Goal: Task Accomplishment & Management: Manage account settings

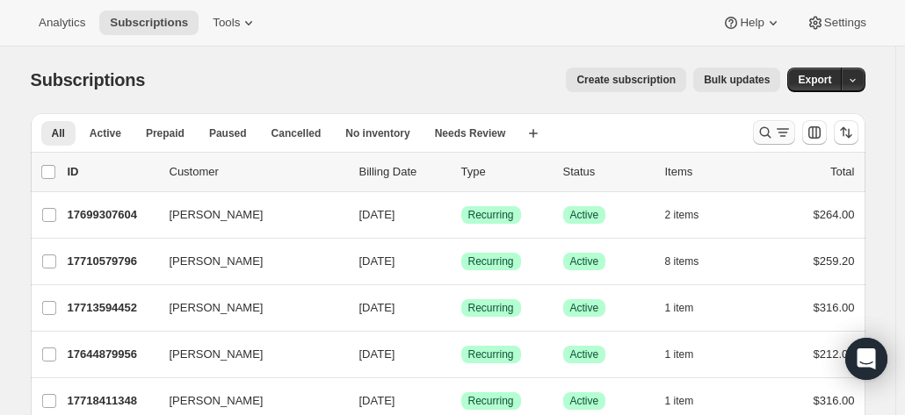
click at [779, 136] on icon "Search and filter results" at bounding box center [783, 133] width 18 height 18
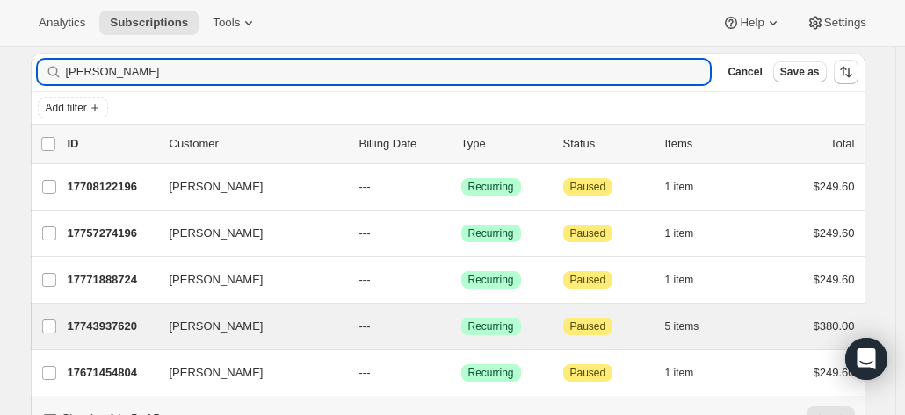
scroll to position [88, 0]
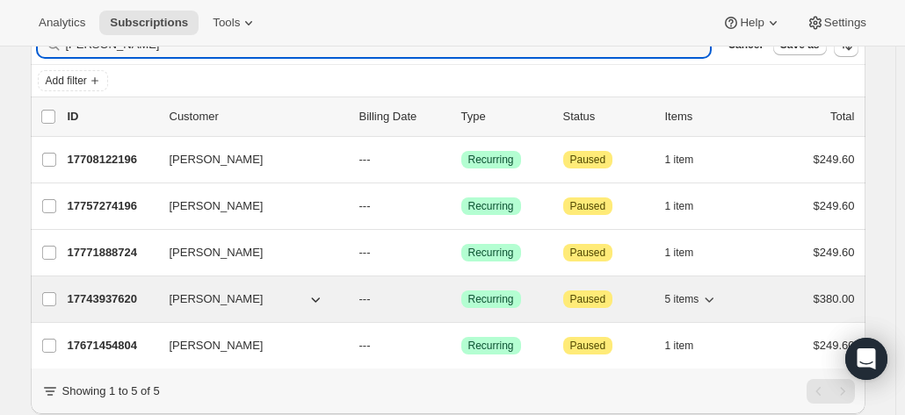
type input "[PERSON_NAME]"
click at [142, 300] on p "17743937620" at bounding box center [112, 300] width 88 height 18
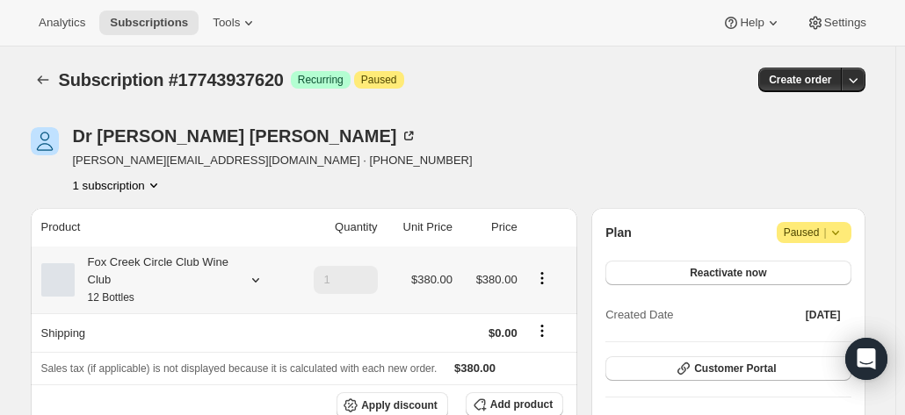
click at [167, 277] on div "Fox Creek Circle Club Wine Club 12 Bottles" at bounding box center [154, 280] width 158 height 53
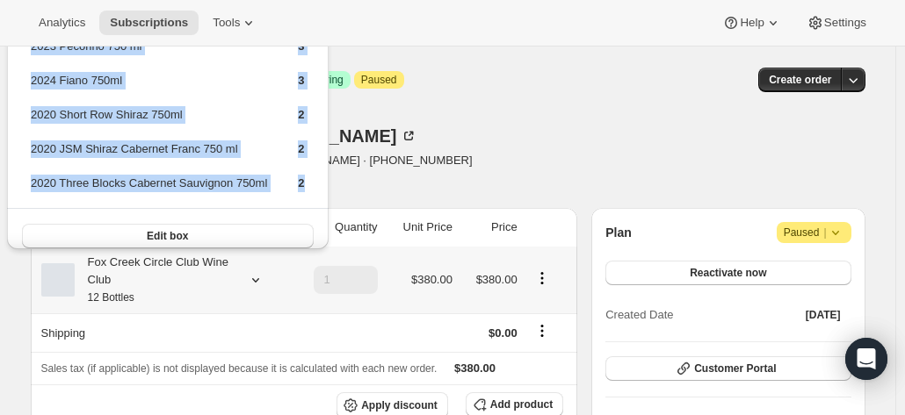
drag, startPoint x: 295, startPoint y: 183, endPoint x: 12, endPoint y: 62, distance: 307.3
click at [12, 62] on div "2023 Pecorino 750 ml 3 2024 Fiano 750ml 3 2020 Short Row Shiraz 750ml 2 2020 JS…" at bounding box center [167, 138] width 321 height 249
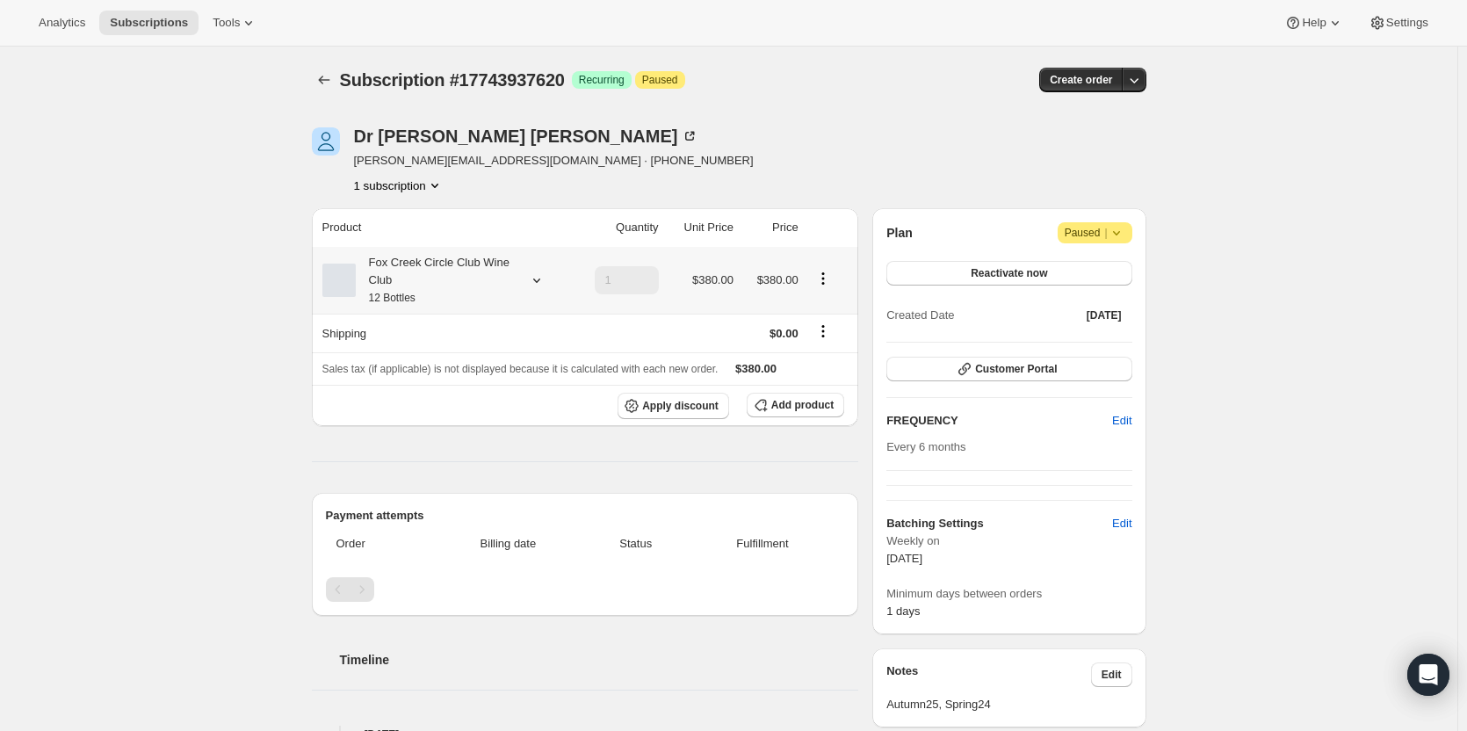
click at [497, 285] on div "Fox Creek Circle Club Wine Club 12 Bottles" at bounding box center [435, 280] width 158 height 53
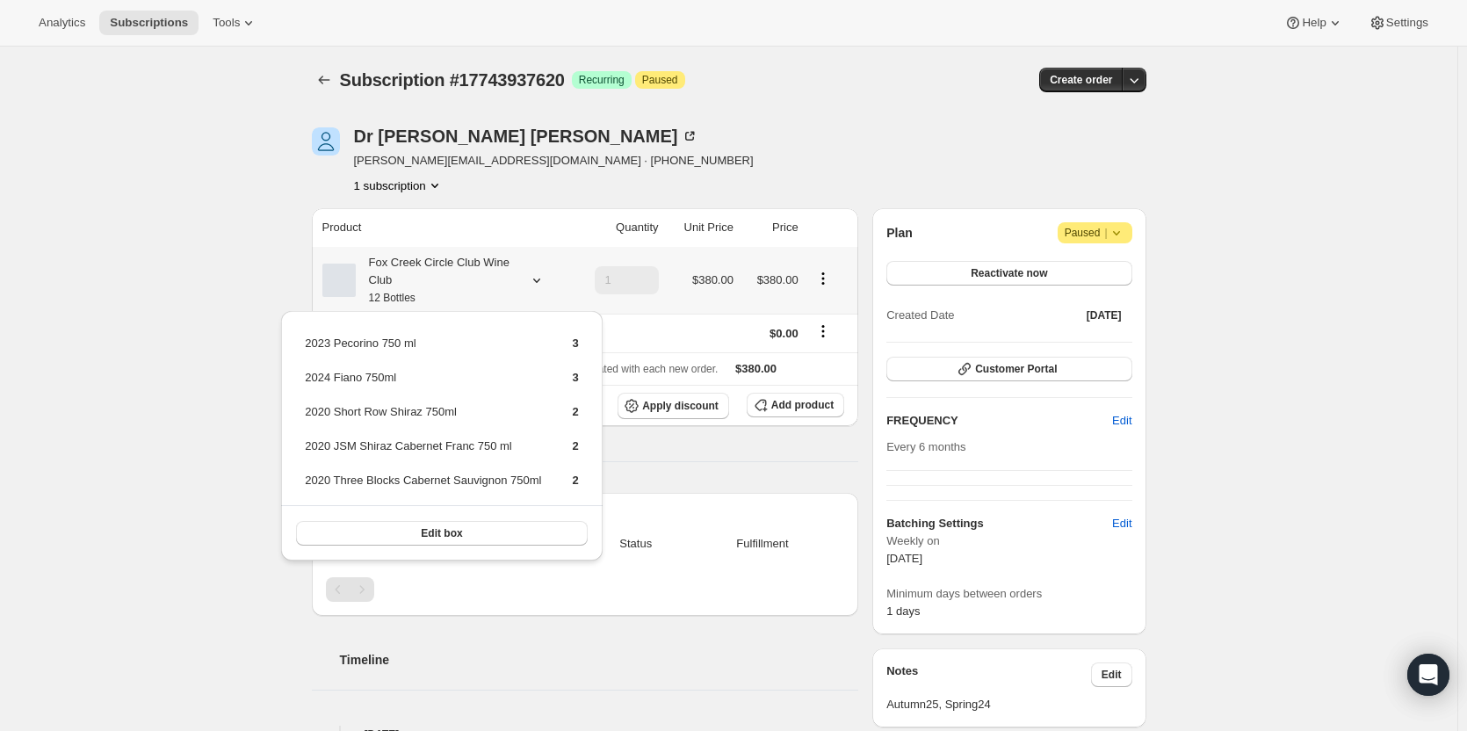
drag, startPoint x: 579, startPoint y: 486, endPoint x: 290, endPoint y: 347, distance: 320.6
click at [290, 347] on div "2023 Pecorino 750 ml 3 2024 Fiano 750ml 3 2020 Short Row Shiraz 750ml 2 2020 JS…" at bounding box center [441, 435] width 321 height 249
click at [664, 415] on div "Product Quantity Unit Price Price Fox Creek Circle Club Wine Club 12 Bottles 1 …" at bounding box center [585, 670] width 547 height 925
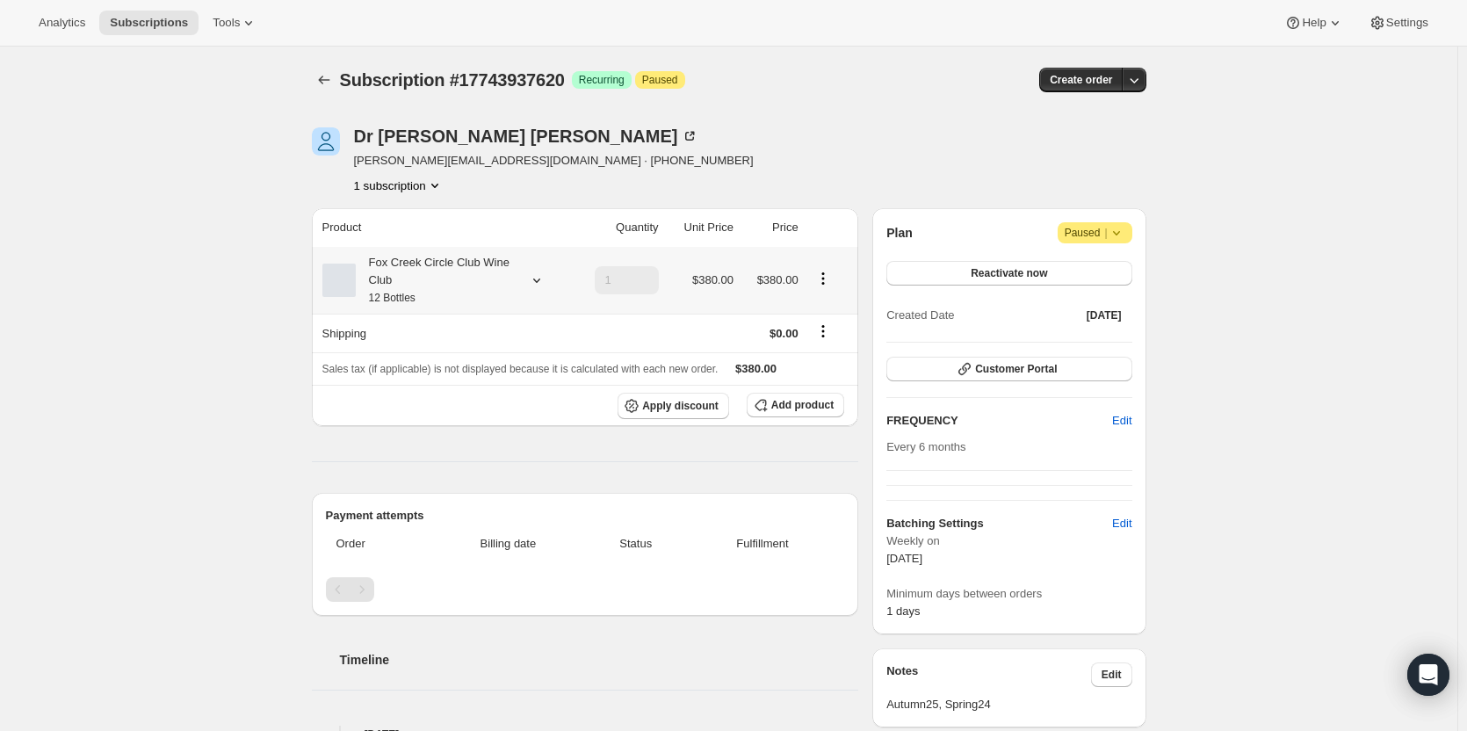
click at [829, 277] on icon "Product actions" at bounding box center [823, 279] width 18 height 18
click at [823, 314] on span "Edit box" at bounding box center [826, 312] width 41 height 13
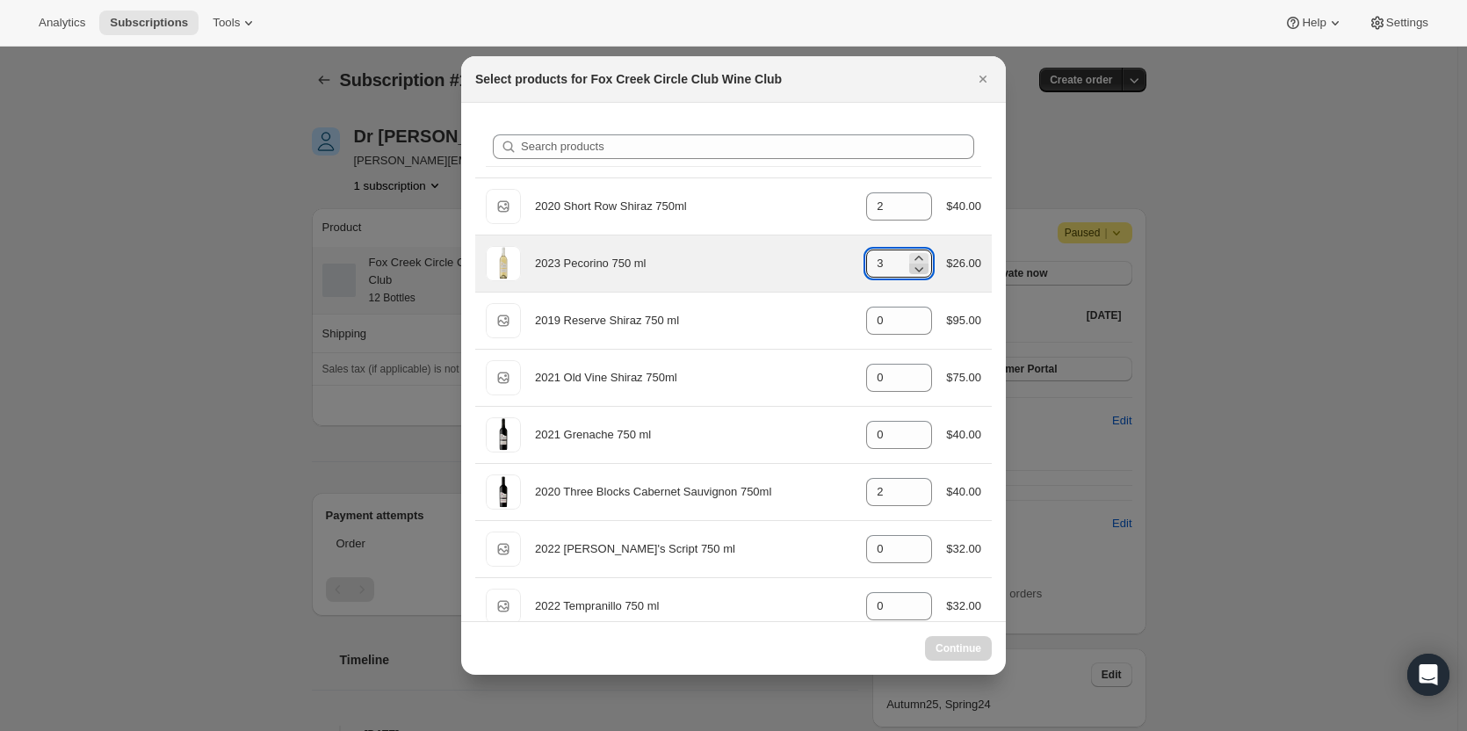
click at [904, 271] on icon ":reo:" at bounding box center [919, 269] width 9 height 5
type input "3"
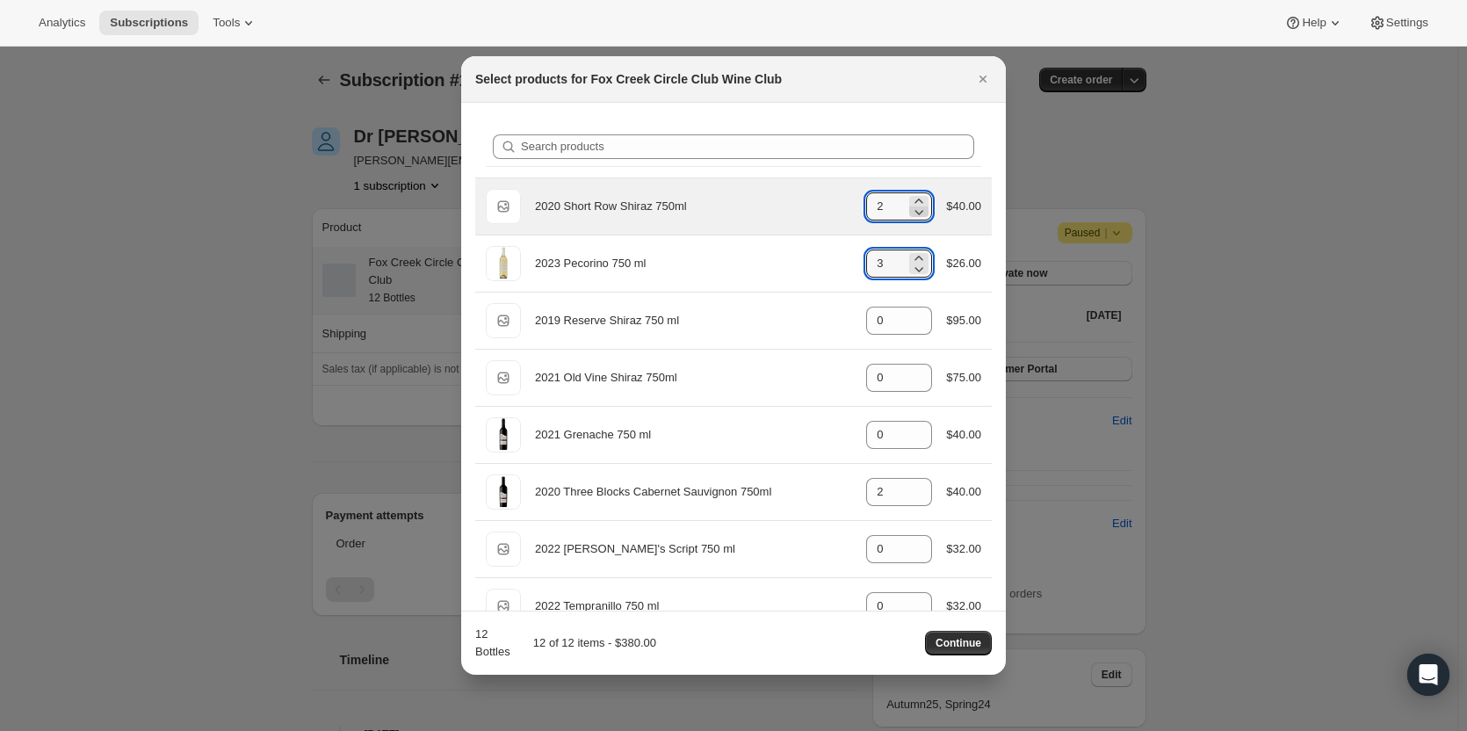
click at [904, 213] on icon ":reo:" at bounding box center [919, 212] width 18 height 18
type input "1"
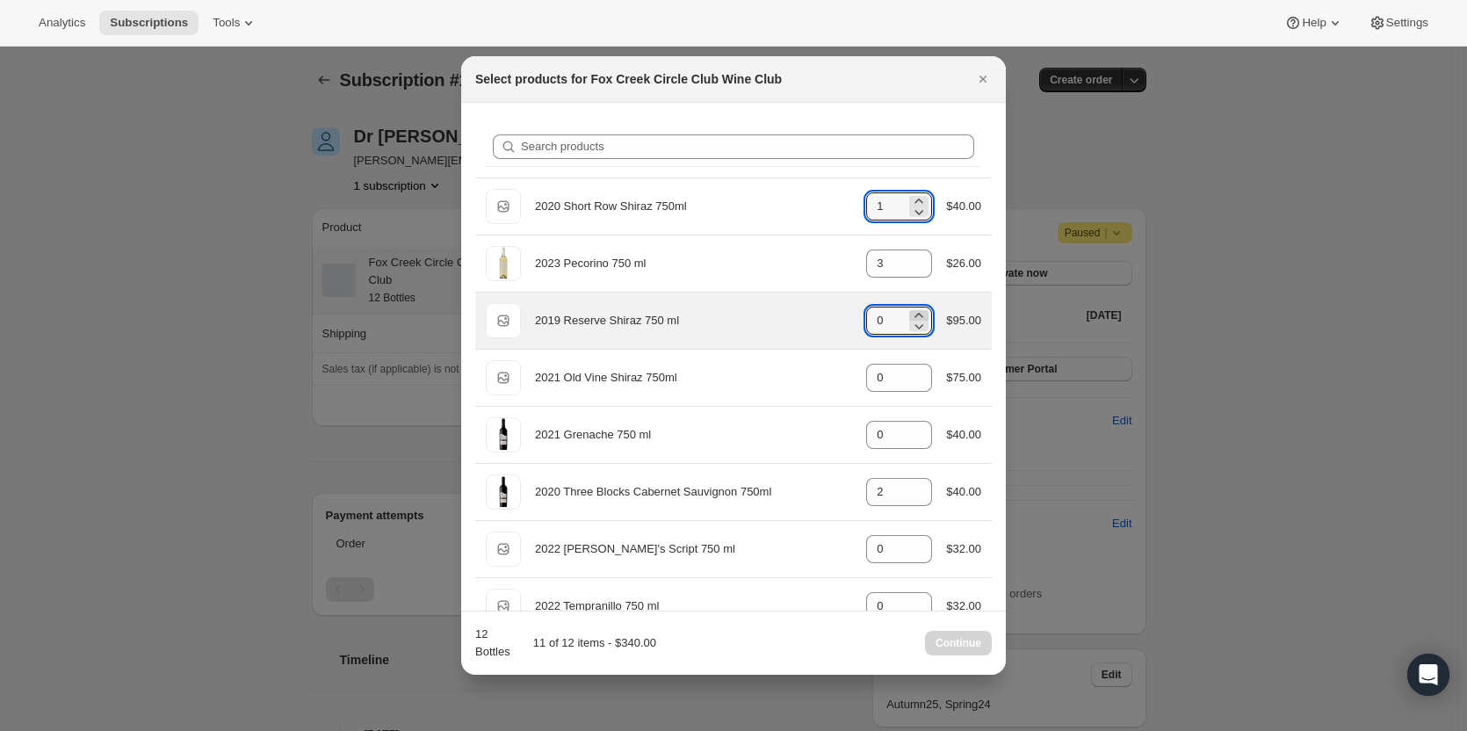
click at [904, 311] on icon ":reo:" at bounding box center [919, 316] width 18 height 18
type input "1"
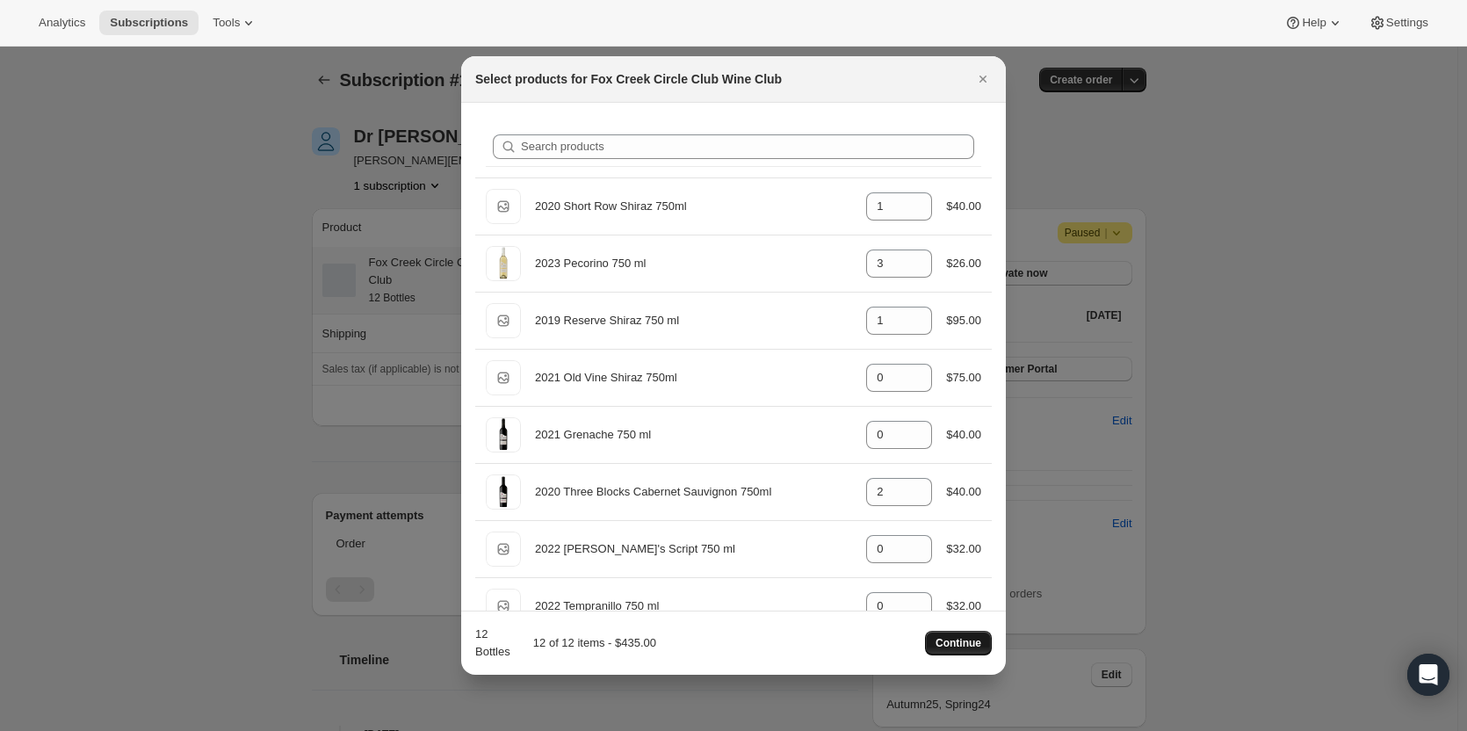
click at [904, 415] on button "Continue" at bounding box center [958, 643] width 67 height 25
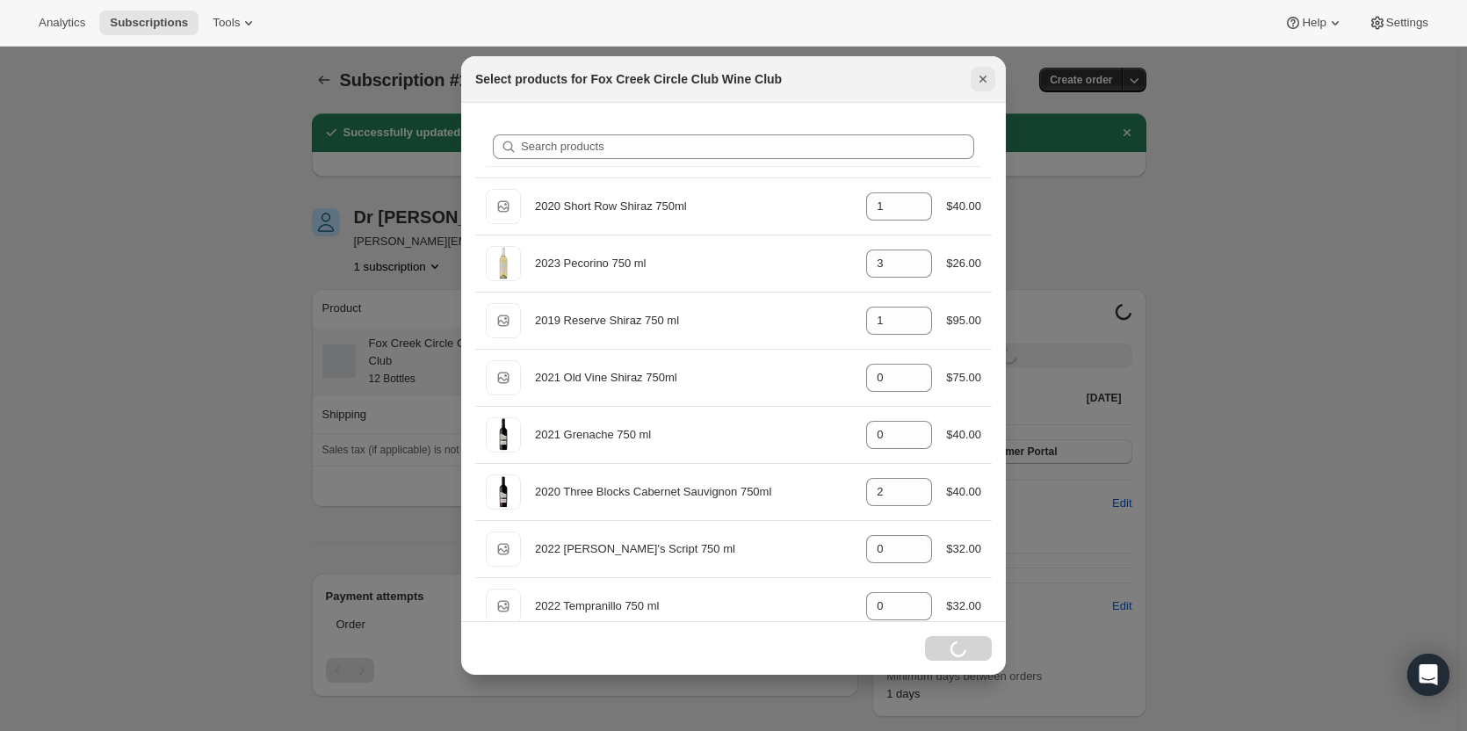
click at [904, 71] on icon "Close" at bounding box center [983, 79] width 18 height 18
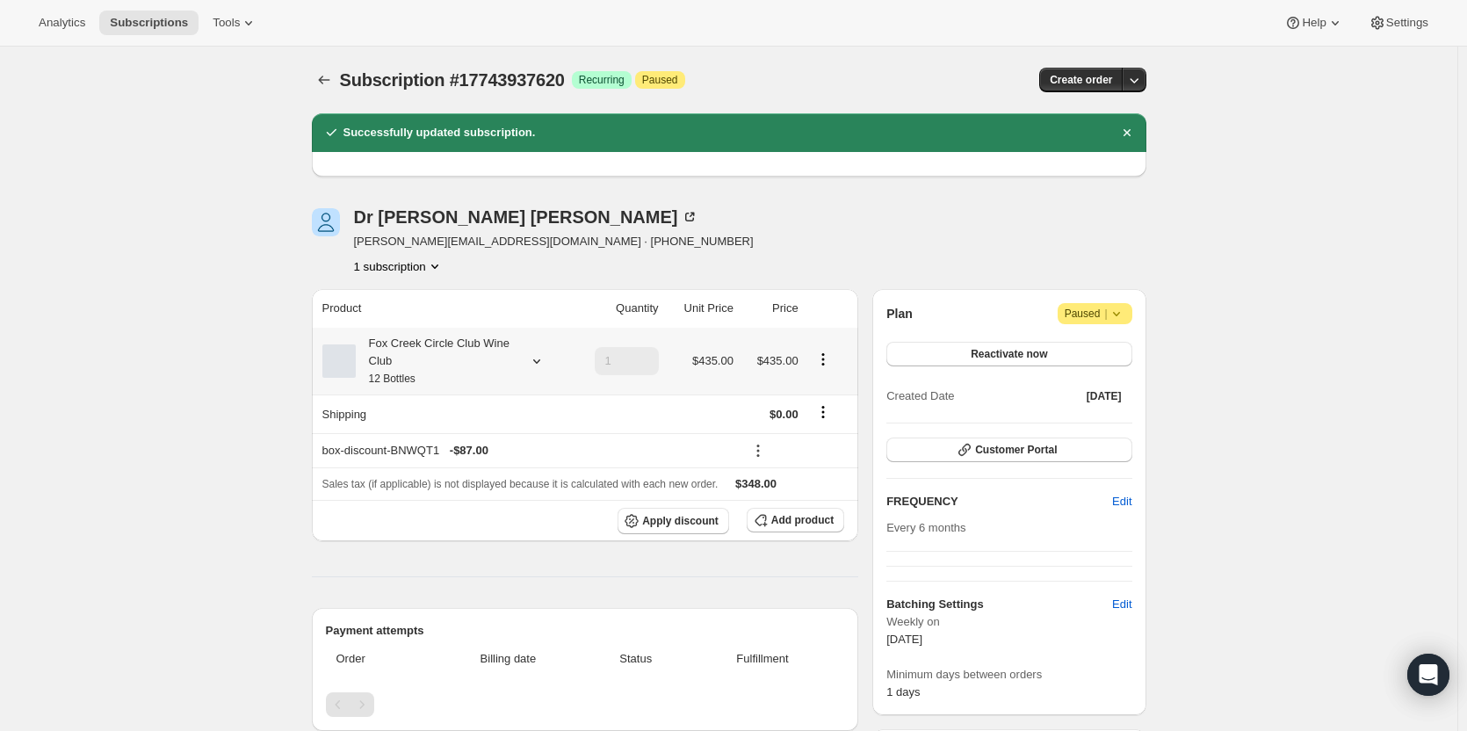
click at [824, 361] on icon "Product actions" at bounding box center [823, 359] width 18 height 18
click at [822, 390] on span "Edit box" at bounding box center [826, 392] width 41 height 13
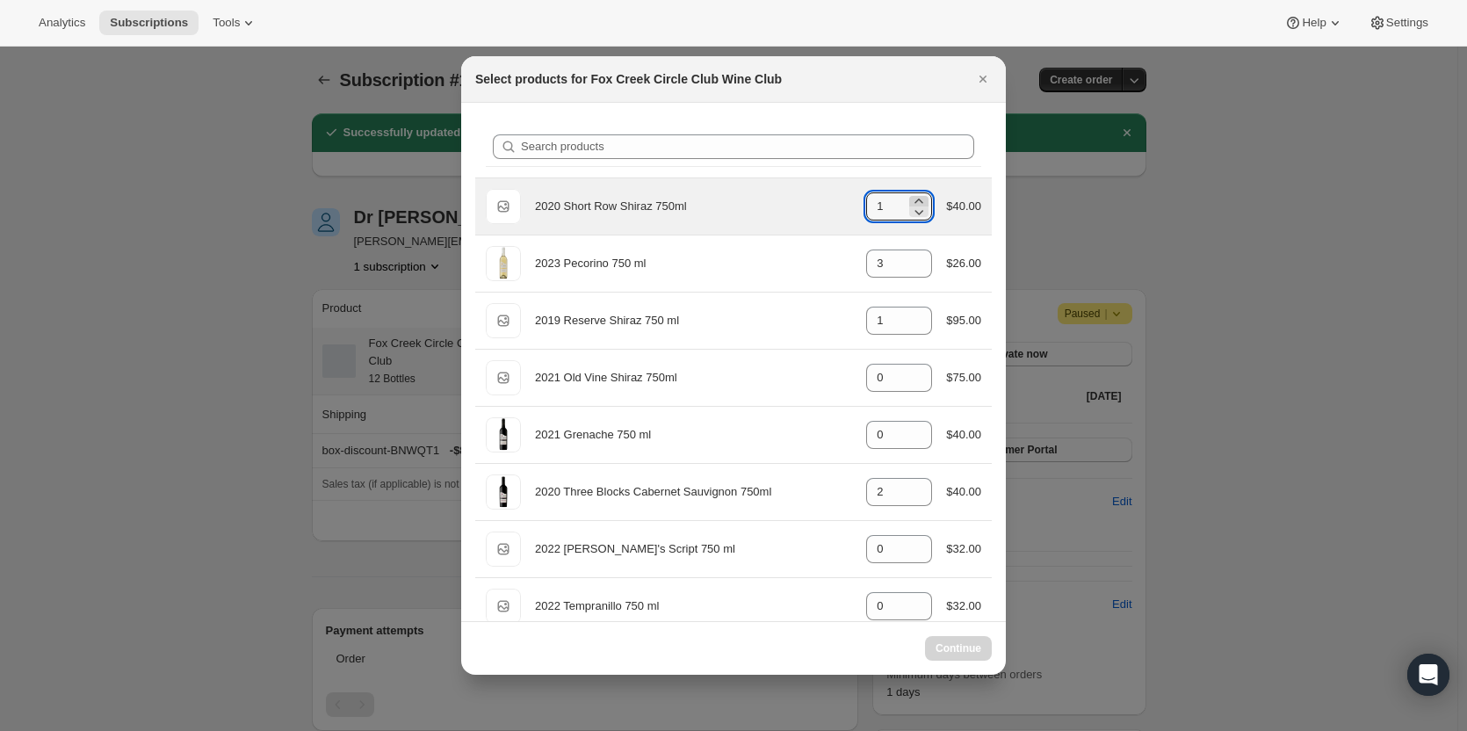
click at [904, 196] on icon ":rjt:" at bounding box center [919, 201] width 18 height 18
type input "1"
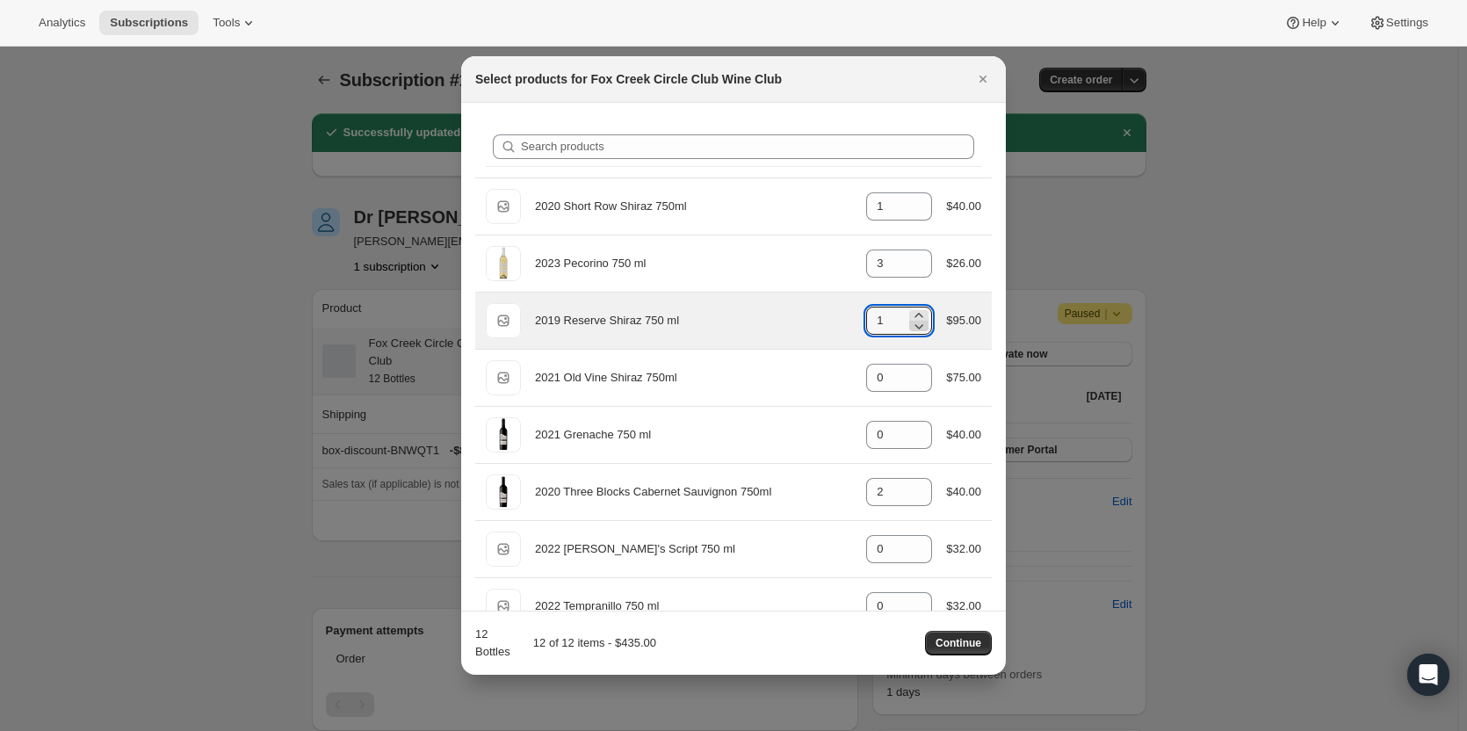
click at [904, 323] on icon ":rjt:" at bounding box center [919, 326] width 18 height 18
type input "0"
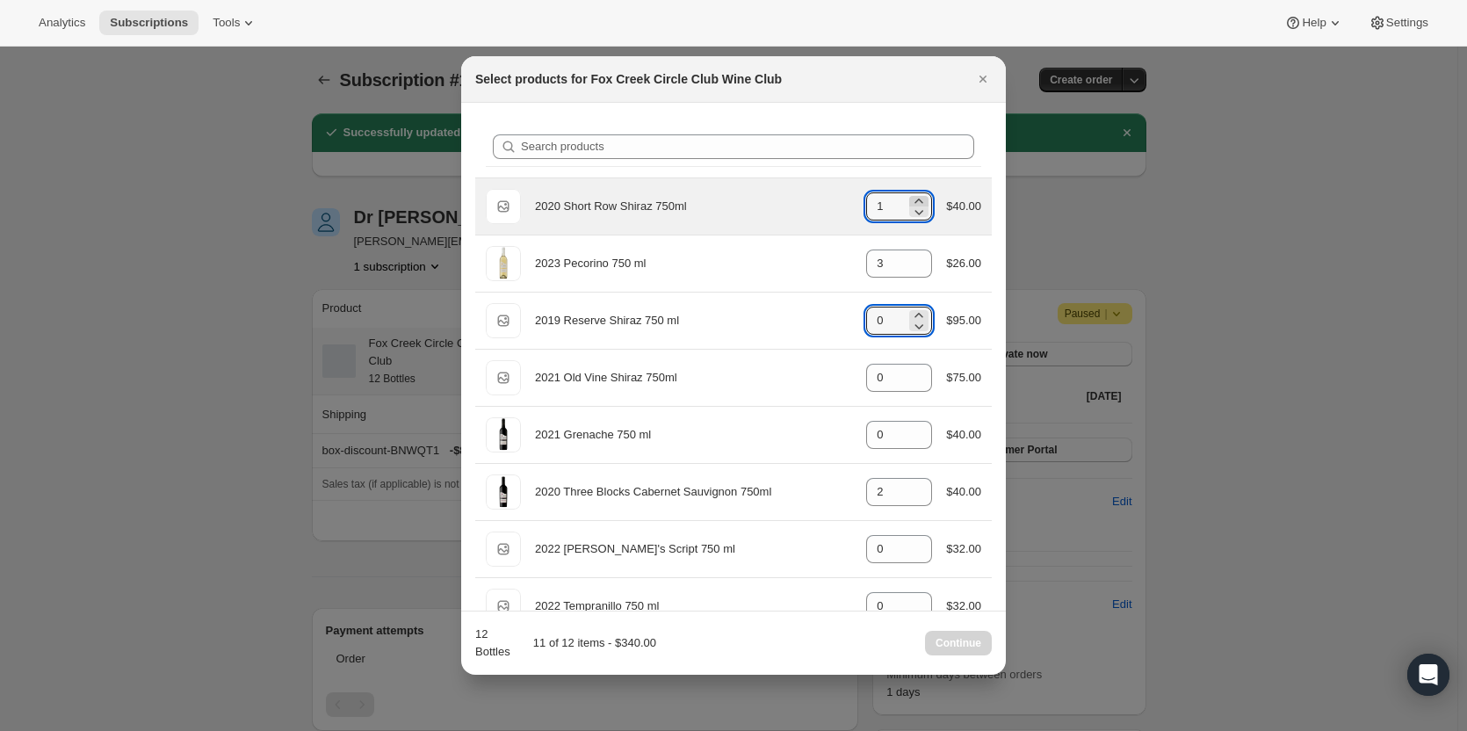
click at [904, 199] on icon ":rjt:" at bounding box center [919, 201] width 18 height 18
type input "2"
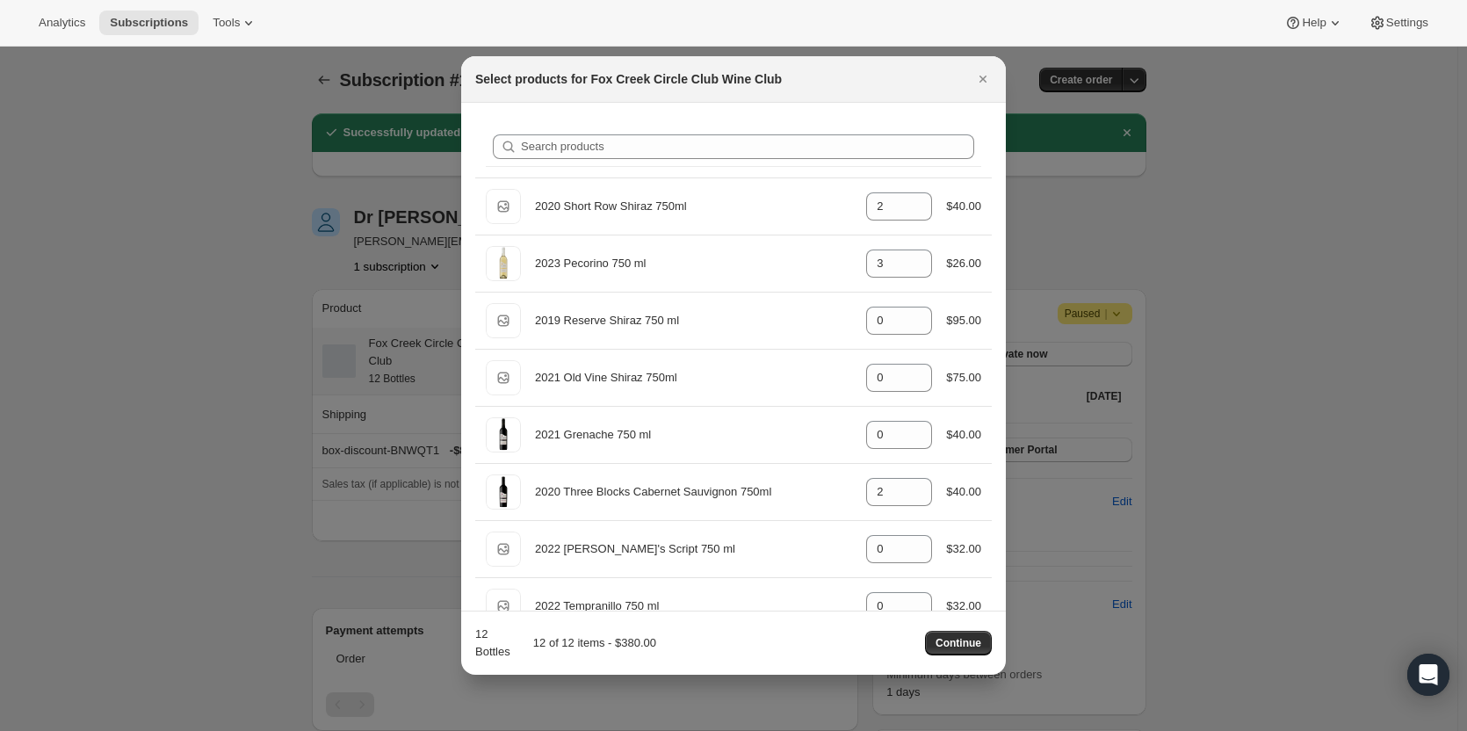
drag, startPoint x: 972, startPoint y: 643, endPoint x: 899, endPoint y: 622, distance: 75.9
click at [904, 415] on span "Continue" at bounding box center [958, 643] width 46 height 14
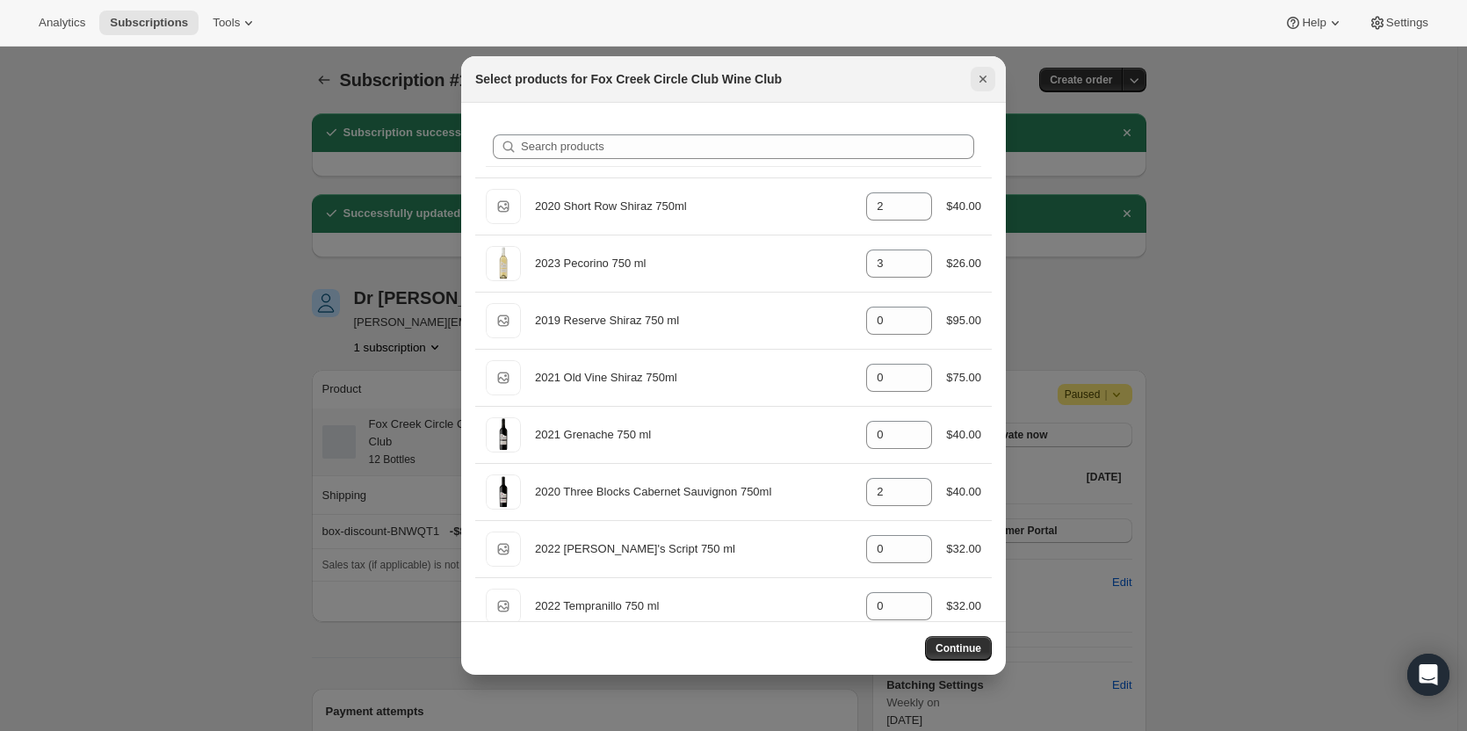
click at [904, 77] on icon "Close" at bounding box center [983, 79] width 18 height 18
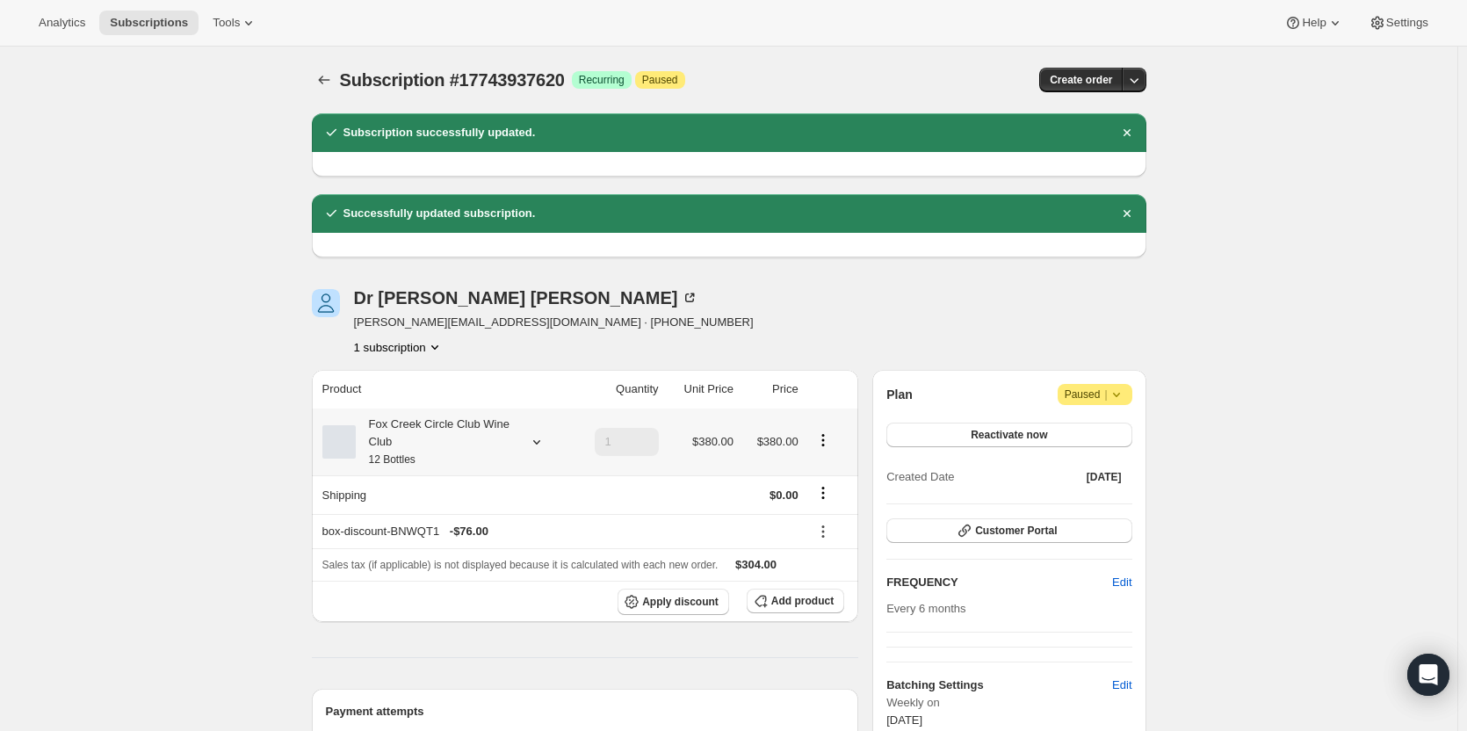
click at [439, 415] on div "Fox Creek Circle Club Wine Club 12 Bottles" at bounding box center [435, 441] width 158 height 53
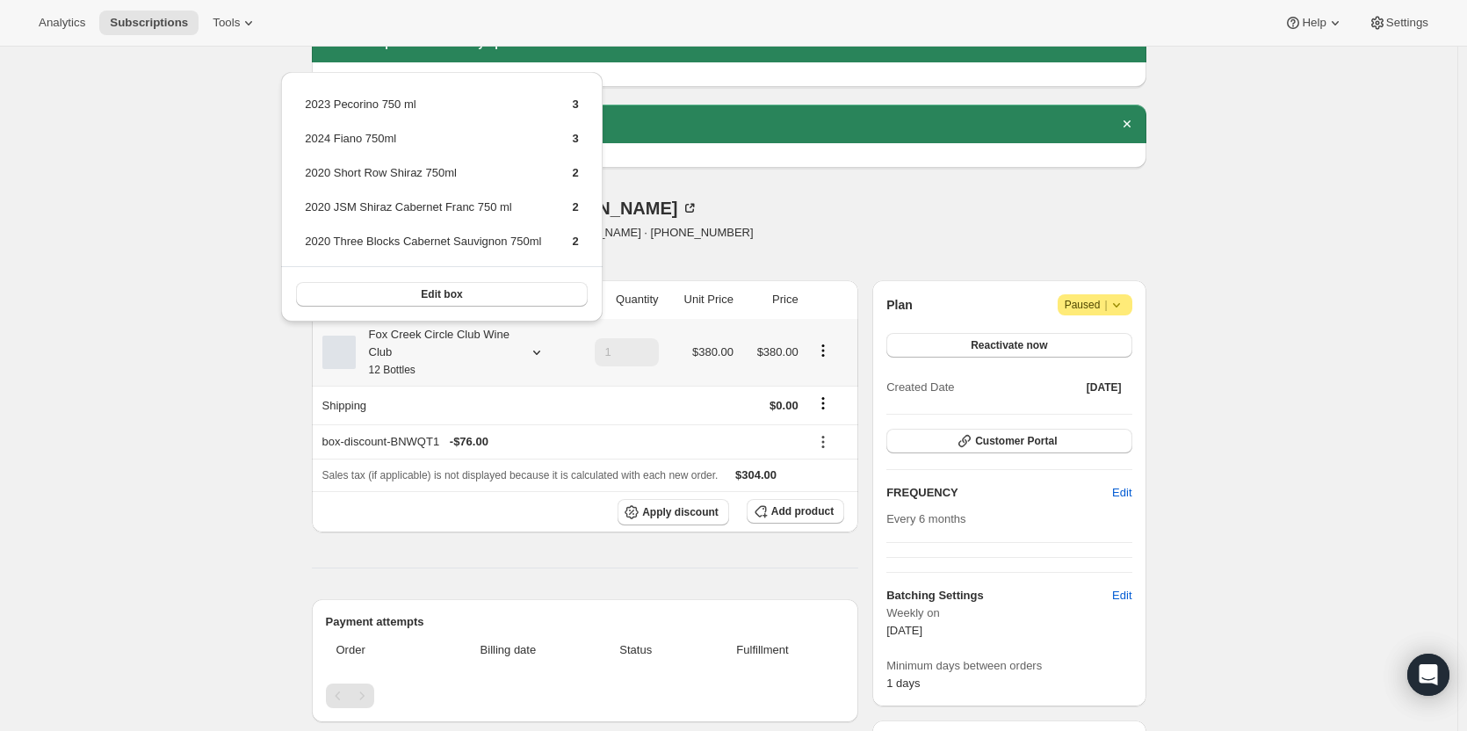
scroll to position [176, 0]
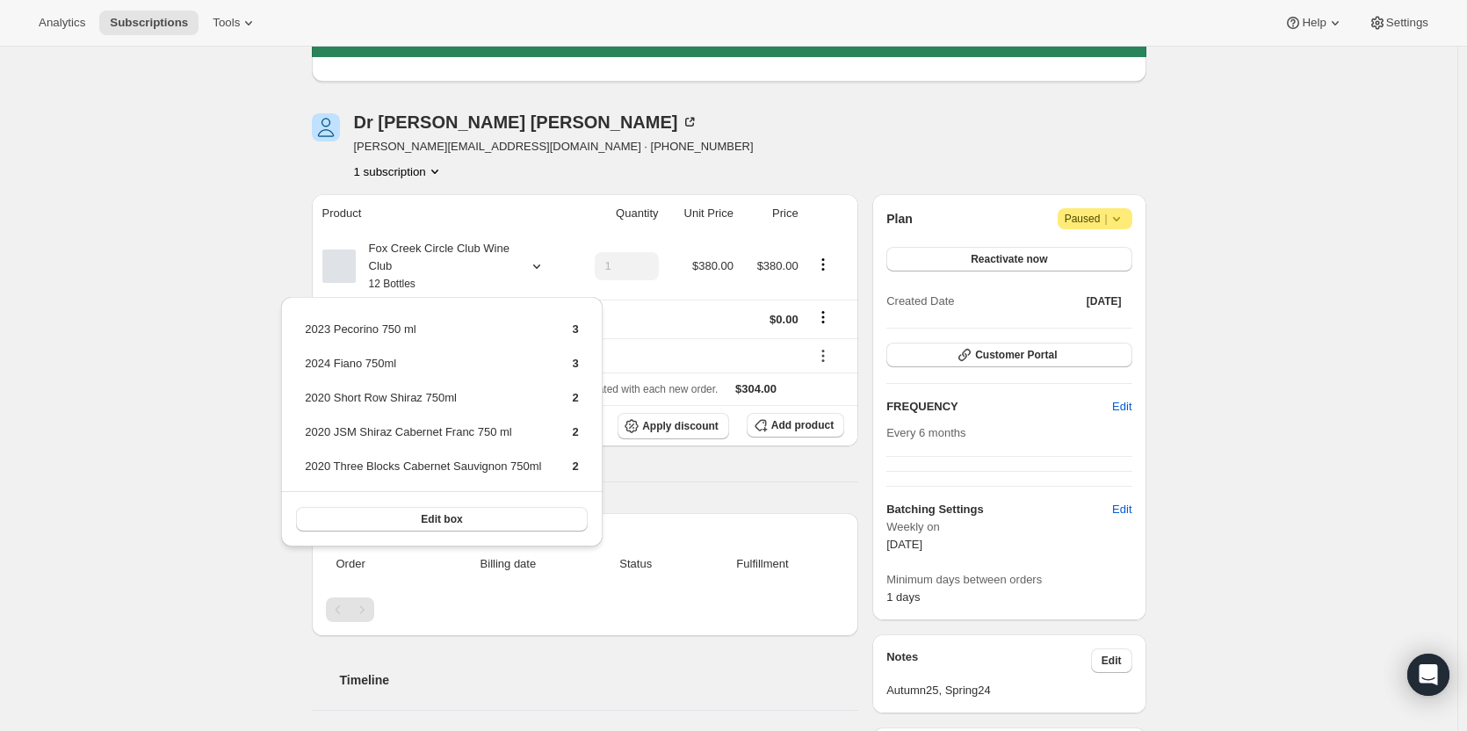
click at [728, 127] on div "[PERSON_NAME] [PERSON_NAME][EMAIL_ADDRESS][DOMAIN_NAME] · [PHONE_NUMBER] 1 subs…" at bounding box center [604, 146] width 584 height 67
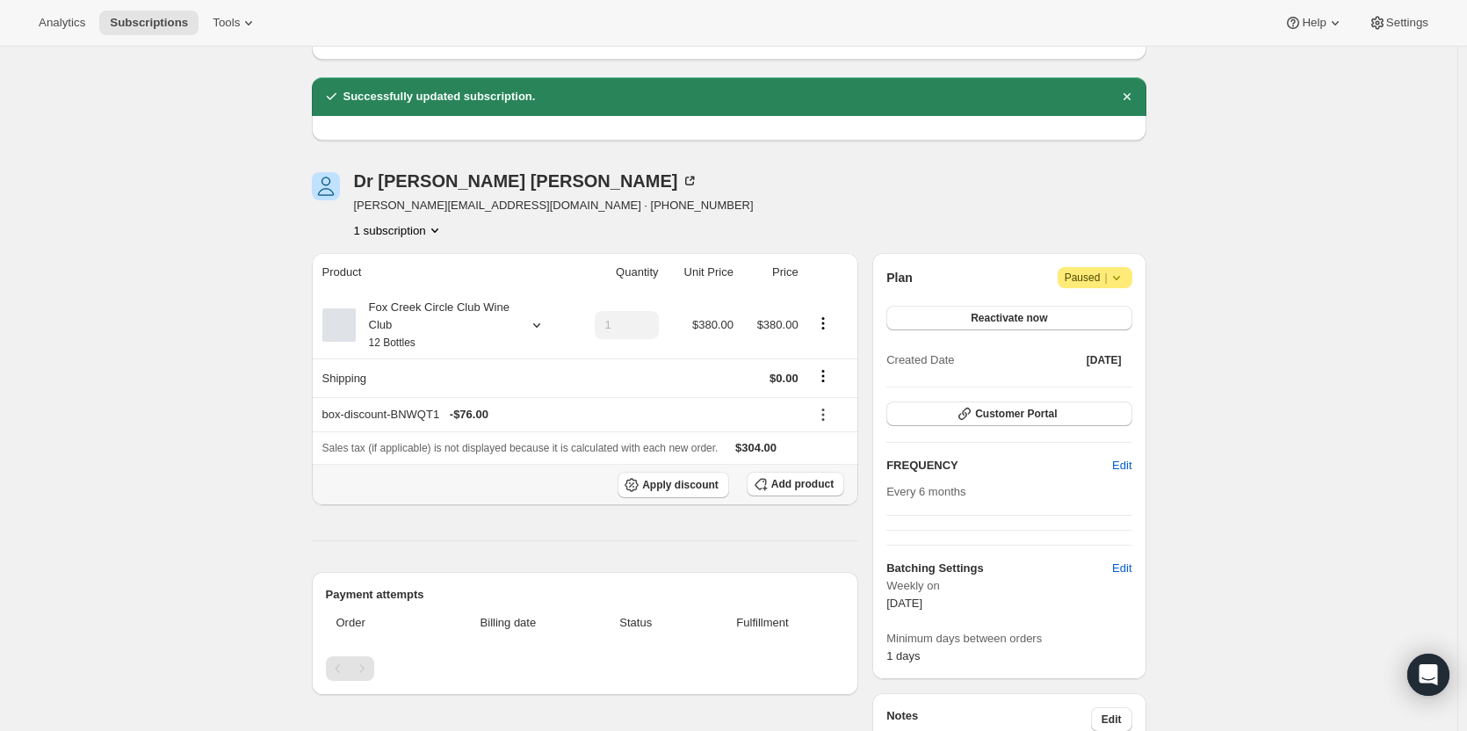
scroll to position [0, 0]
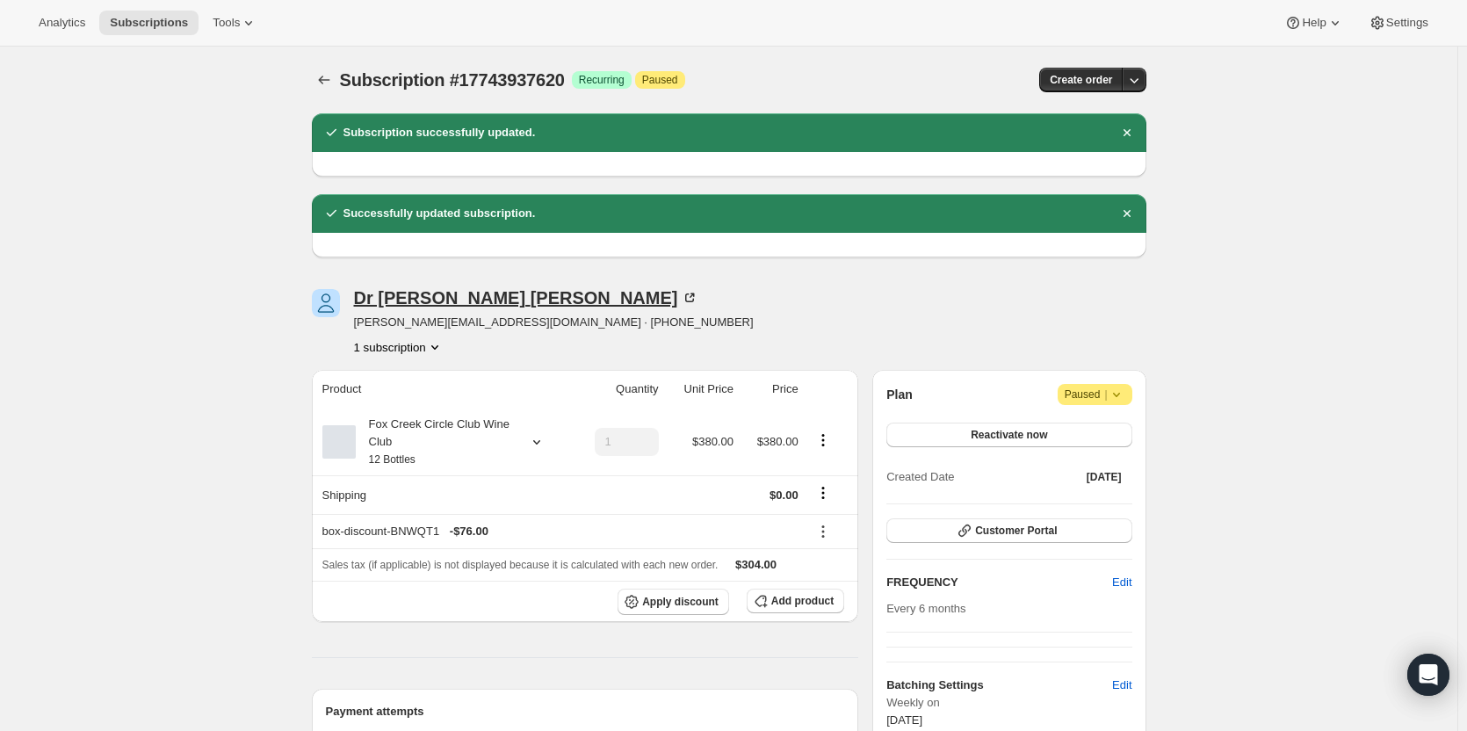
click at [681, 292] on icon at bounding box center [690, 298] width 18 height 18
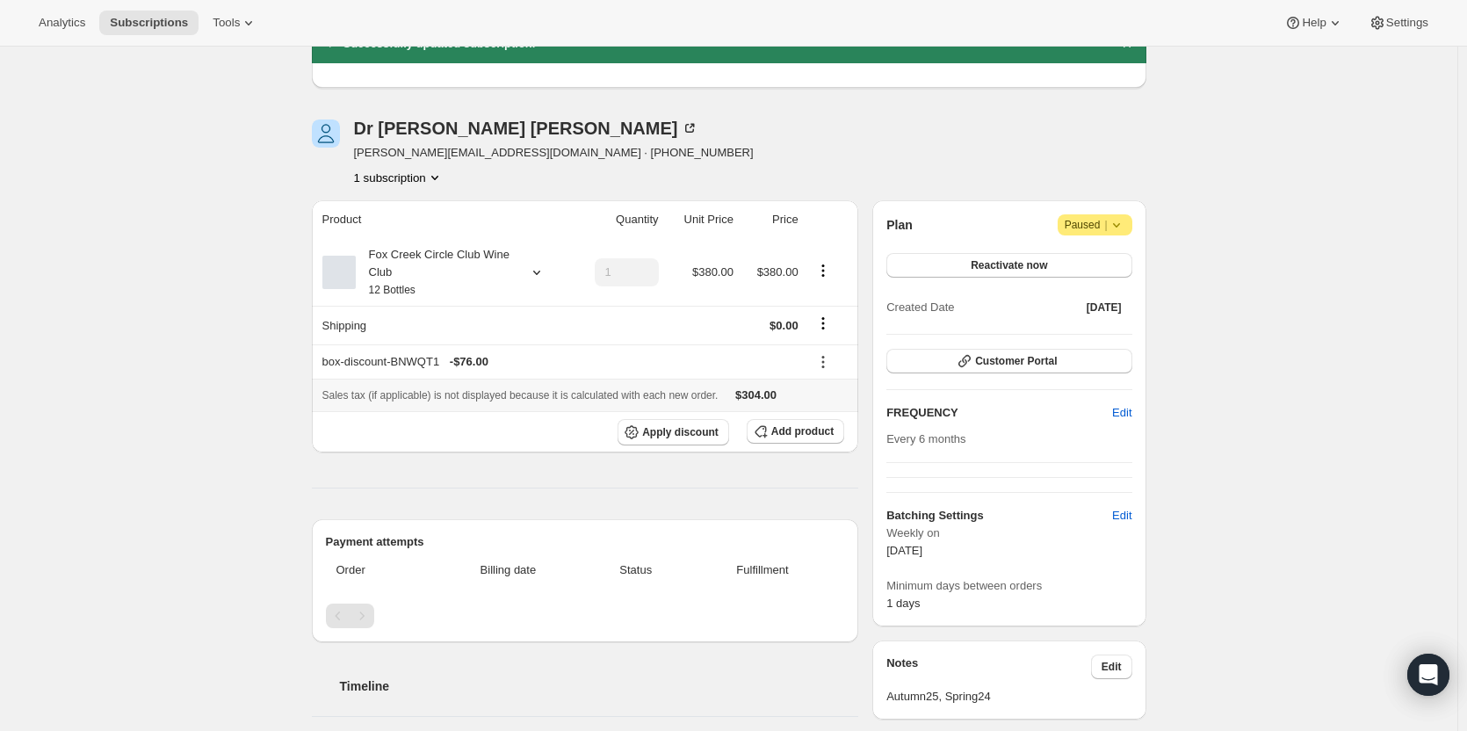
scroll to position [176, 0]
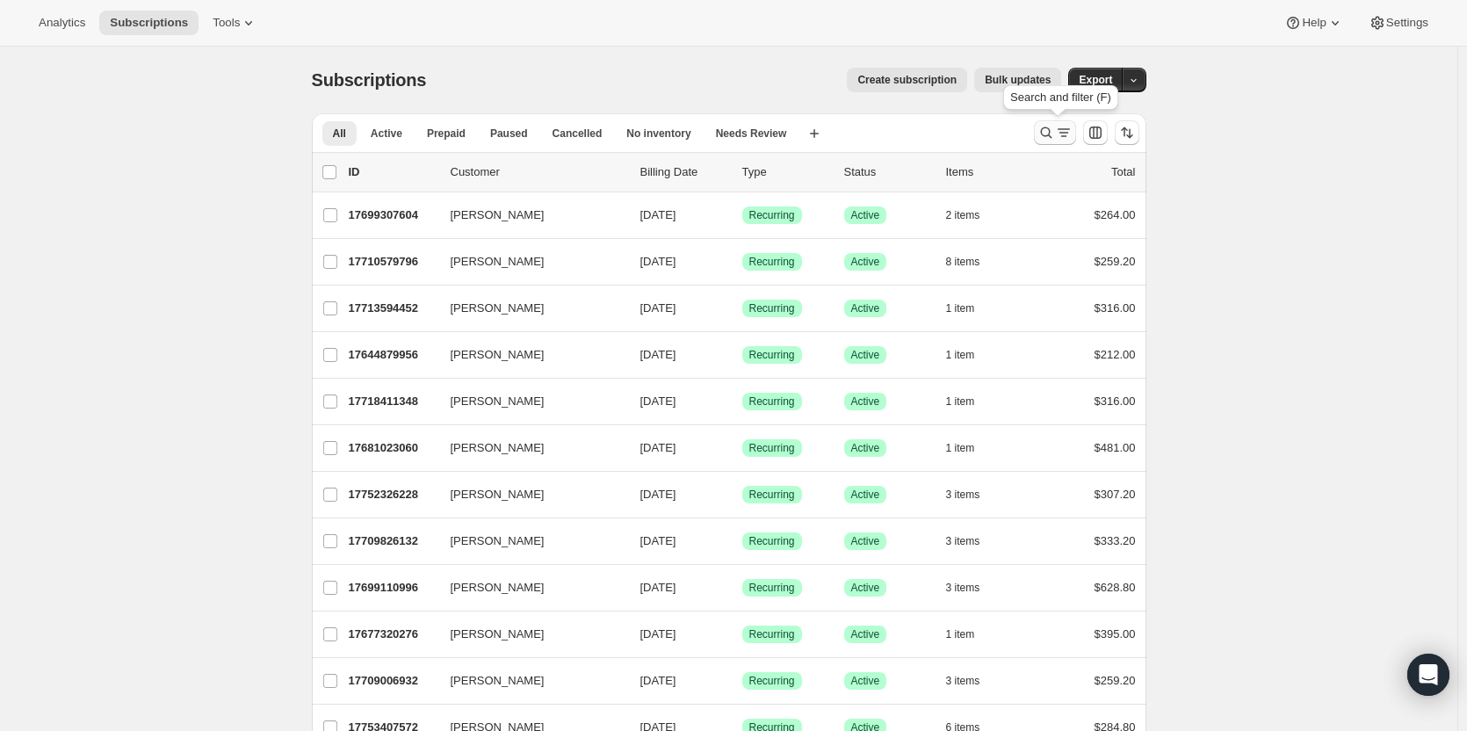
click at [1055, 130] on icon "Search and filter results" at bounding box center [1046, 133] width 18 height 18
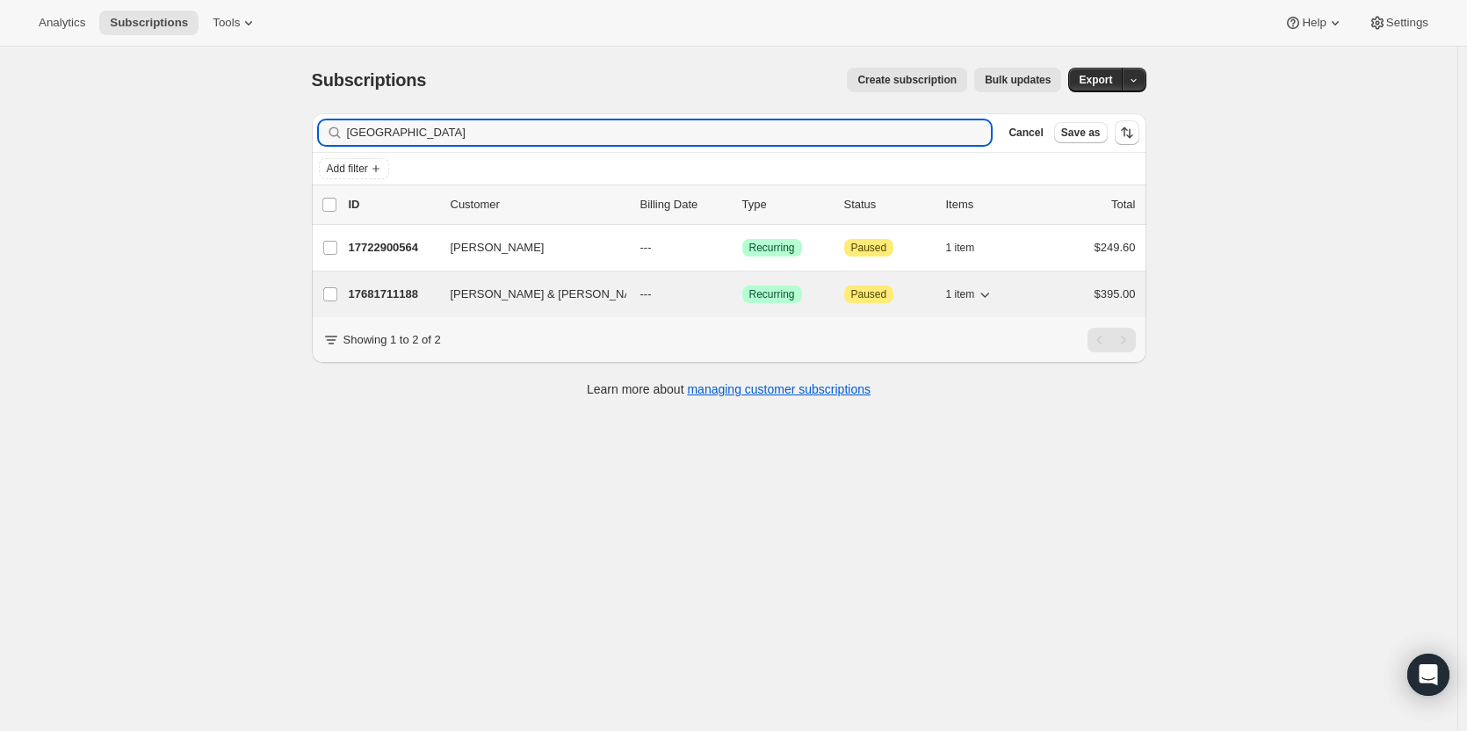
type input "stanford"
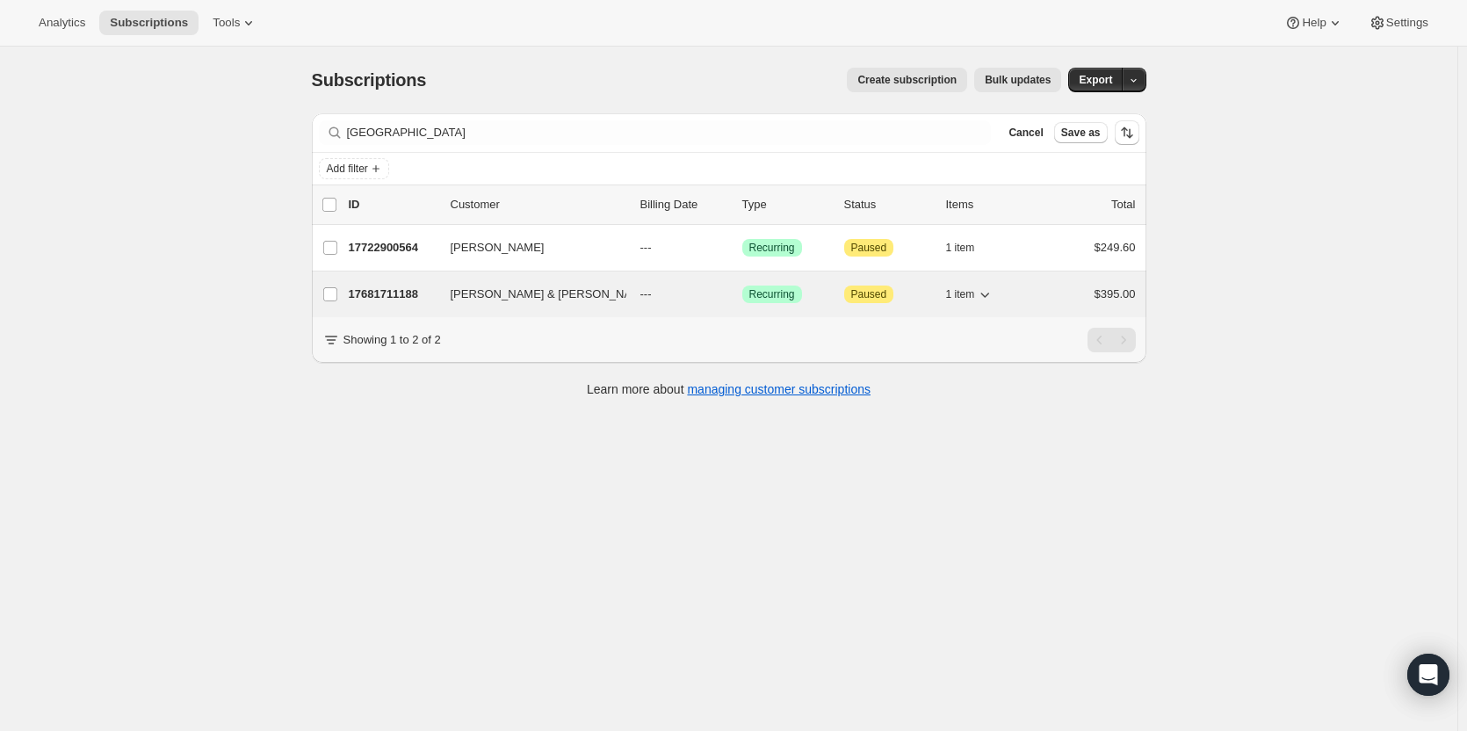
click at [399, 298] on p "17681711188" at bounding box center [393, 294] width 88 height 18
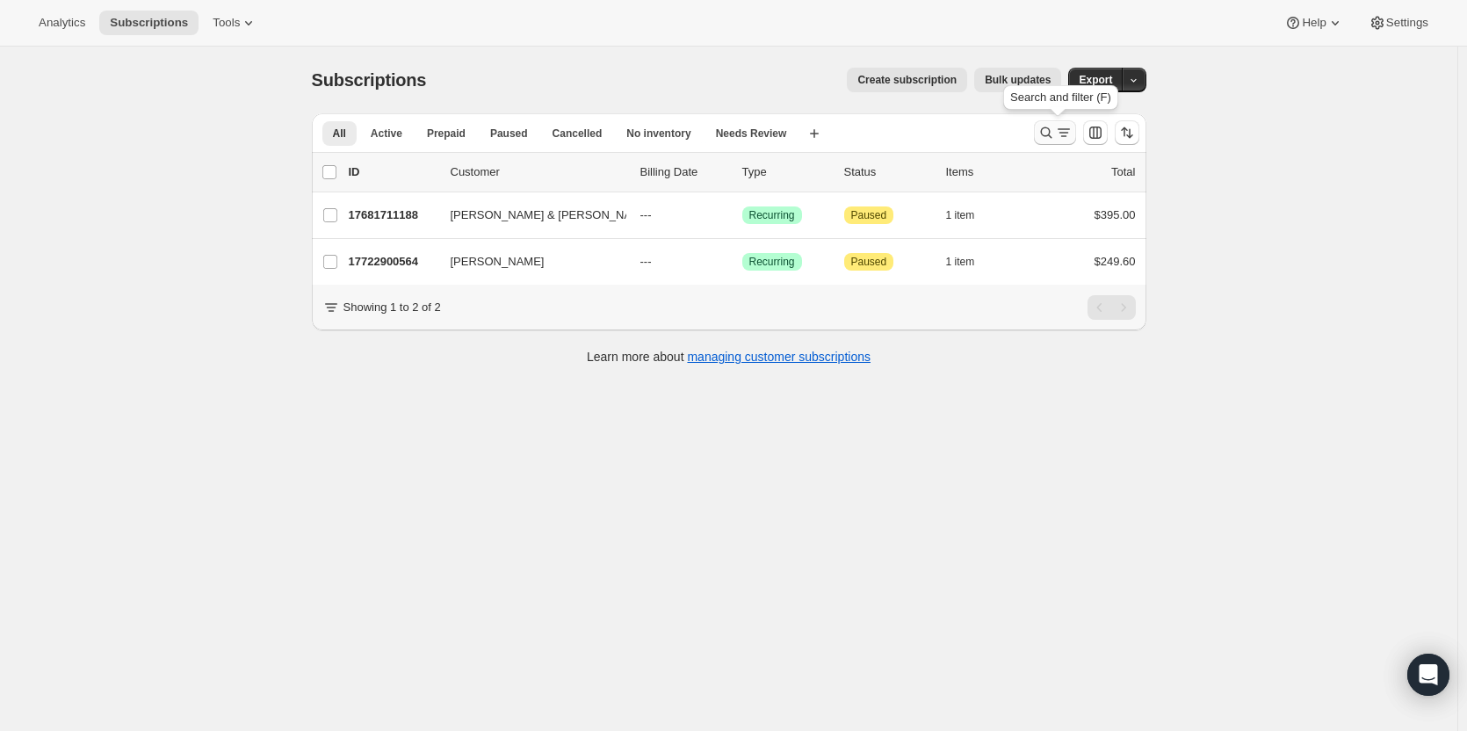
click at [1054, 126] on icon "Search and filter results" at bounding box center [1046, 133] width 18 height 18
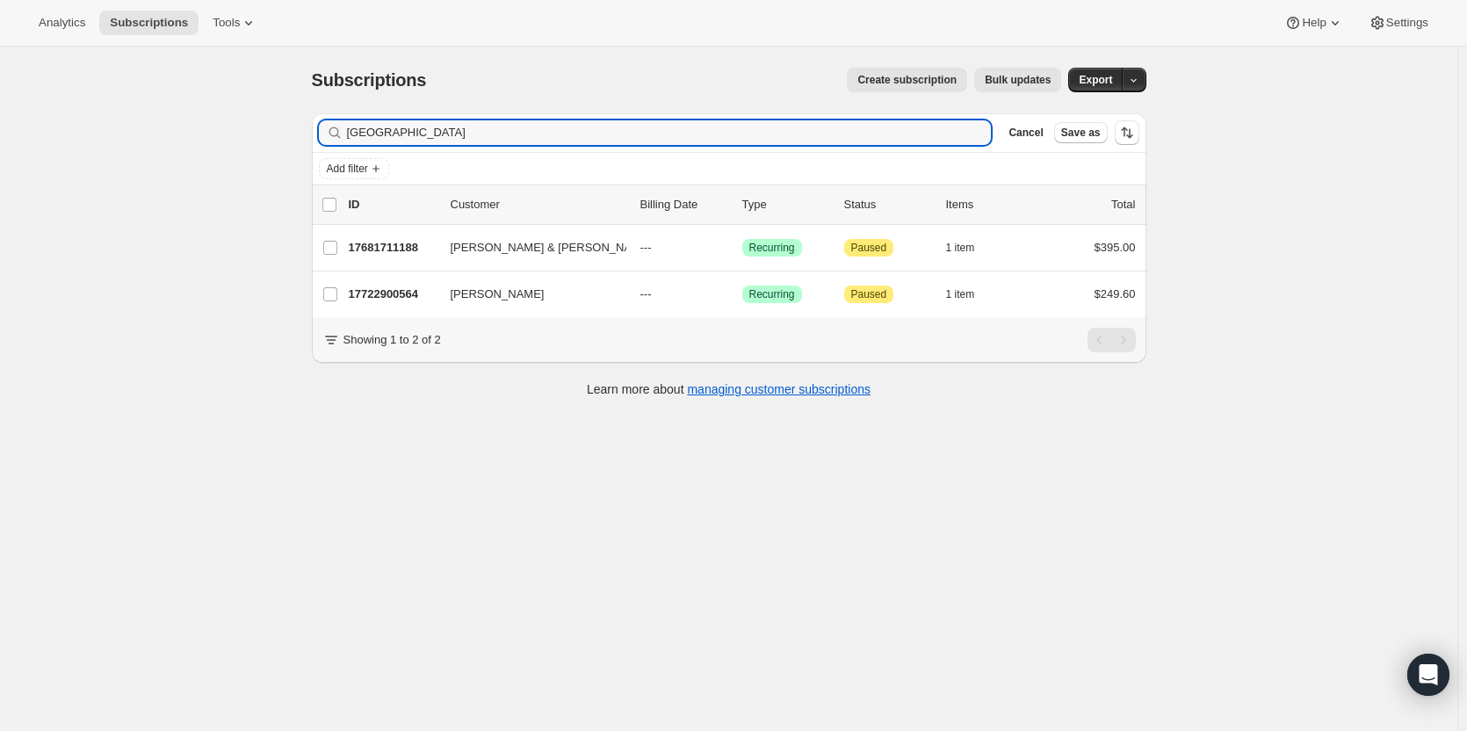
drag, startPoint x: 408, startPoint y: 137, endPoint x: 289, endPoint y: 124, distance: 120.2
click at [289, 124] on div "Subscriptions. This page is ready Subscriptions Create subscription Bulk update…" at bounding box center [728, 412] width 1457 height 731
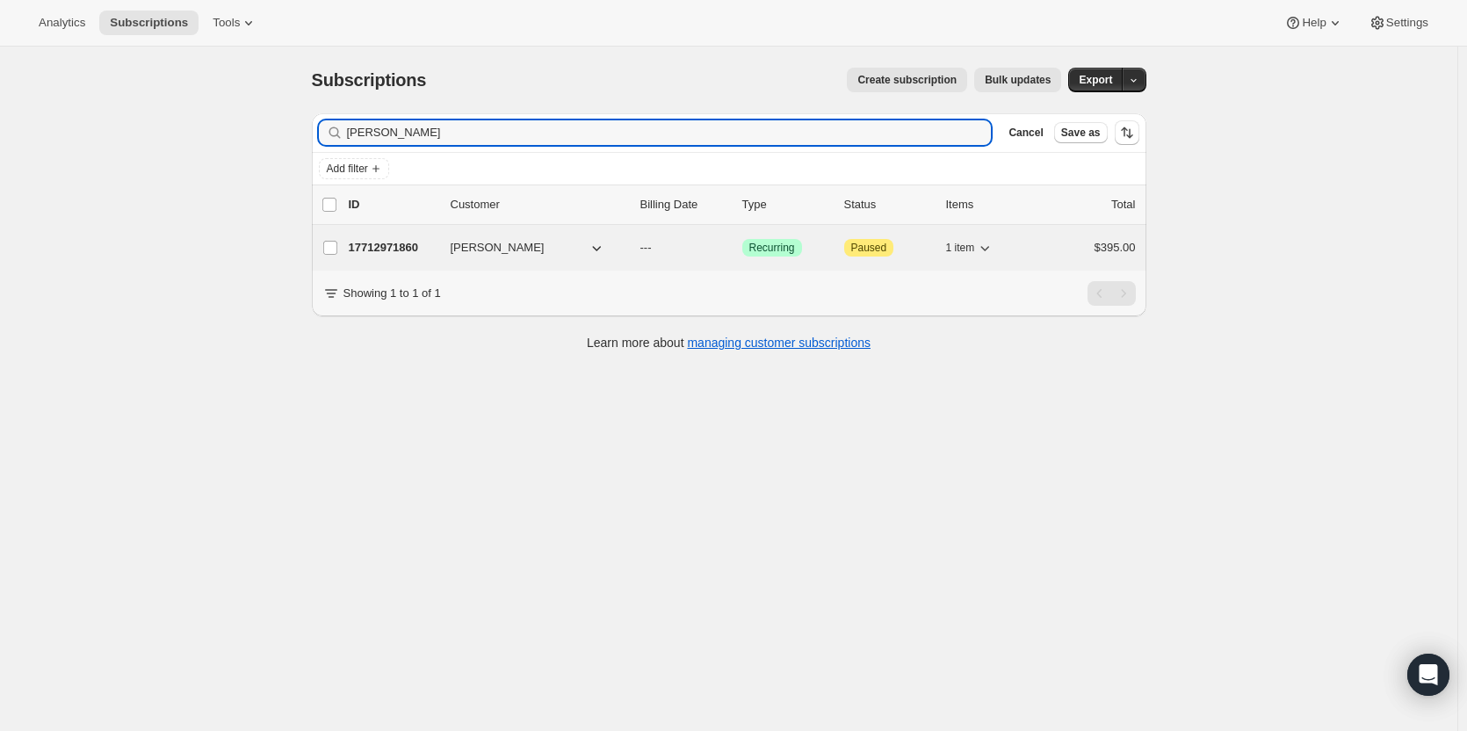
type input "dale ipsen"
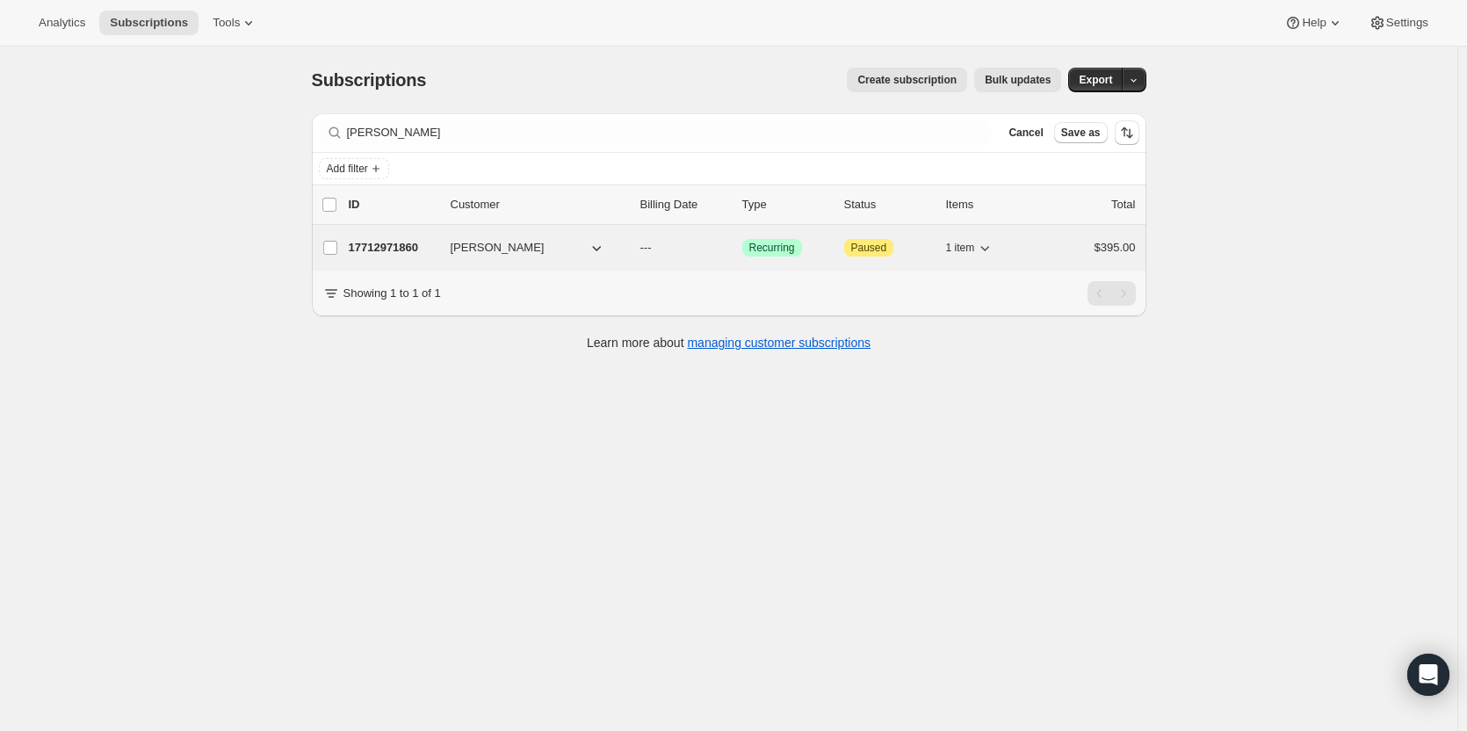
click at [418, 252] on p "17712971860" at bounding box center [393, 248] width 88 height 18
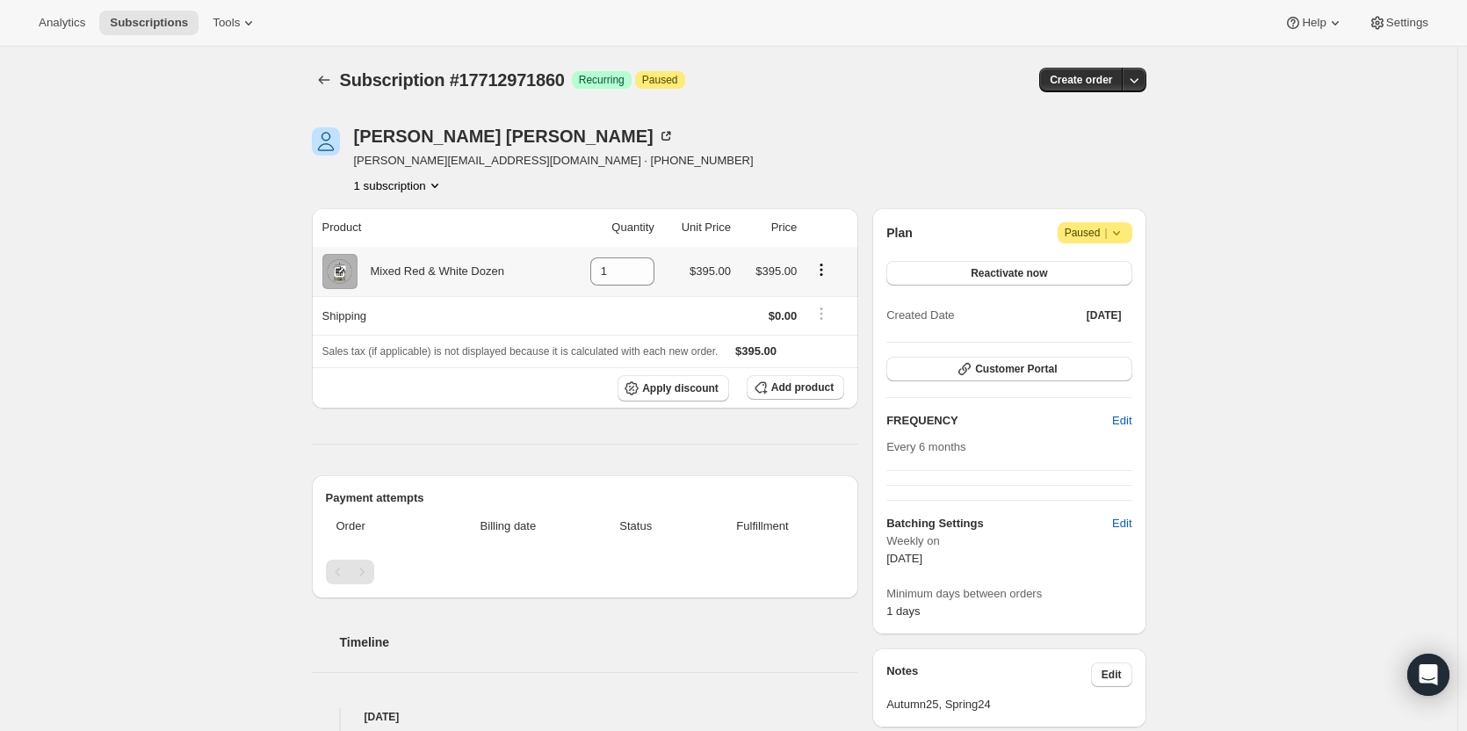
click at [439, 272] on div "Mixed Red & White Dozen" at bounding box center [430, 272] width 147 height 18
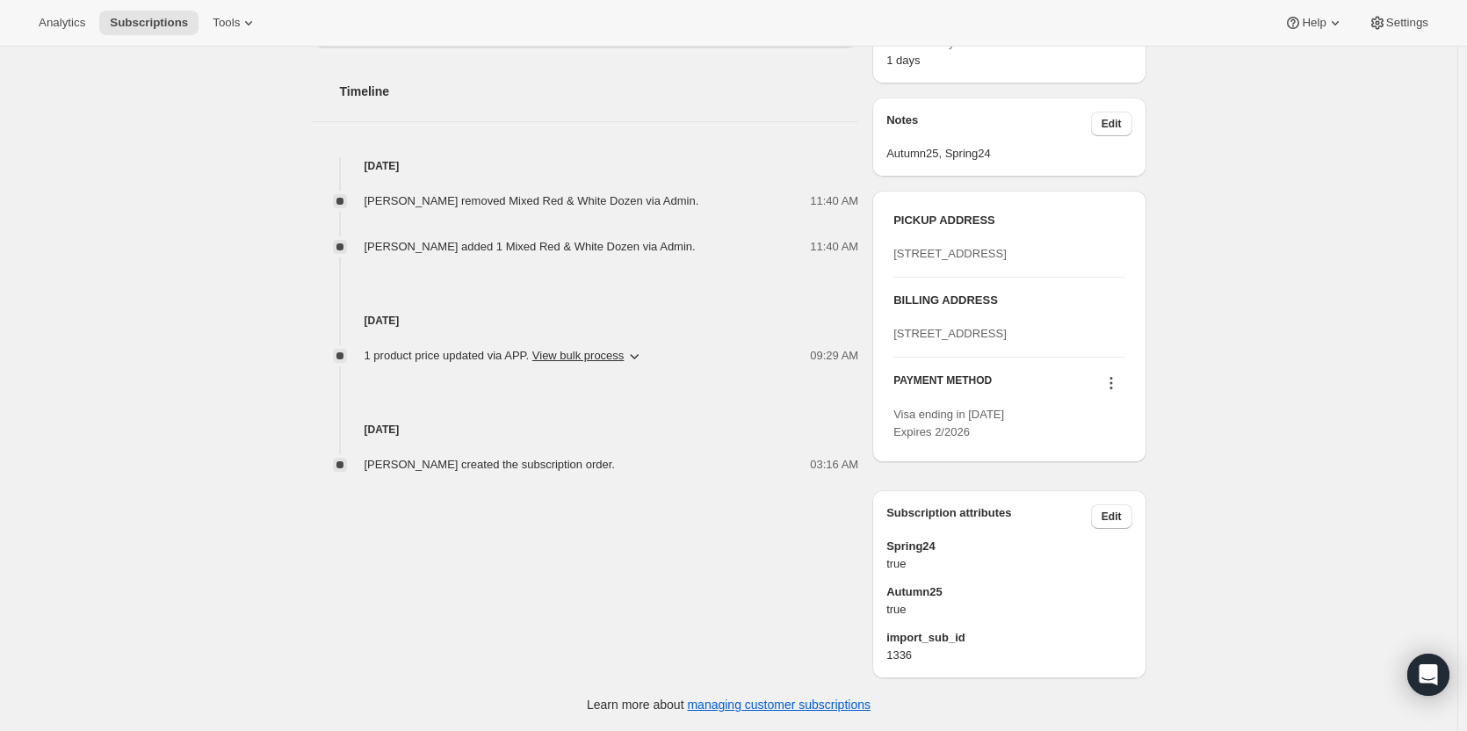
scroll to position [615, 0]
drag, startPoint x: 1009, startPoint y: 341, endPoint x: 895, endPoint y: 321, distance: 116.0
click at [895, 321] on div "PICKUP ADDRESS 19 Olivers Road McLaren Vale SA, 5171 Australia BILLING ADDRESS …" at bounding box center [1008, 326] width 273 height 271
copy span "63 Chirnside St Kingsville VIC 3012"
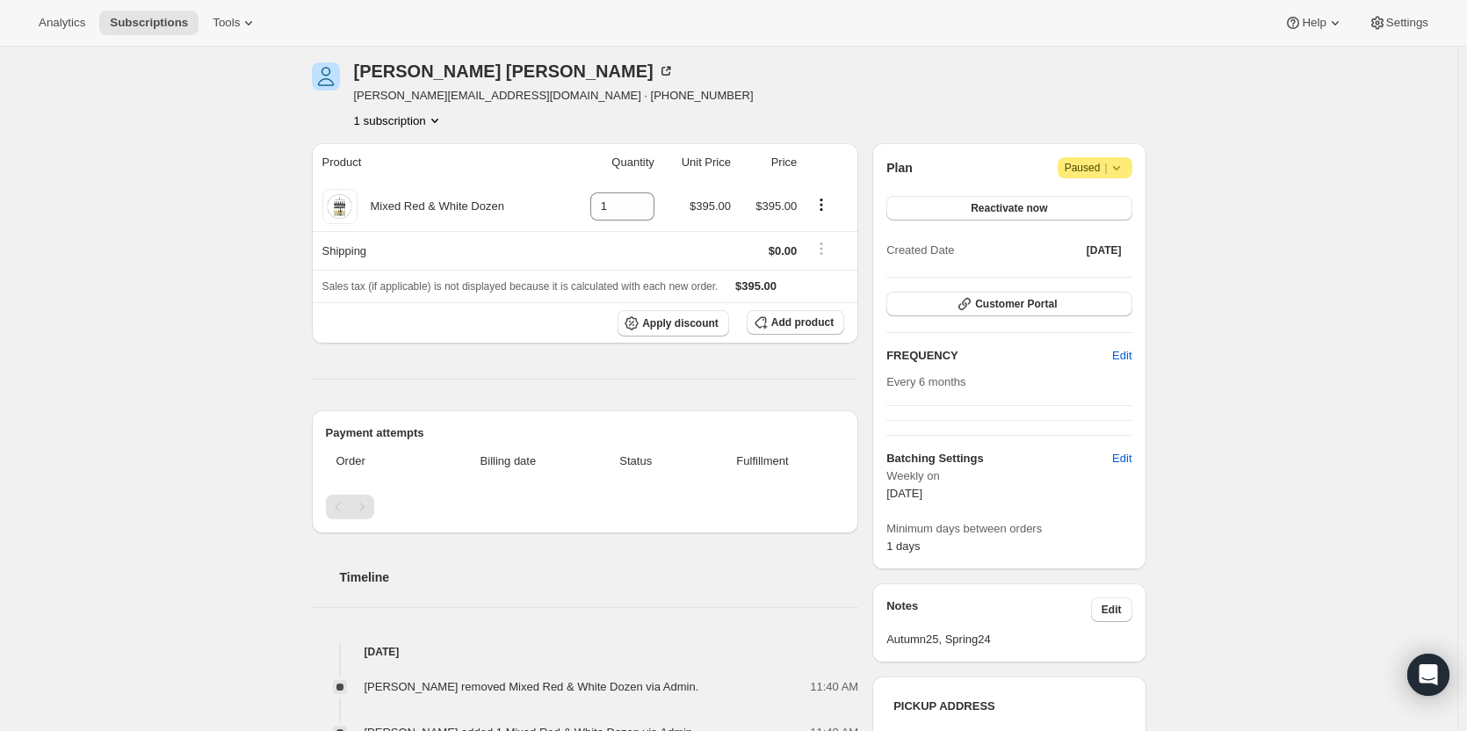
scroll to position [0, 0]
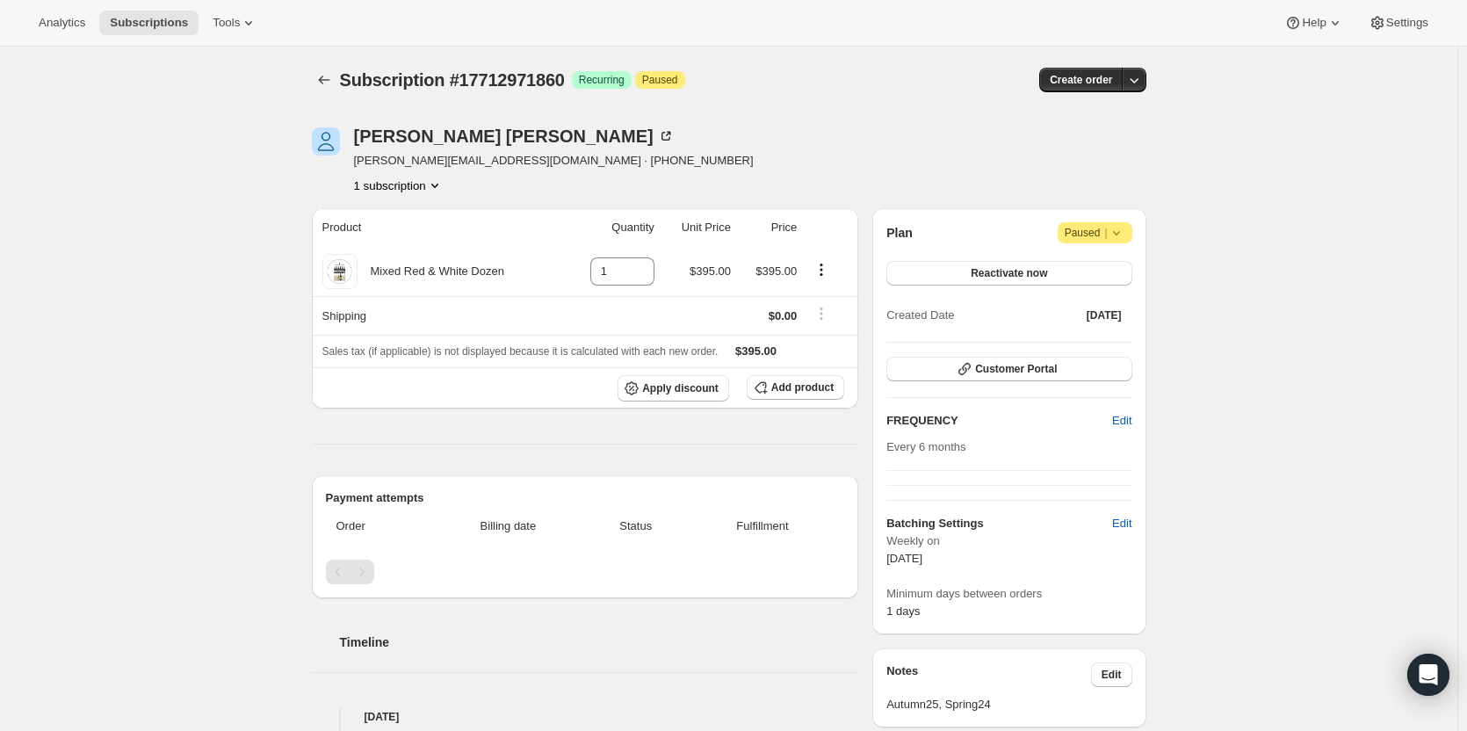
click at [812, 68] on div "Subscription #17712971860 Success Recurring Attention Paused" at bounding box center [596, 80] width 512 height 25
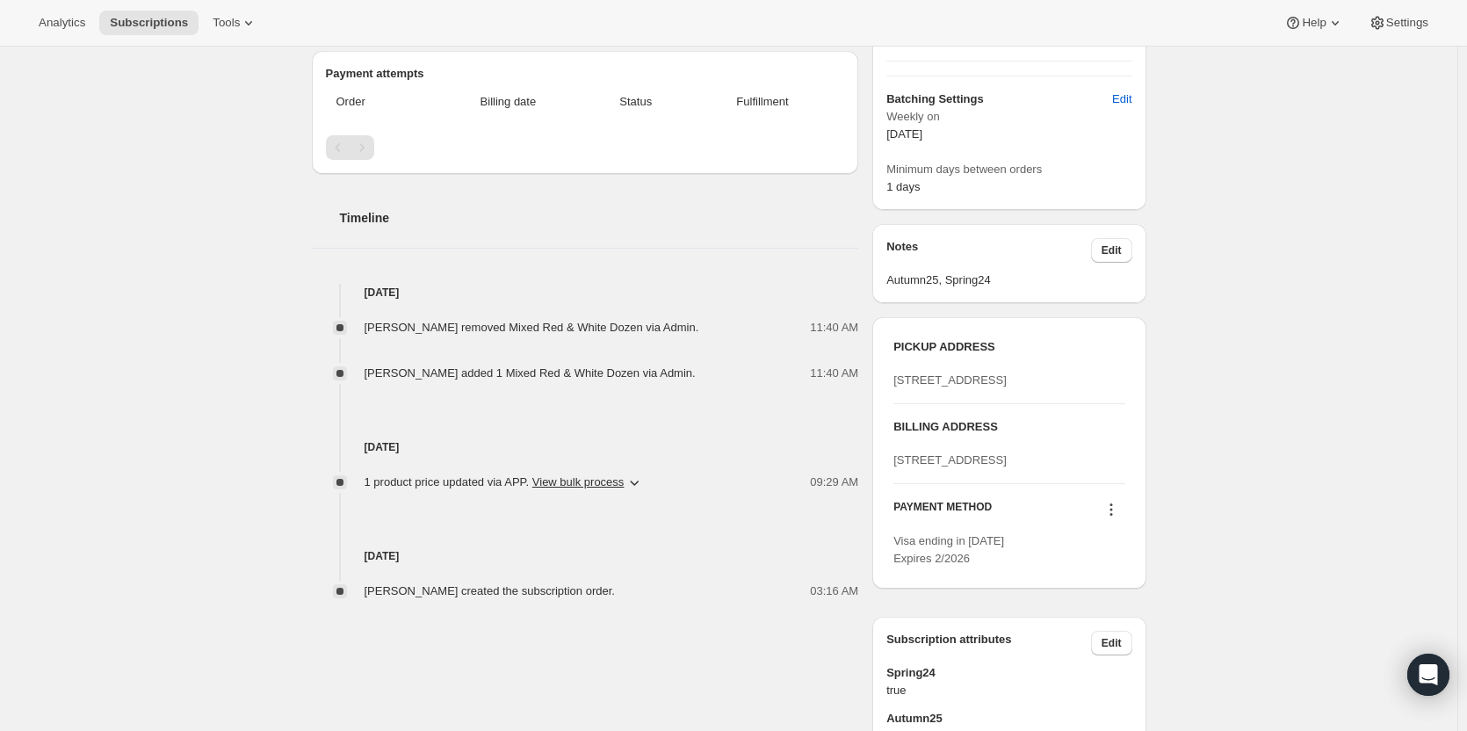
scroll to position [439, 0]
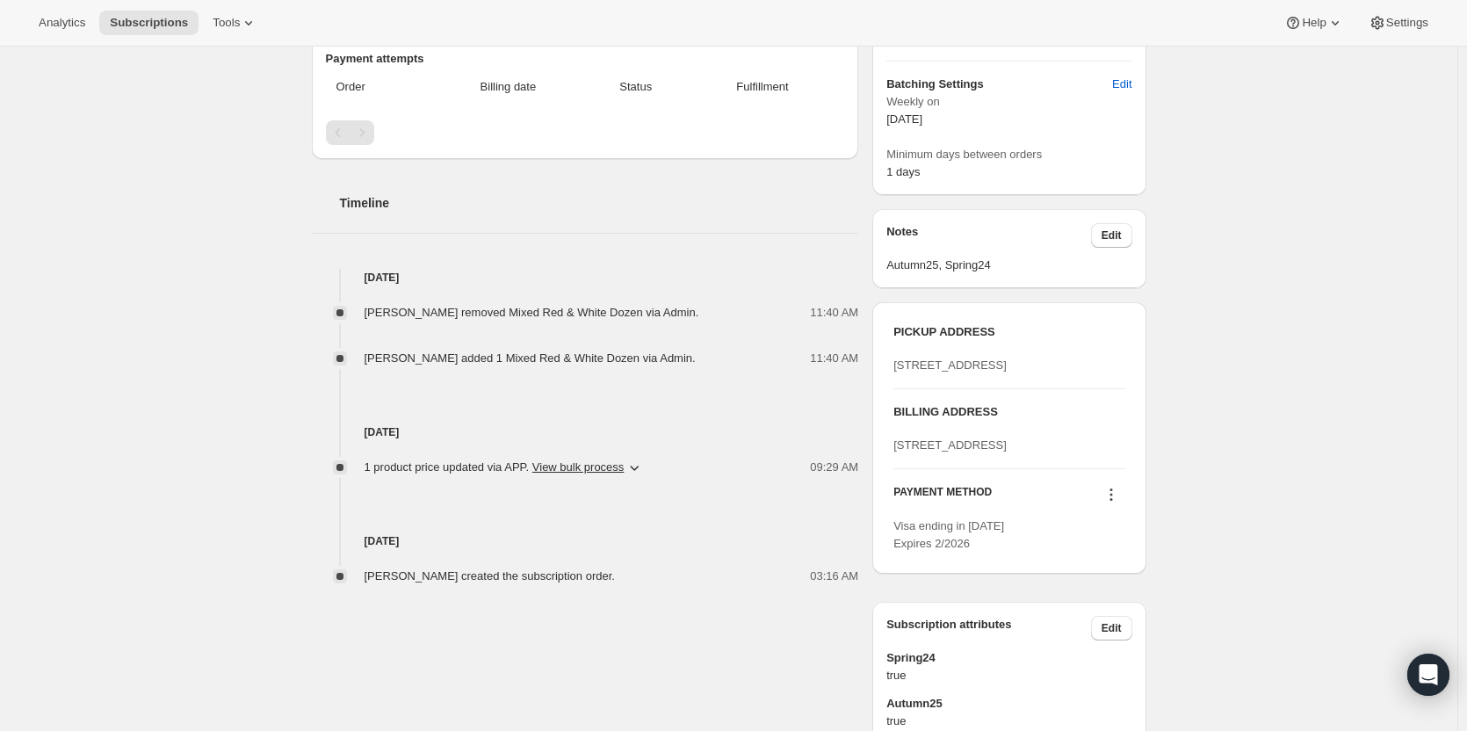
drag, startPoint x: 1007, startPoint y: 524, endPoint x: 891, endPoint y: 495, distance: 119.5
click at [891, 495] on div "PICKUP ADDRESS 19 Olivers Road McLaren Vale SA, 5171 Australia BILLING ADDRESS …" at bounding box center [1008, 437] width 273 height 271
copy span "63 Chirnside St Kingsville VIC 3012 AU"
click at [1115, 503] on icon at bounding box center [1111, 495] width 18 height 18
click at [1227, 468] on div "Subscription #17712971860. This page is ready Subscription #17712971860 Success…" at bounding box center [728, 224] width 1457 height 1235
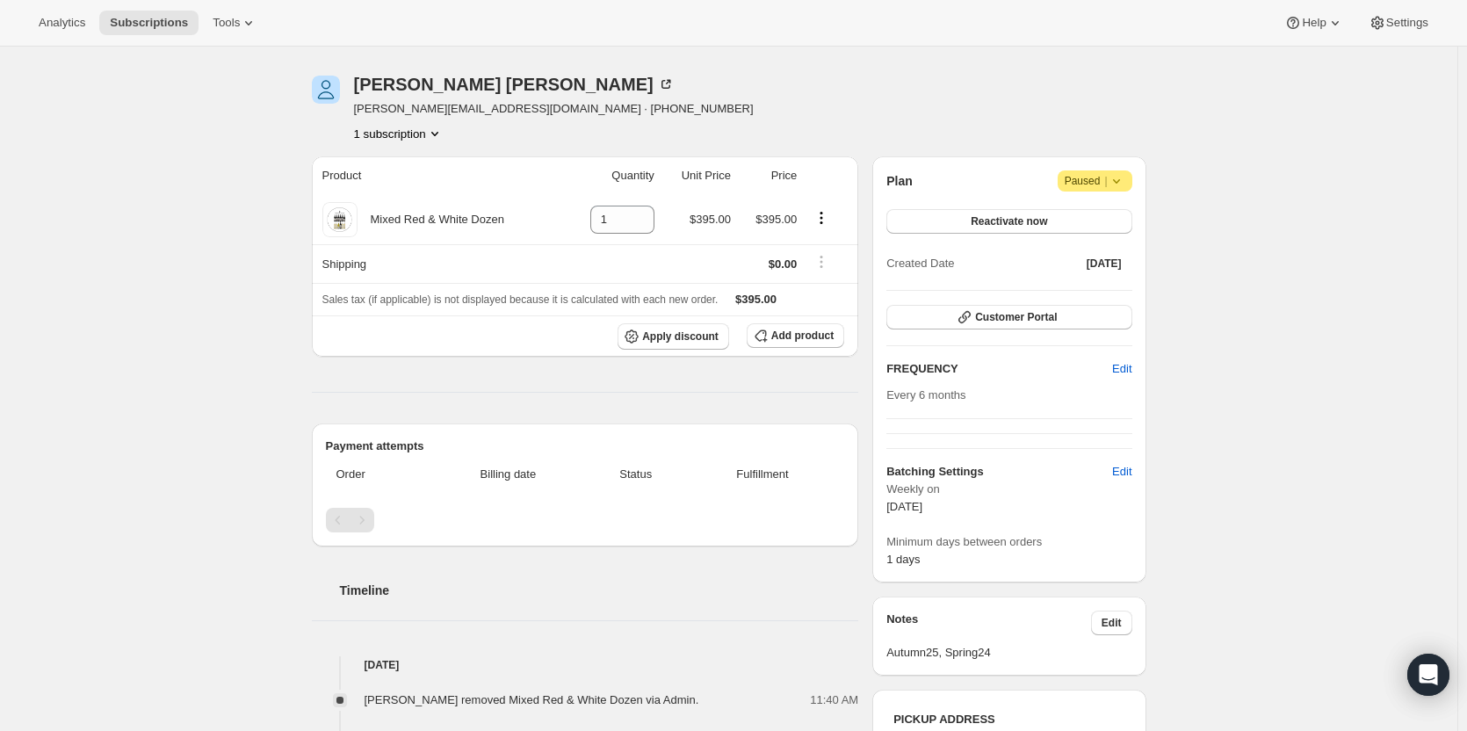
scroll to position [0, 0]
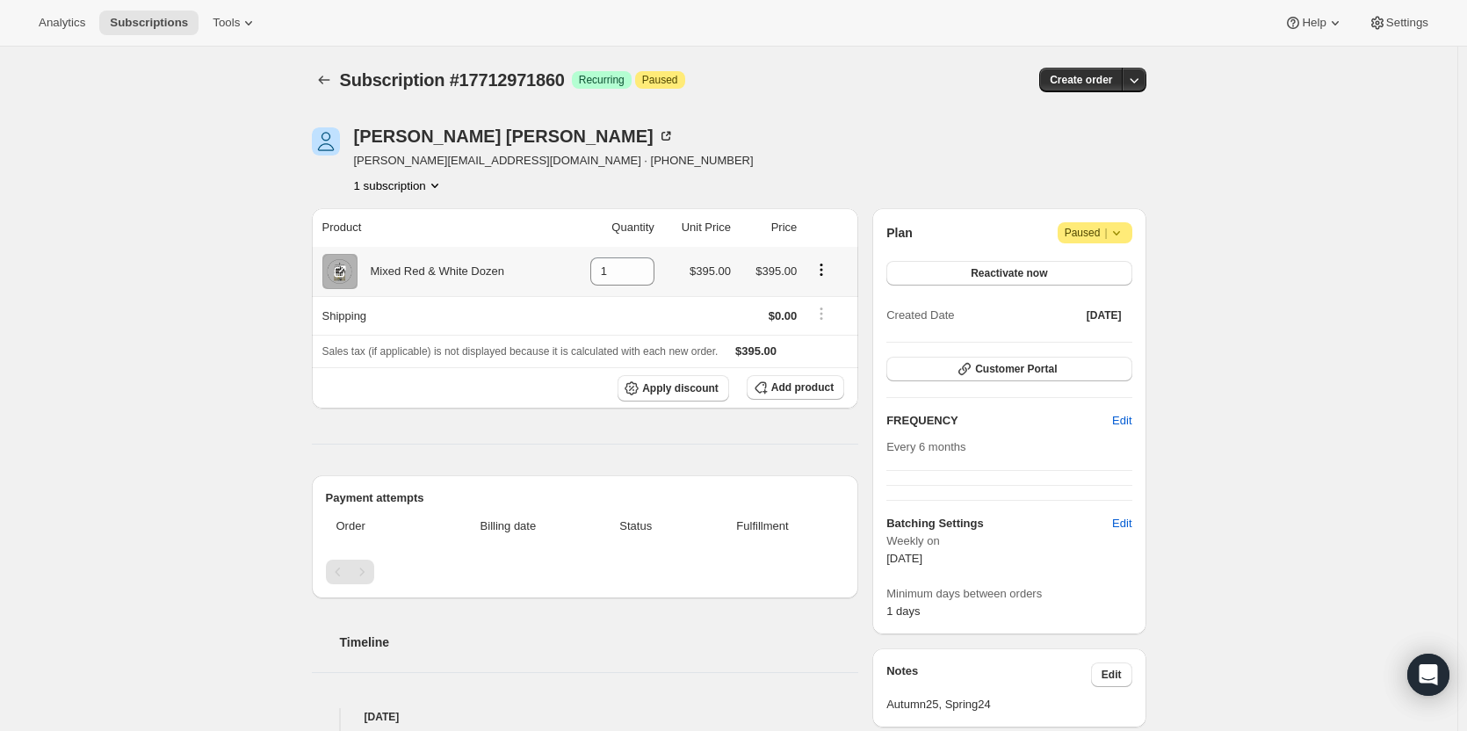
click at [818, 268] on icon "Product actions" at bounding box center [821, 270] width 18 height 18
click at [627, 273] on input "1" at bounding box center [609, 271] width 38 height 28
click at [648, 277] on icon at bounding box center [641, 277] width 18 height 18
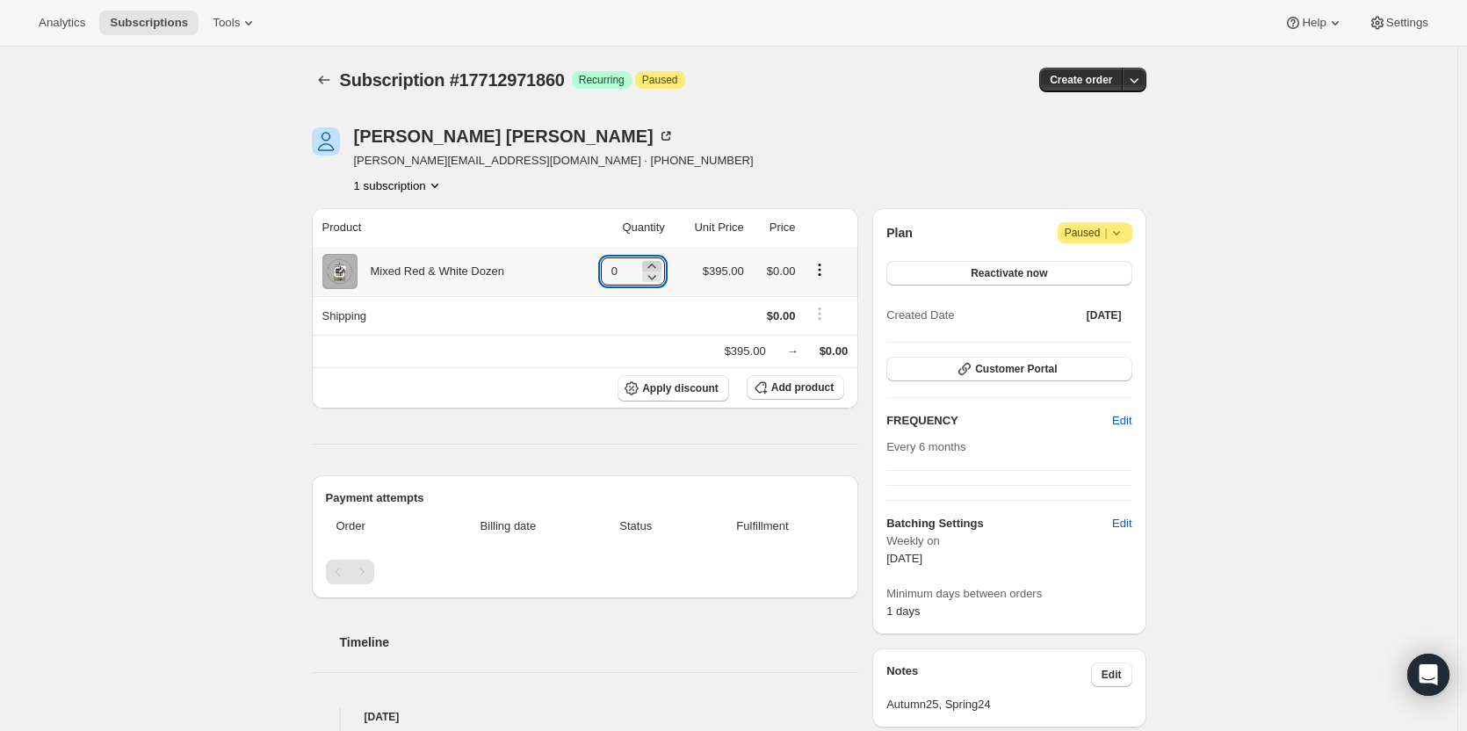
click at [652, 262] on icon at bounding box center [652, 266] width 18 height 18
type input "1"
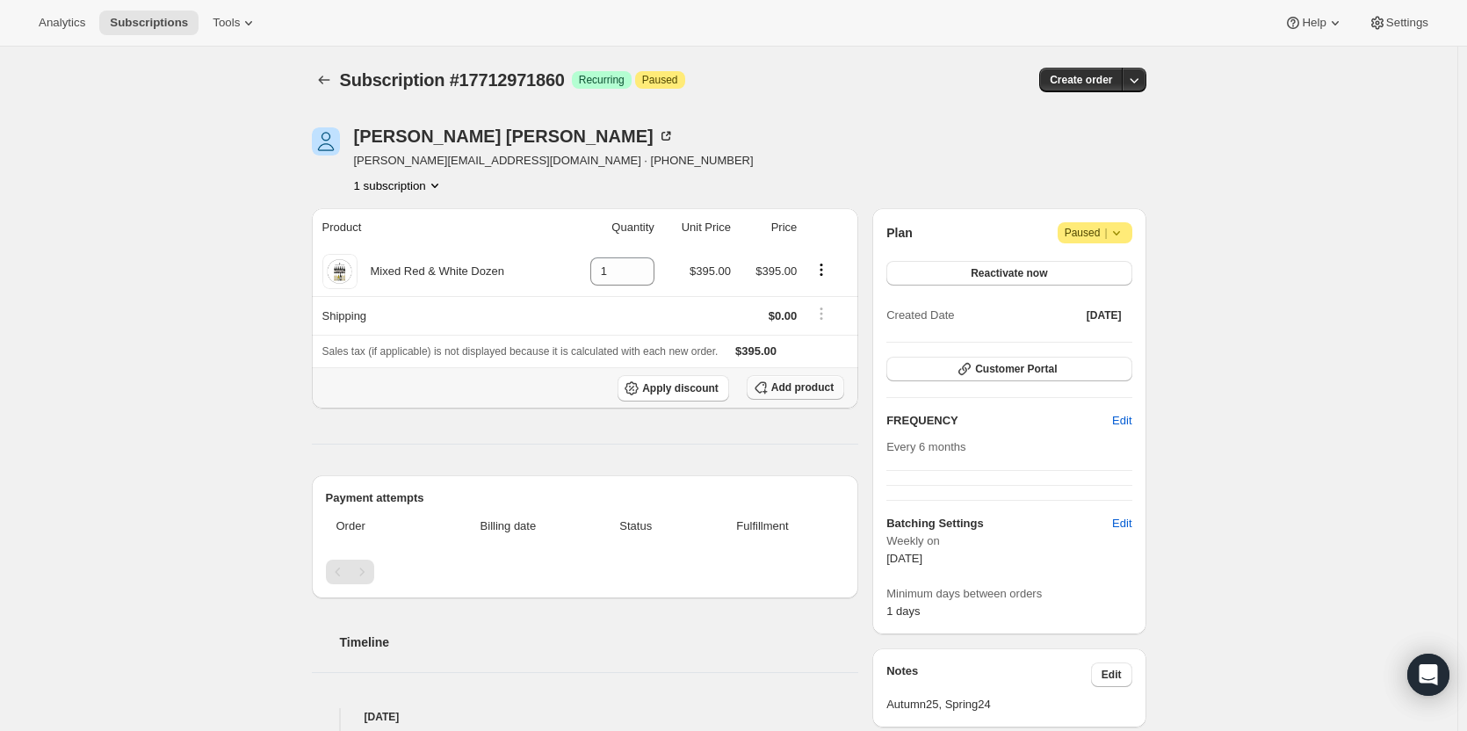
click at [783, 389] on span "Add product" at bounding box center [802, 387] width 62 height 14
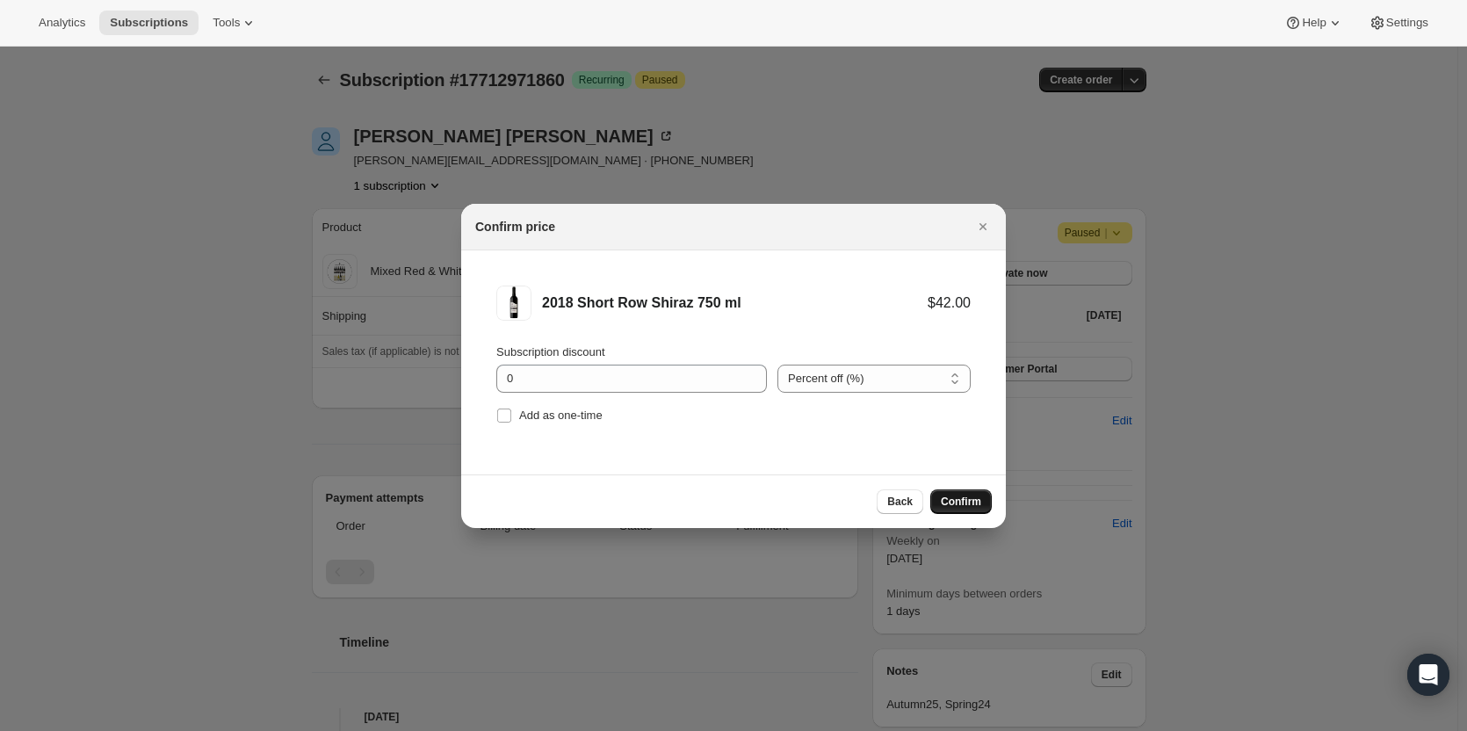
click at [955, 502] on span "Confirm" at bounding box center [961, 501] width 40 height 14
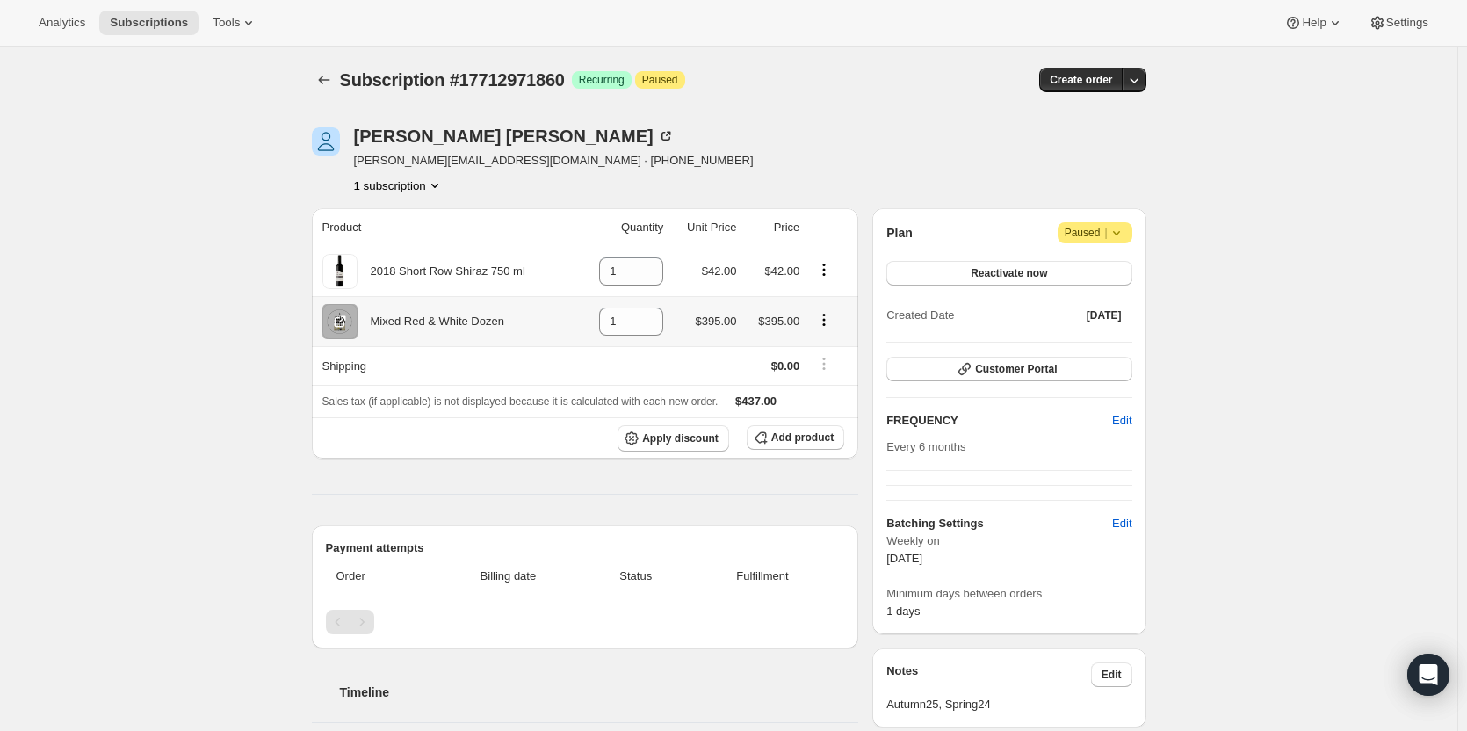
click at [826, 316] on icon "Product actions" at bounding box center [824, 320] width 18 height 18
click at [828, 314] on icon "Product actions" at bounding box center [824, 320] width 18 height 18
click at [823, 321] on icon "Product actions" at bounding box center [824, 320] width 18 height 18
click at [826, 324] on icon "Product actions" at bounding box center [824, 320] width 18 height 18
click at [826, 323] on icon "Product actions" at bounding box center [824, 320] width 18 height 18
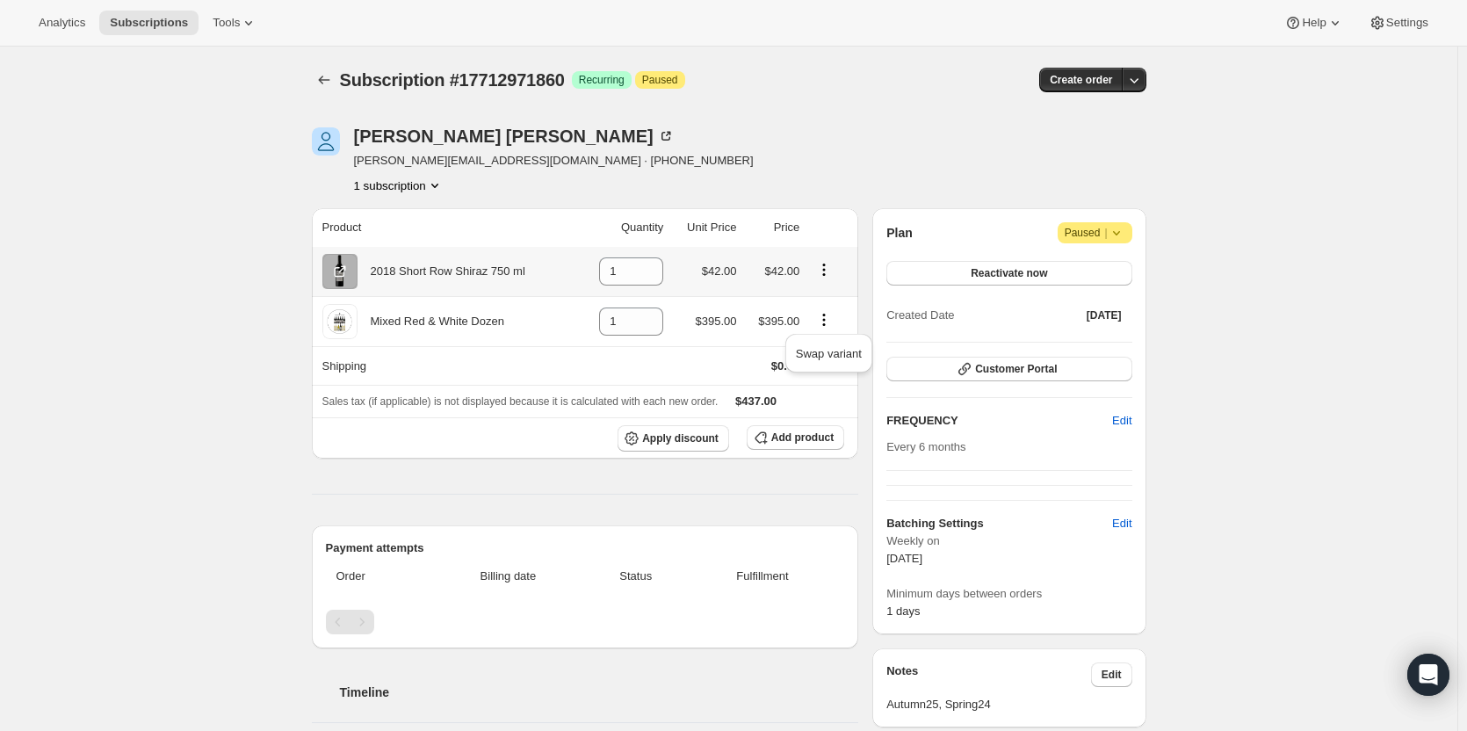
click at [826, 266] on icon "Product actions" at bounding box center [824, 270] width 18 height 18
click at [720, 330] on td "$395.00" at bounding box center [704, 321] width 73 height 50
click at [833, 317] on icon "Product actions" at bounding box center [824, 320] width 18 height 18
drag, startPoint x: 625, startPoint y: 322, endPoint x: 567, endPoint y: 314, distance: 59.5
click at [570, 316] on tr "Mixed Red & White Dozen 1 $395.00 $395.00" at bounding box center [585, 321] width 547 height 50
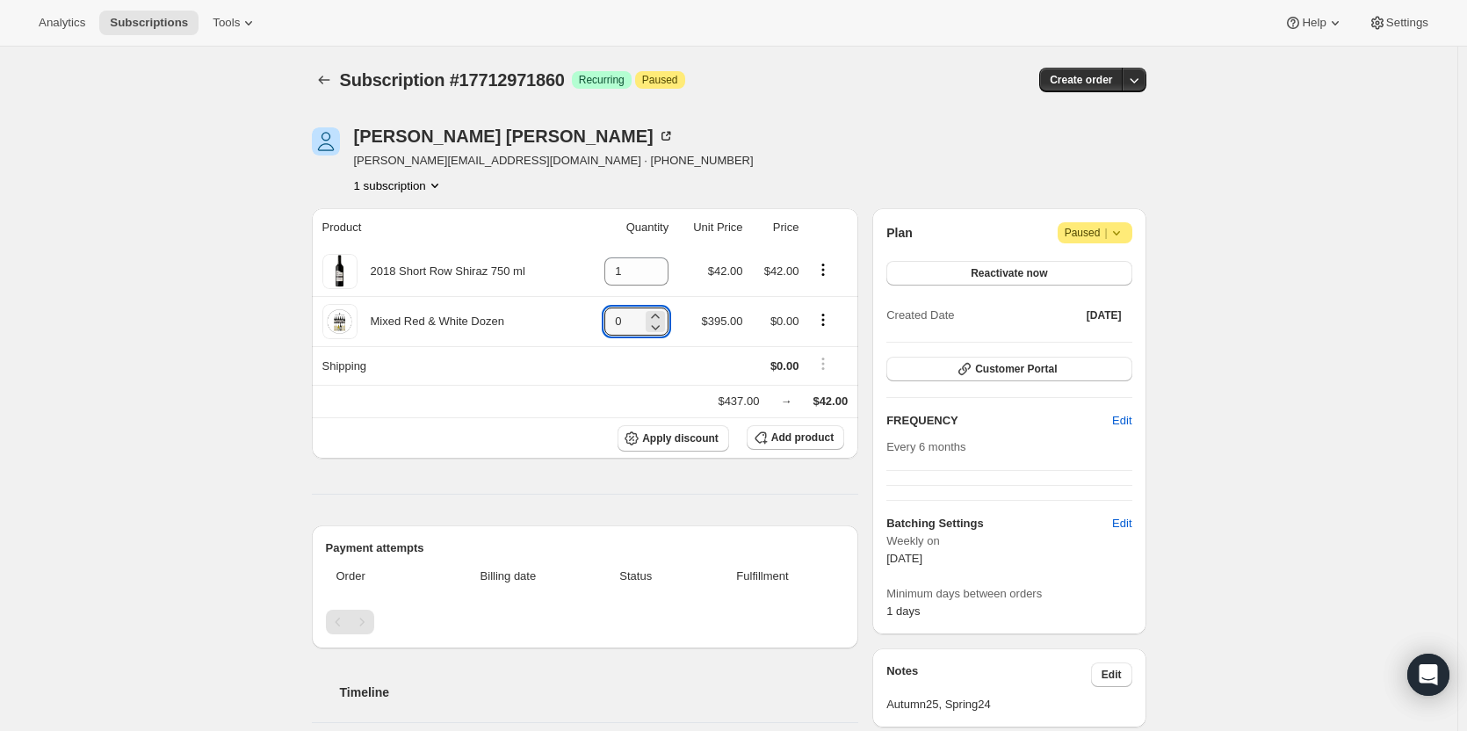
type input "0"
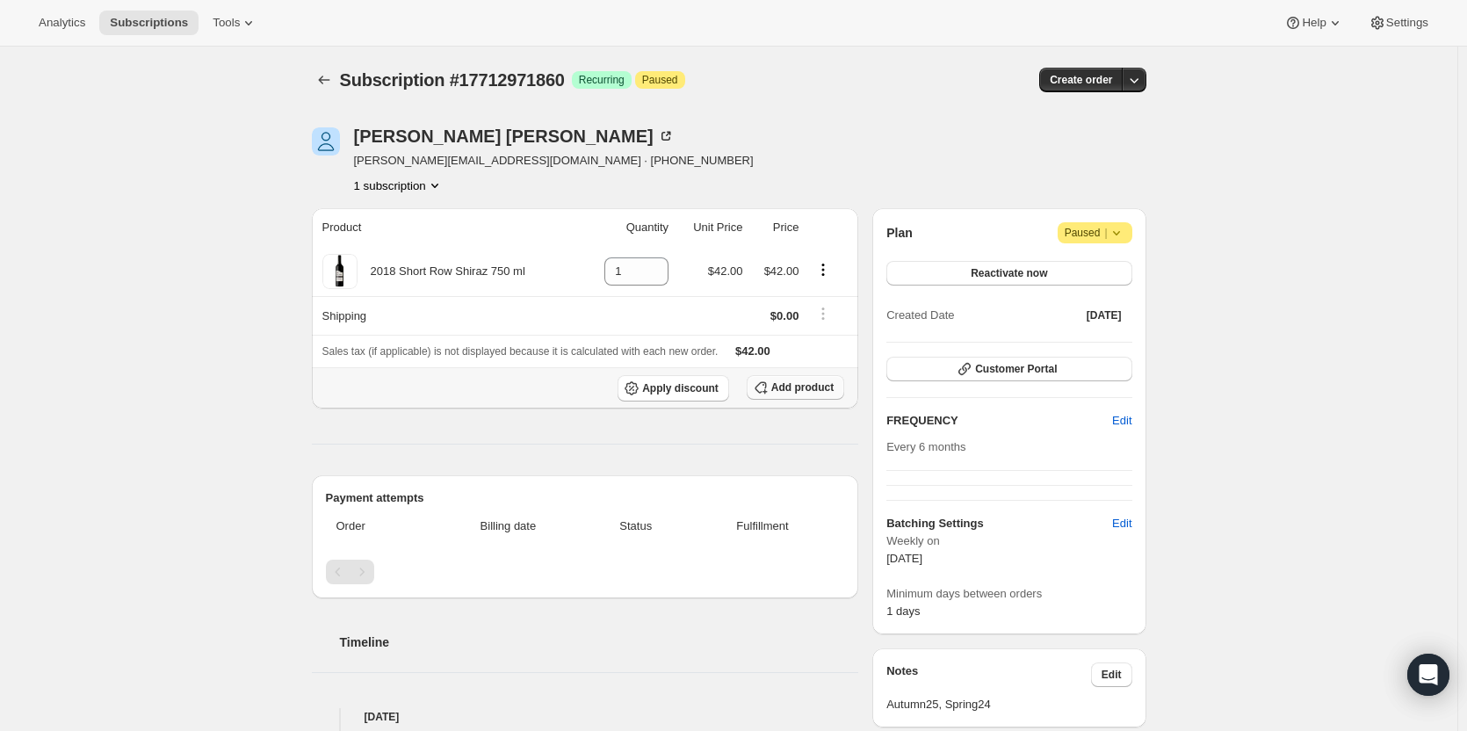
click at [791, 380] on span "Add product" at bounding box center [802, 387] width 62 height 14
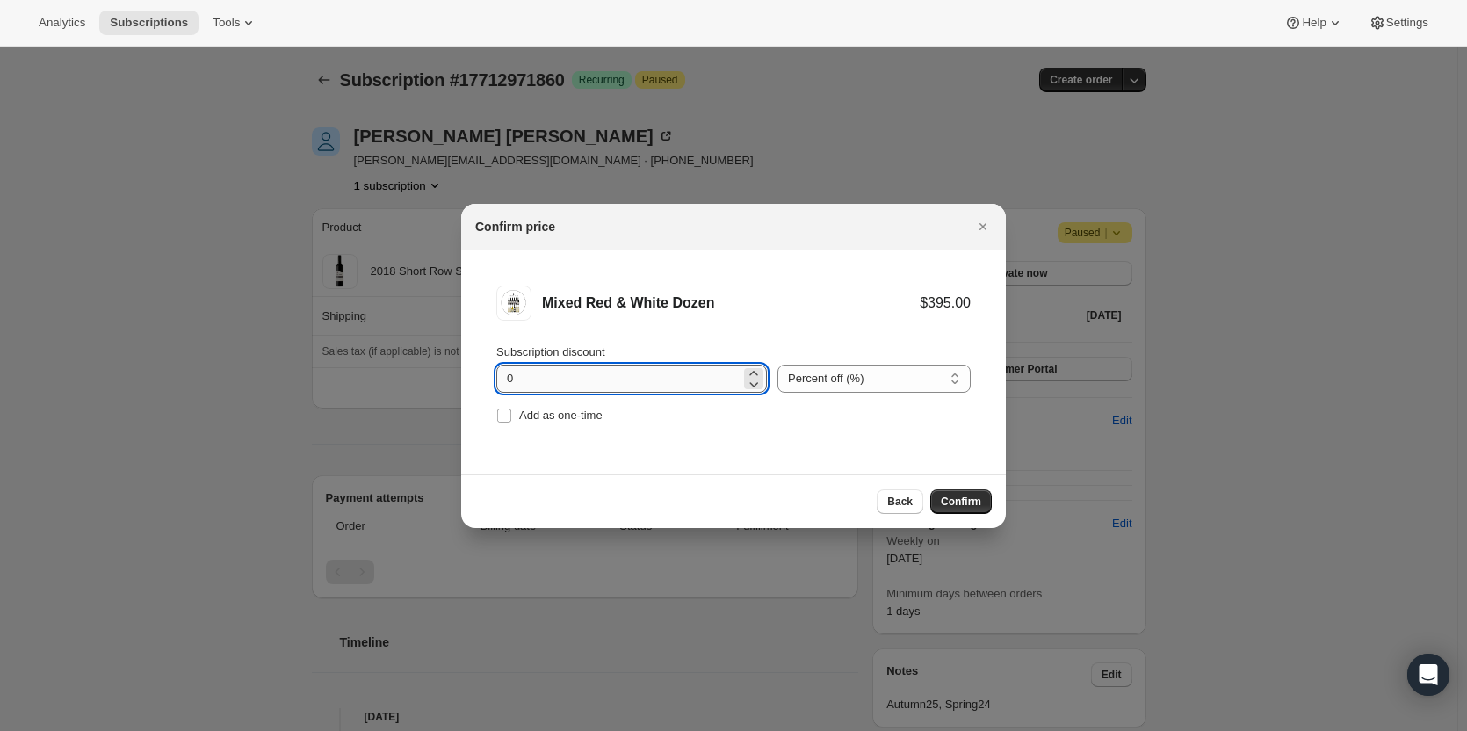
click at [577, 382] on input "0" at bounding box center [618, 378] width 244 height 28
type input "20"
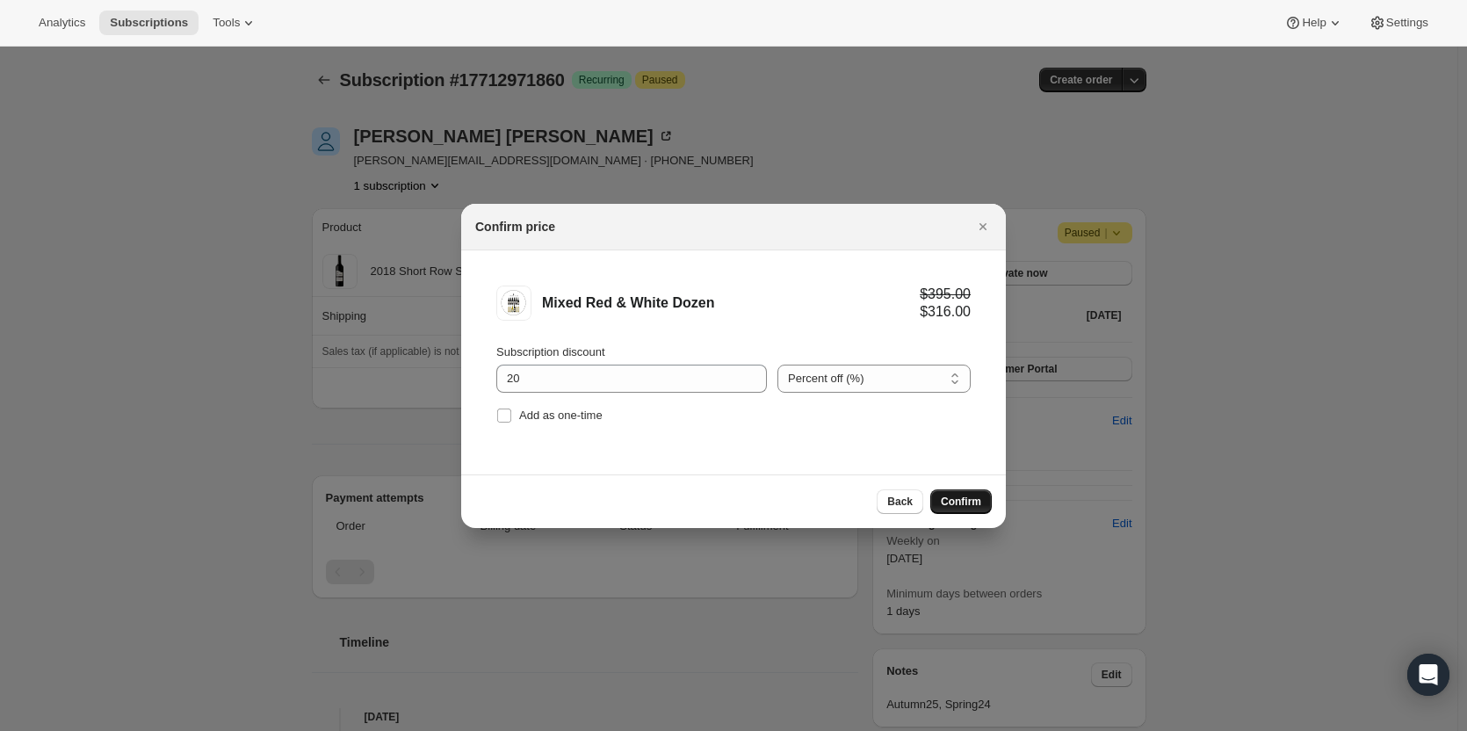
click at [953, 498] on span "Confirm" at bounding box center [961, 501] width 40 height 14
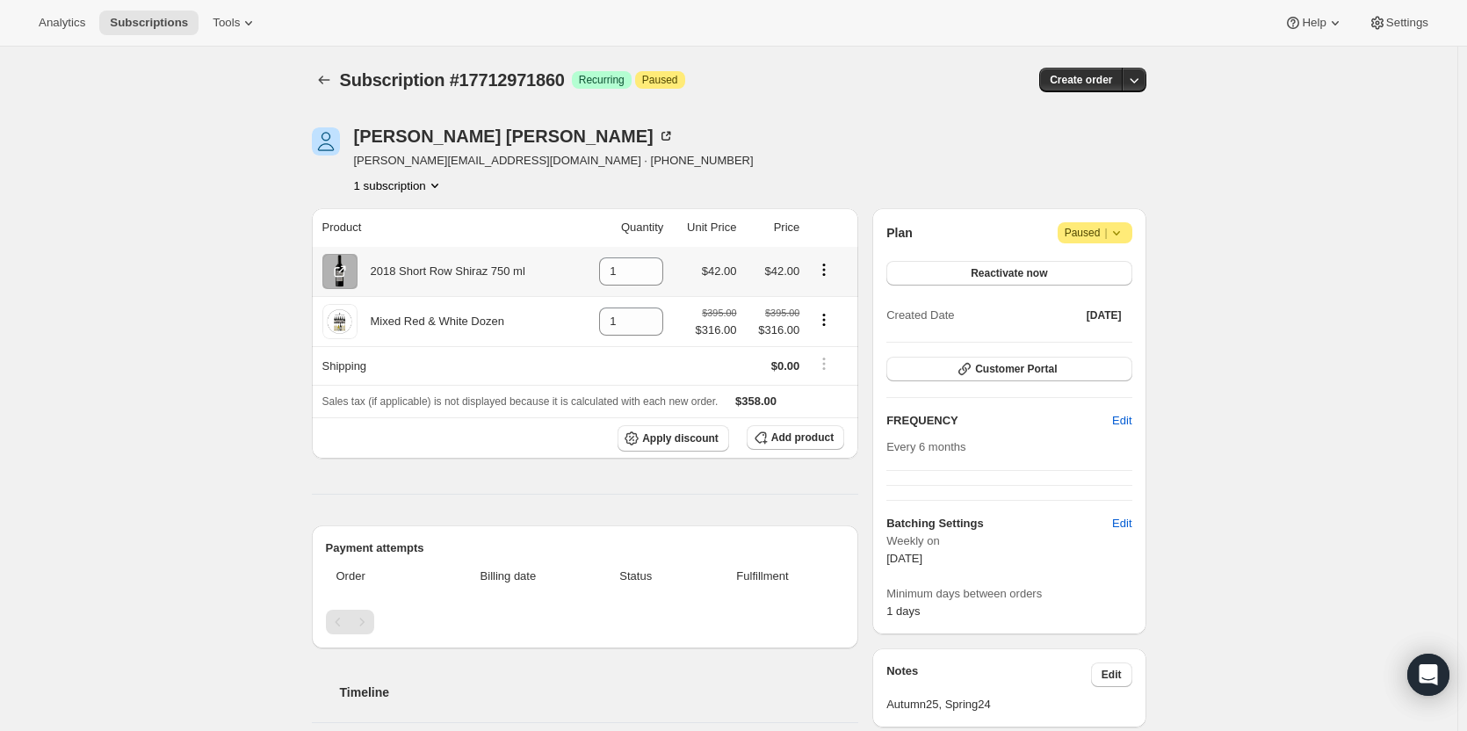
click at [826, 269] on icon "Product actions" at bounding box center [824, 269] width 3 height 3
click at [822, 267] on icon "Product actions" at bounding box center [824, 270] width 18 height 18
drag, startPoint x: 631, startPoint y: 264, endPoint x: 579, endPoint y: 268, distance: 51.9
click at [580, 268] on tr "2018 Short Row Shiraz 750 ml 1 $42.00 $42.00" at bounding box center [585, 271] width 547 height 49
type input "0"
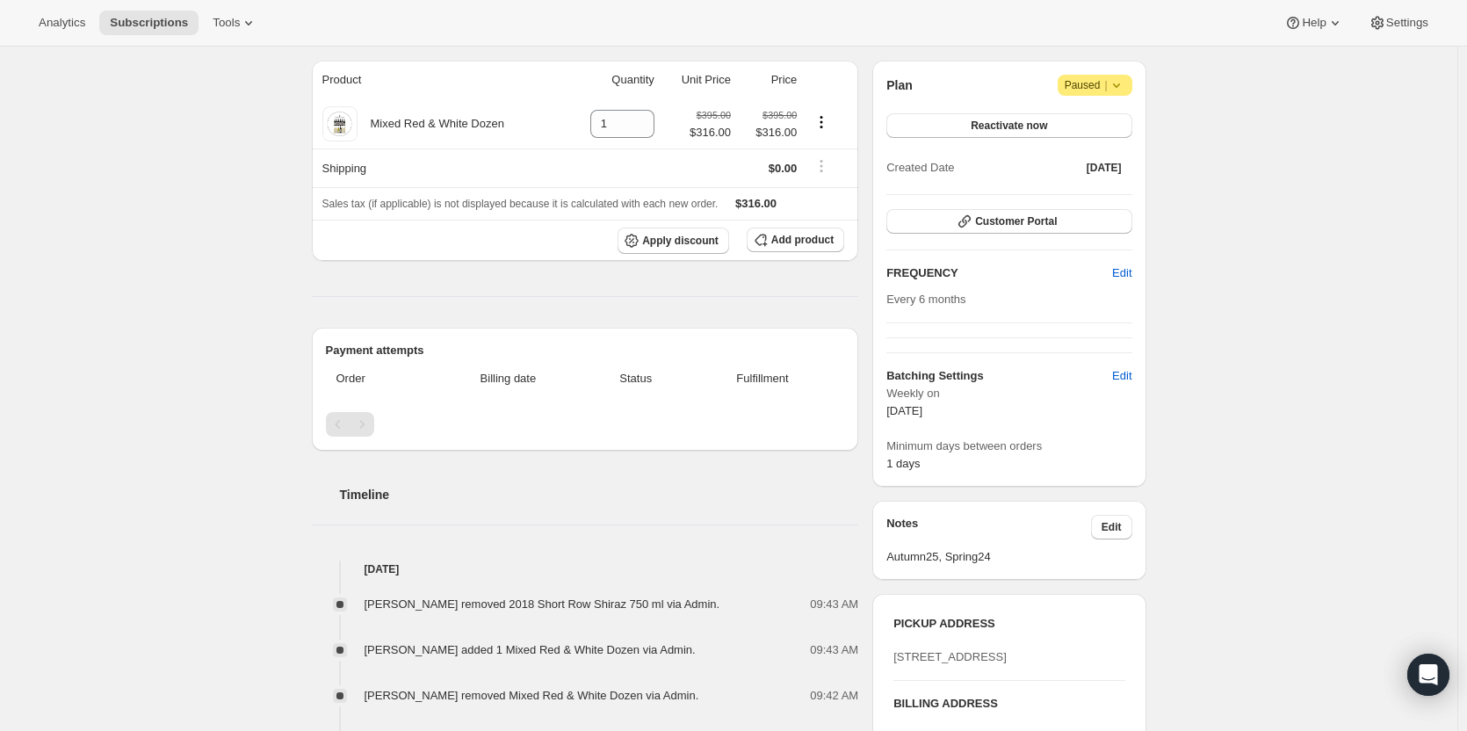
scroll to position [176, 0]
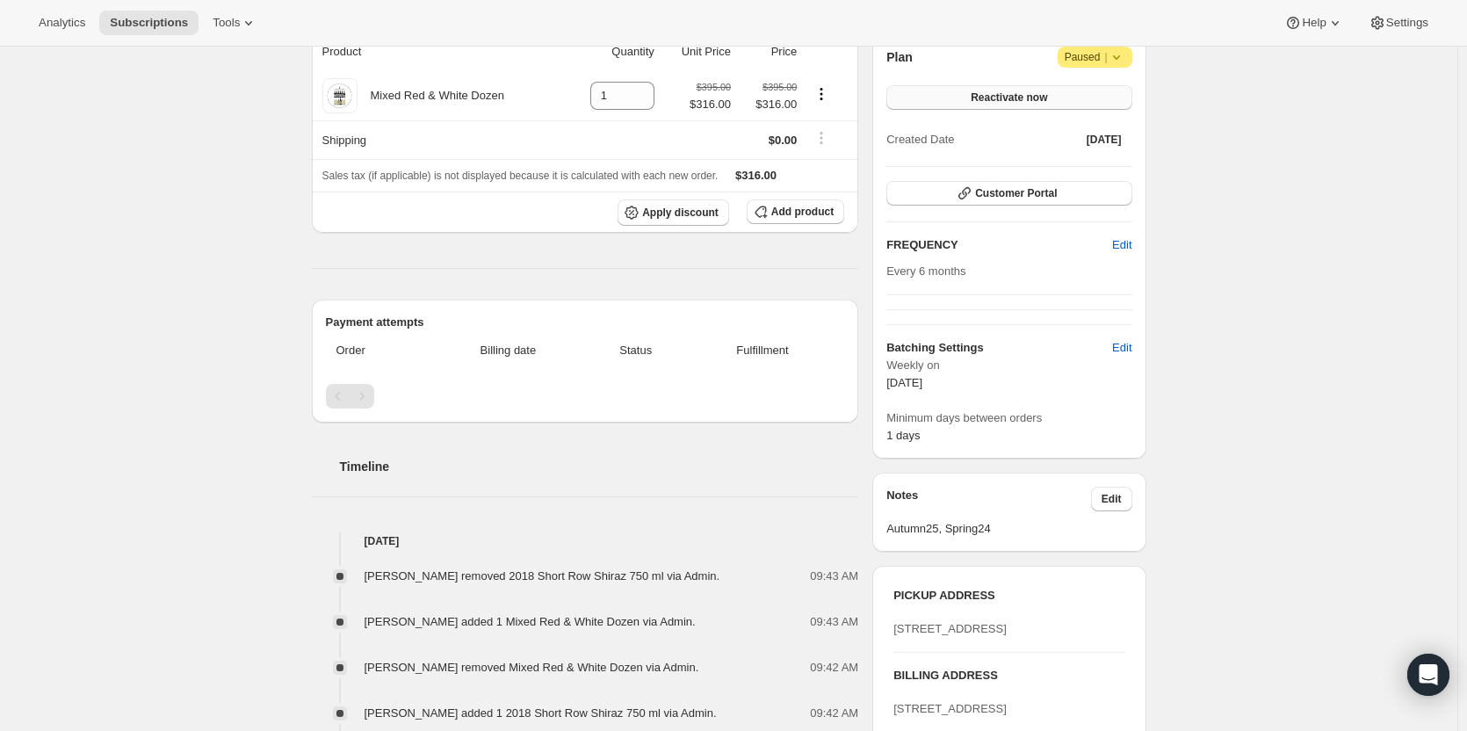
click at [982, 99] on span "Reactivate now" at bounding box center [1009, 97] width 76 height 14
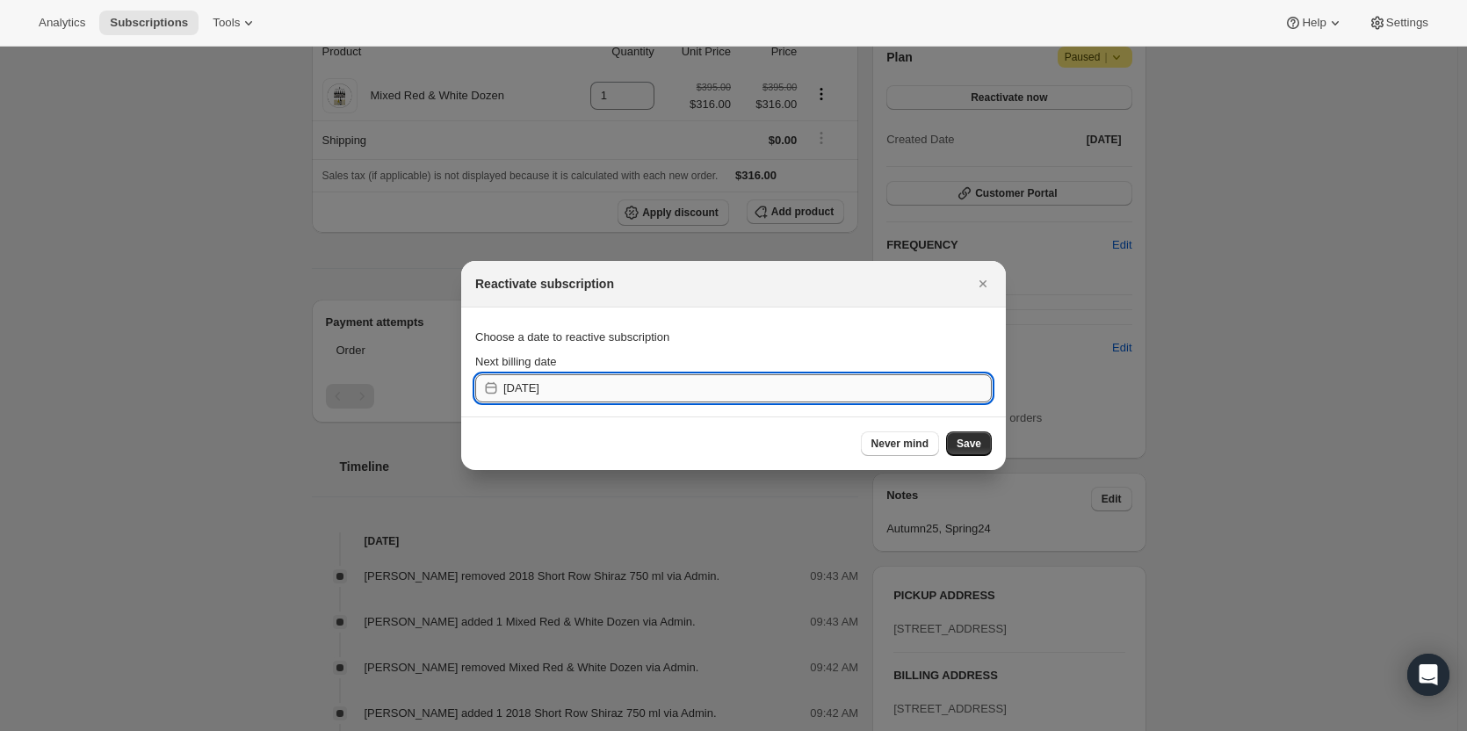
click at [571, 398] on input "2025-09-26" at bounding box center [747, 388] width 488 height 28
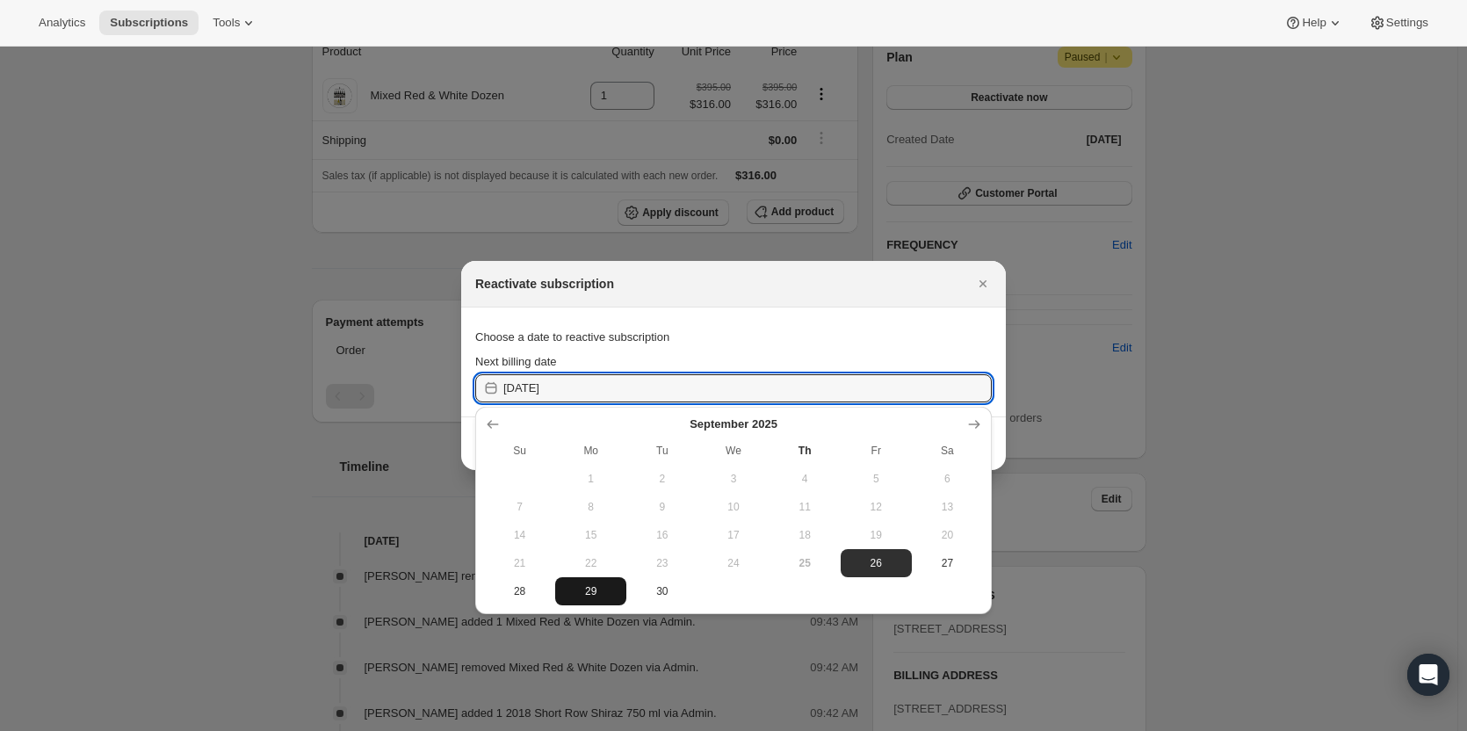
click at [572, 588] on span "29" at bounding box center [590, 591] width 57 height 14
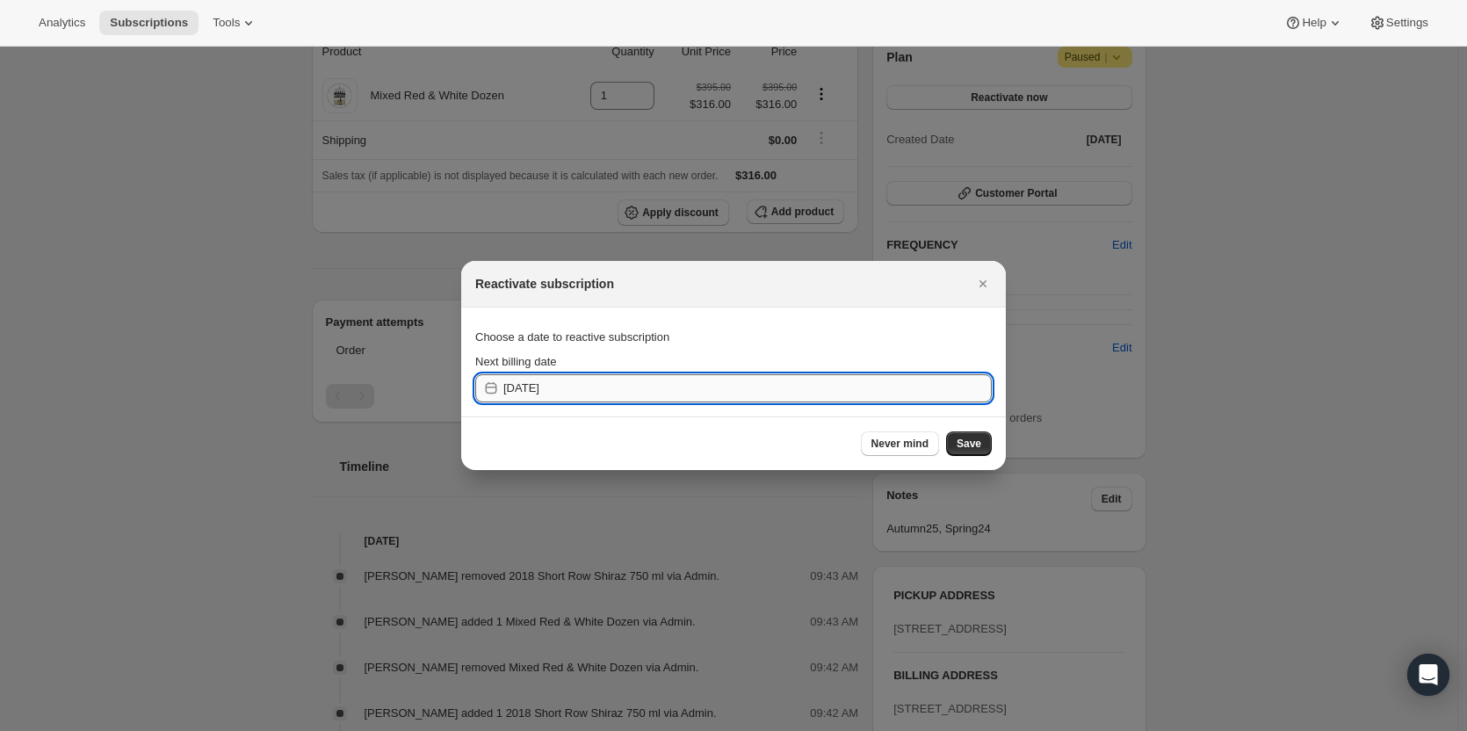
click at [639, 386] on input "2025-09-28" at bounding box center [747, 388] width 488 height 28
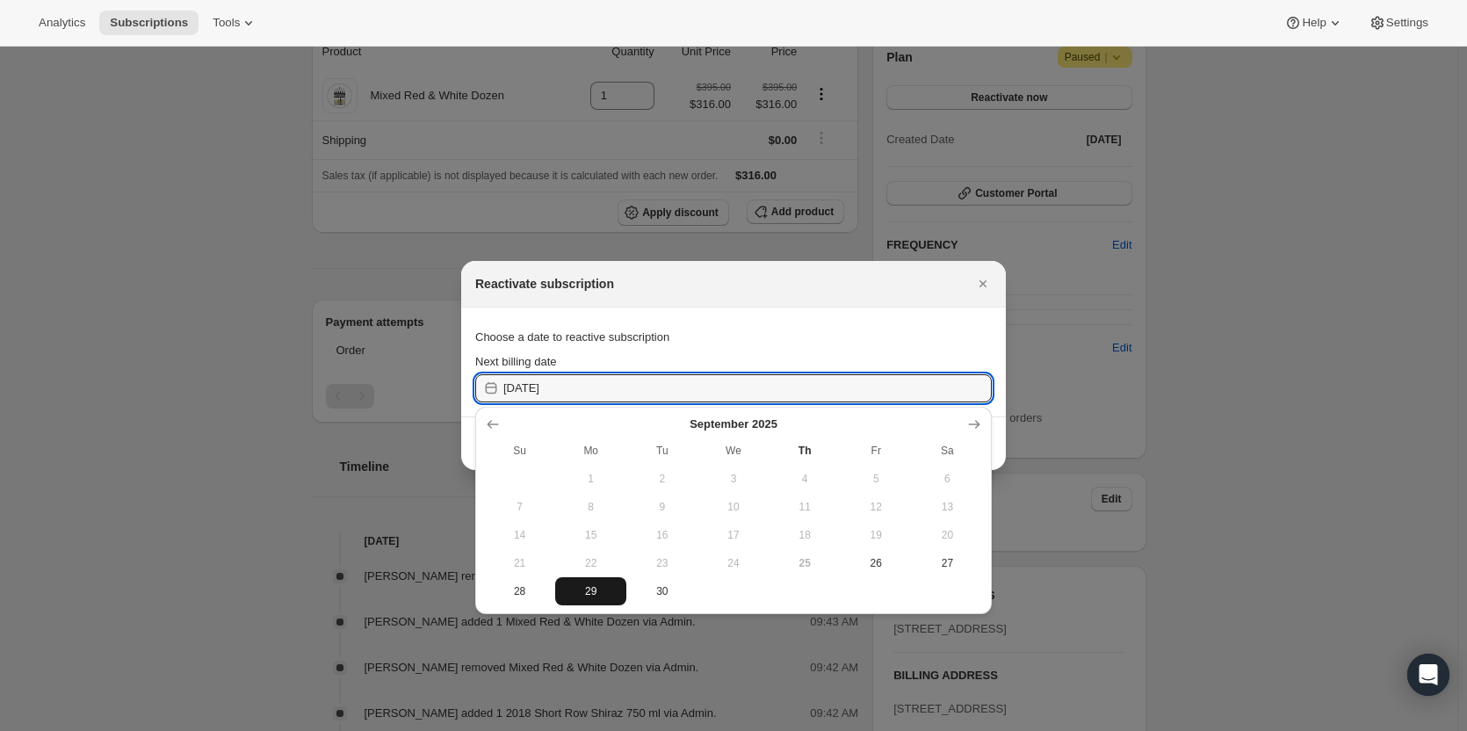
click at [593, 586] on span "29" at bounding box center [590, 591] width 57 height 14
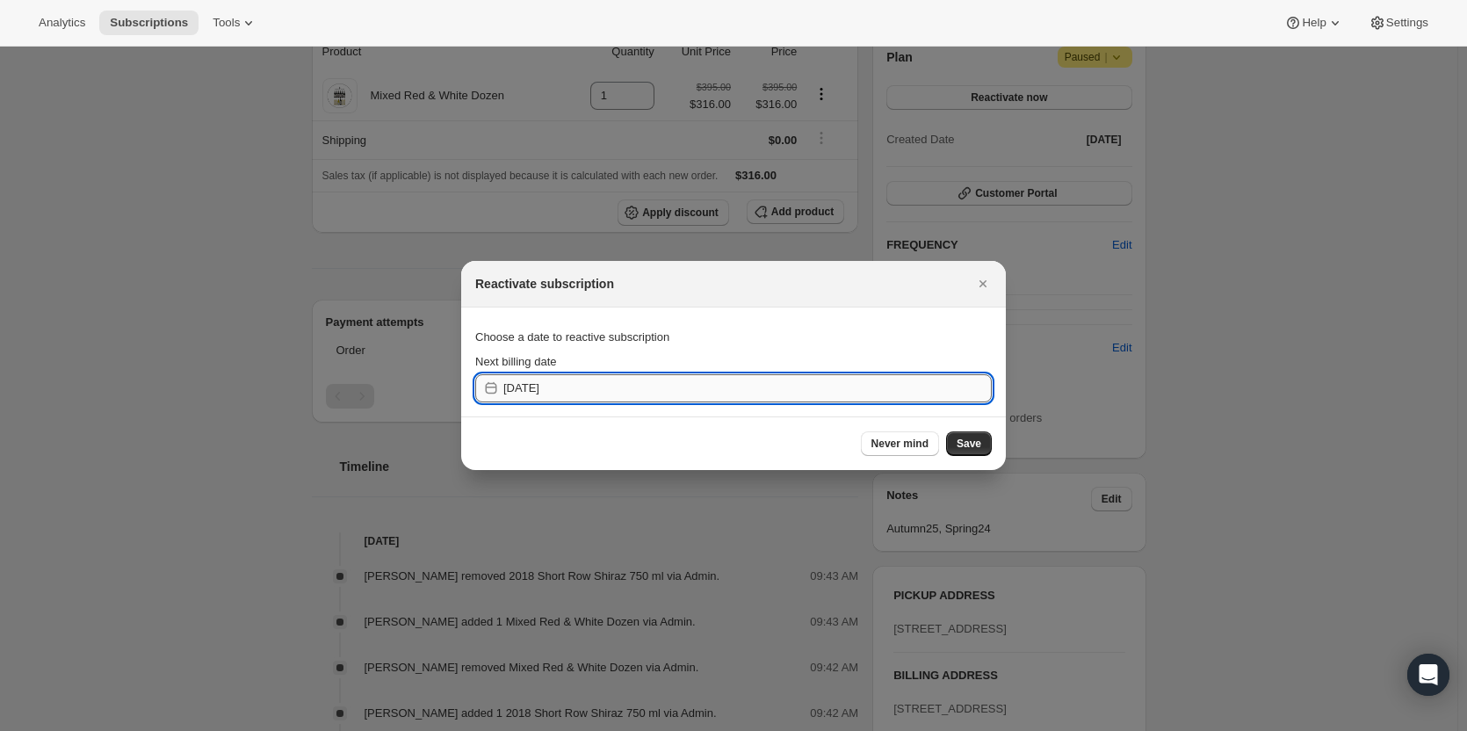
click at [632, 389] on input "2025-09-28" at bounding box center [747, 388] width 488 height 28
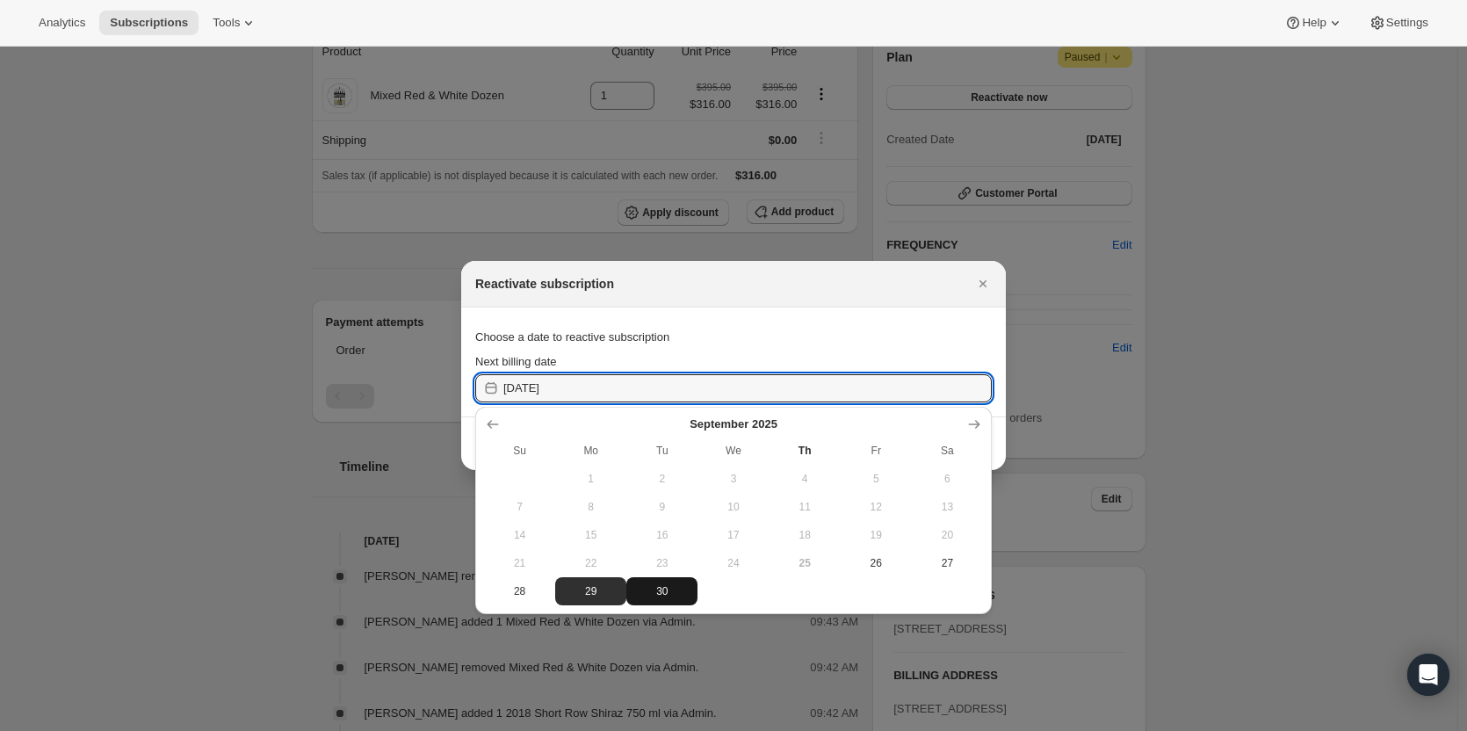
click at [652, 578] on button "30" at bounding box center [661, 591] width 71 height 28
type input "2025-09-29"
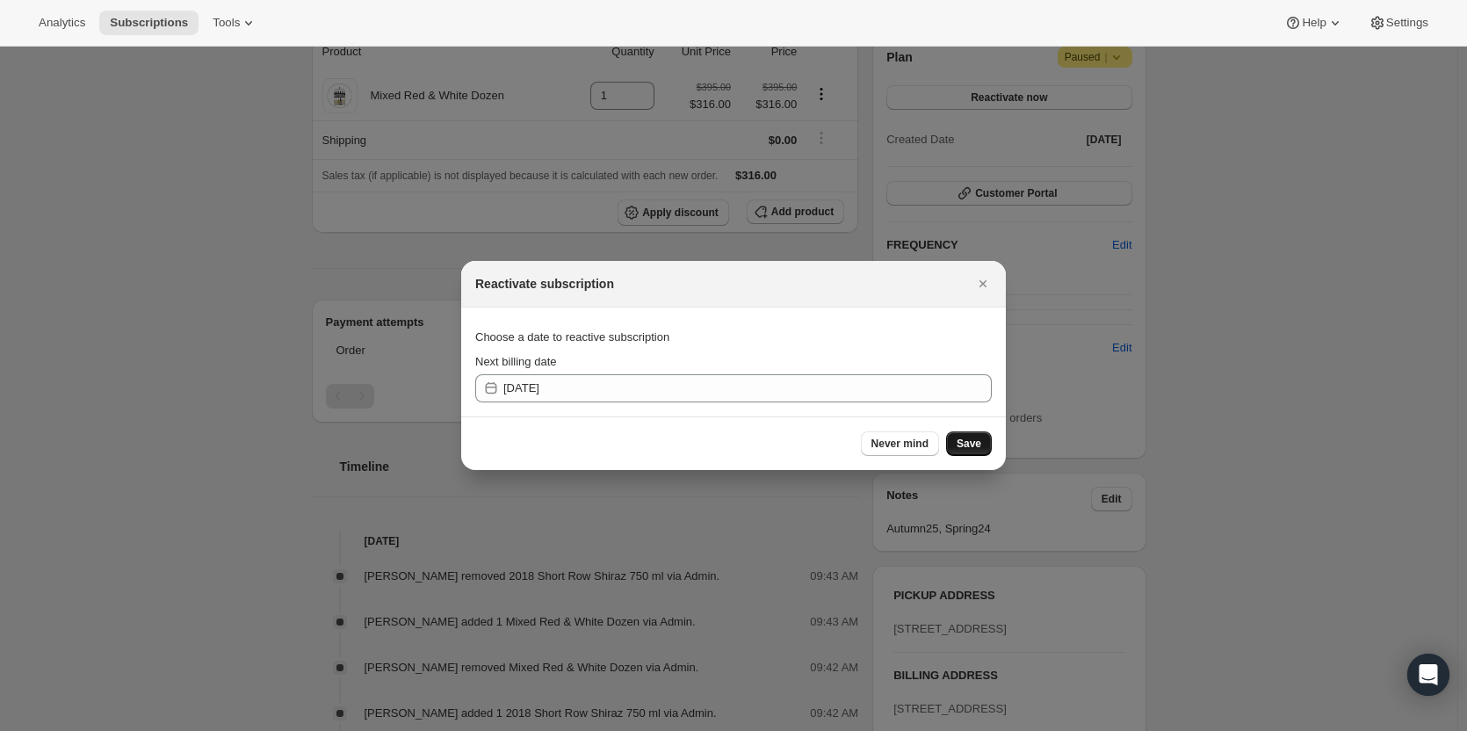
click at [983, 444] on button "Save" at bounding box center [969, 443] width 46 height 25
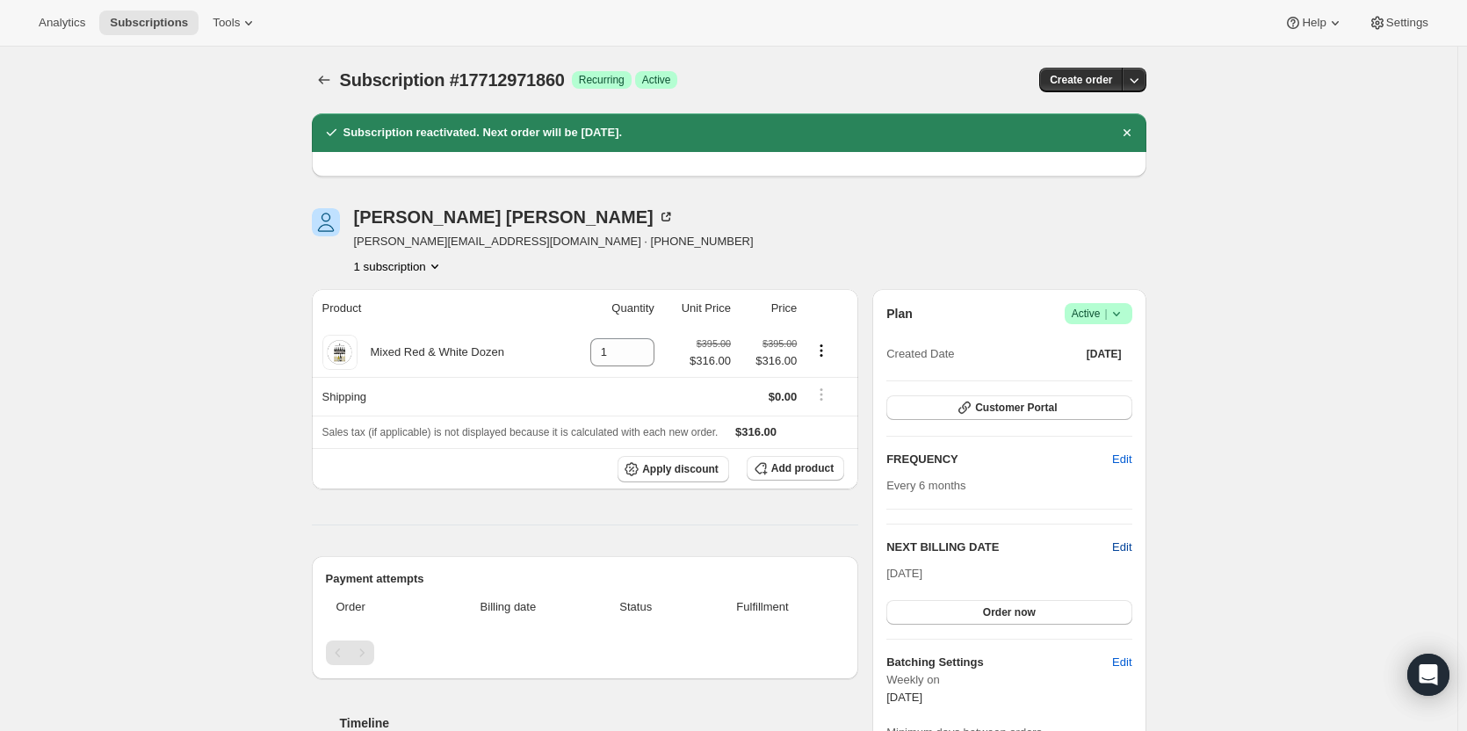
click at [1123, 549] on span "Edit" at bounding box center [1121, 547] width 19 height 18
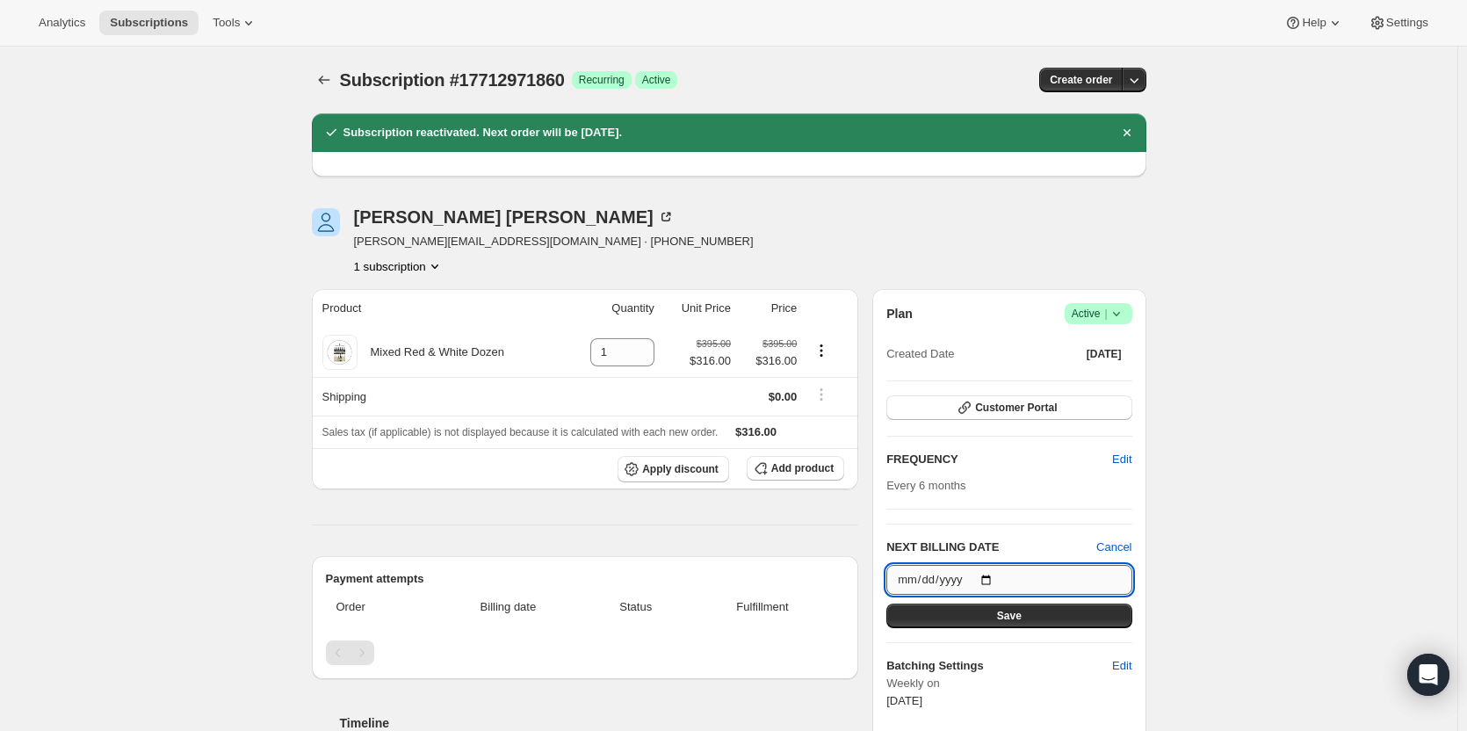
click at [996, 578] on input "2025-09-30" at bounding box center [1008, 580] width 245 height 30
type input "2025-09-29"
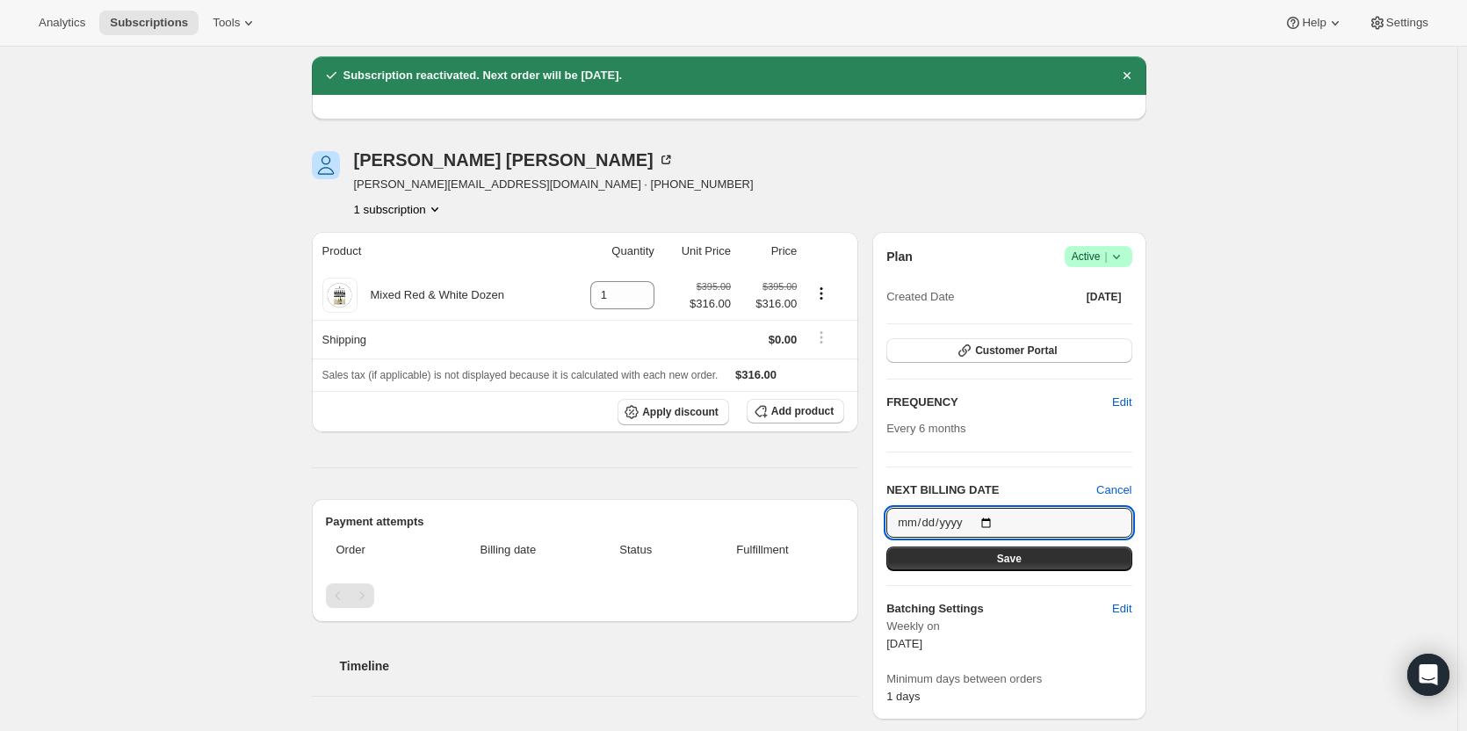
scroll to position [88, 0]
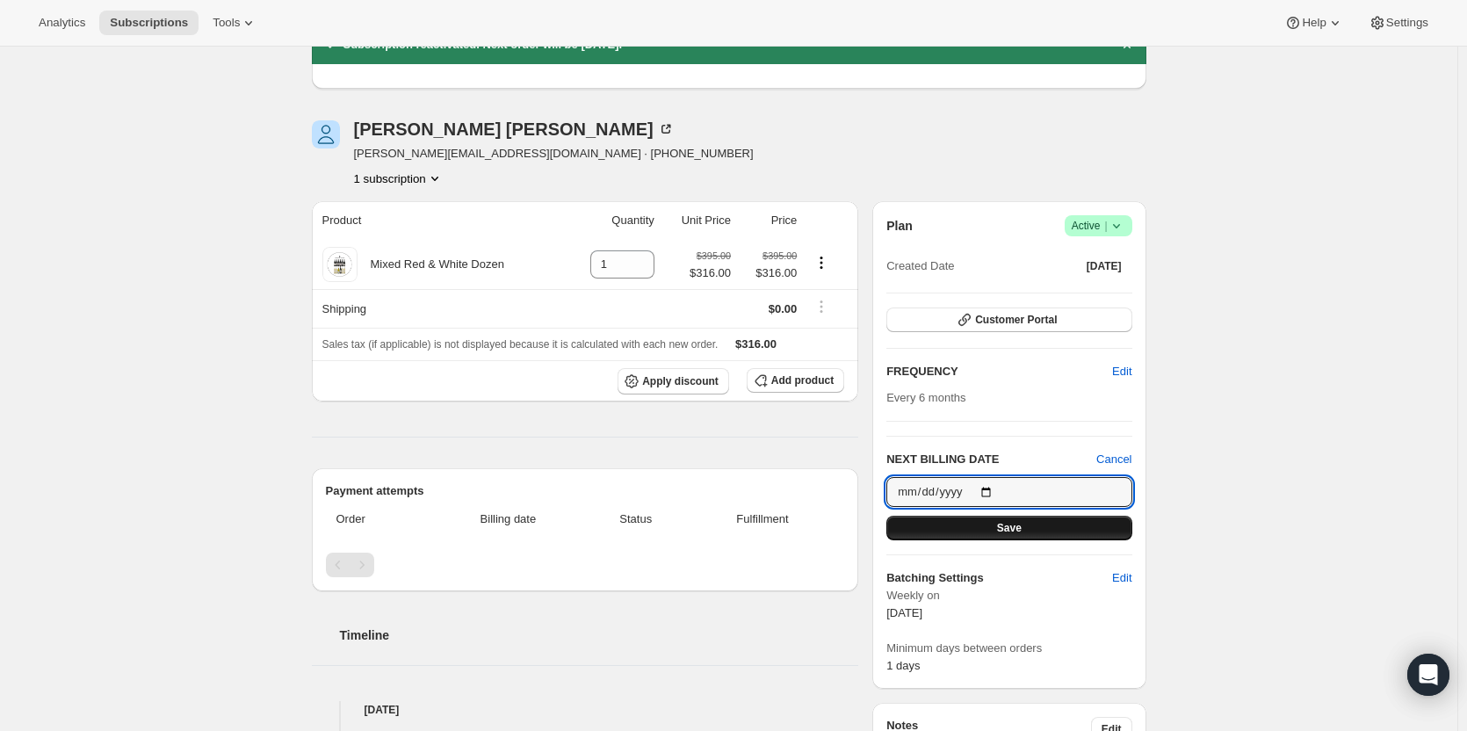
click at [978, 529] on button "Save" at bounding box center [1008, 528] width 245 height 25
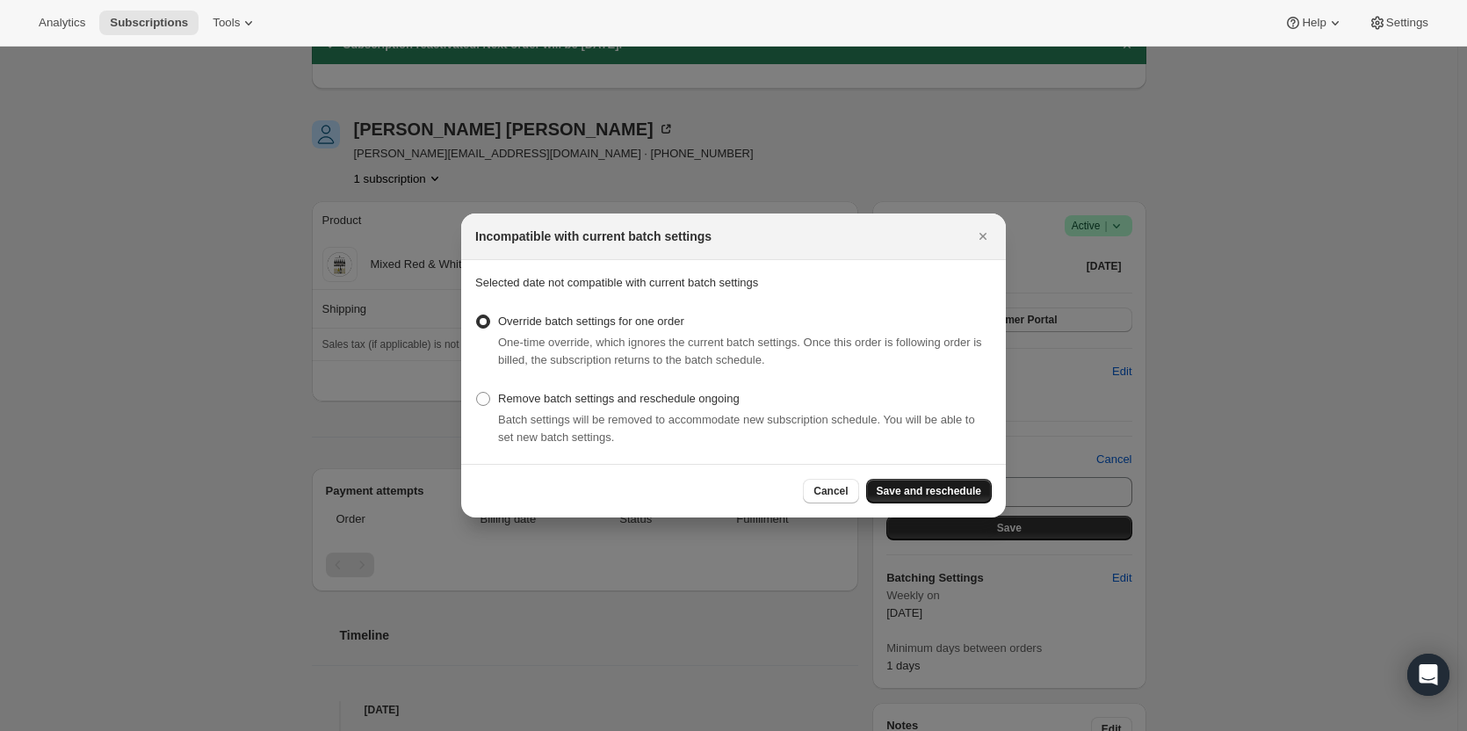
click at [924, 491] on span "Save and reschedule" at bounding box center [929, 491] width 105 height 14
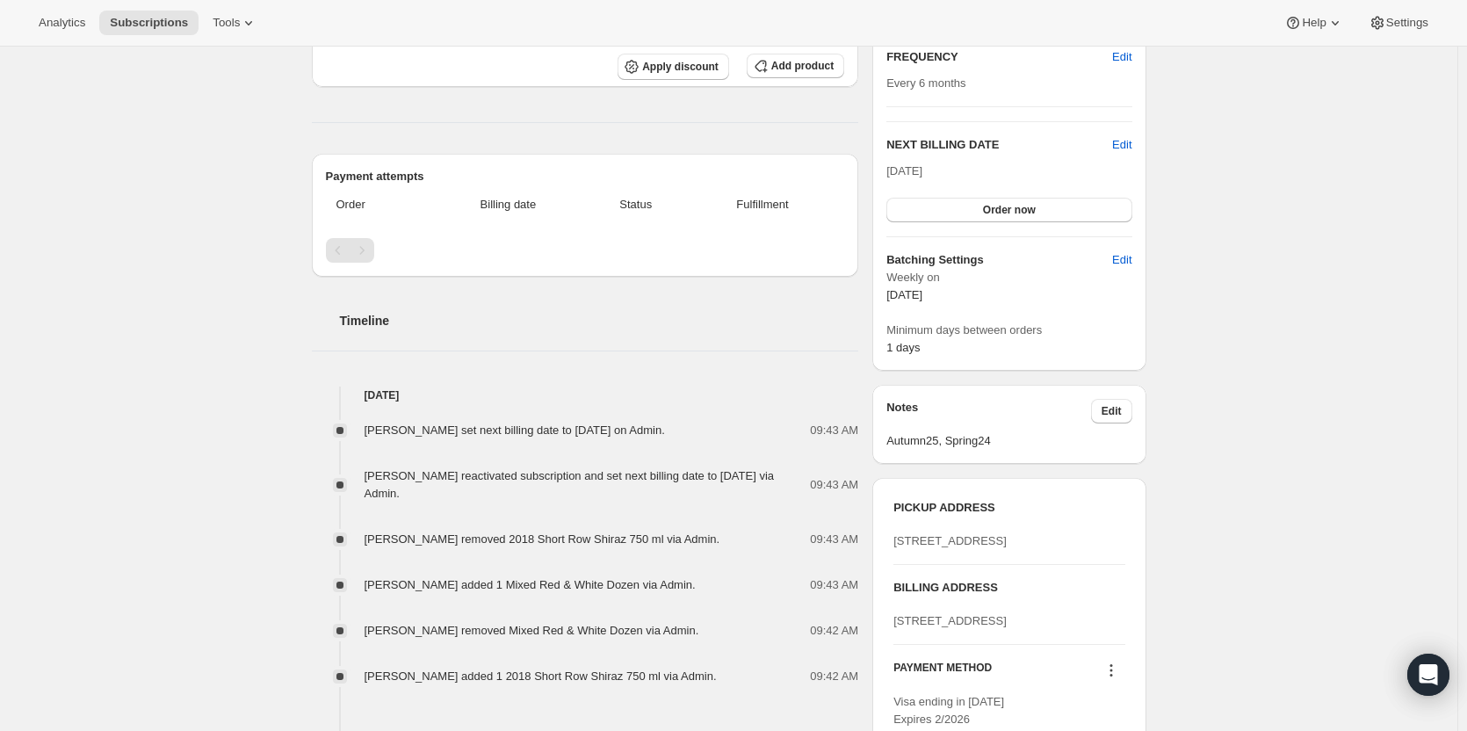
scroll to position [615, 0]
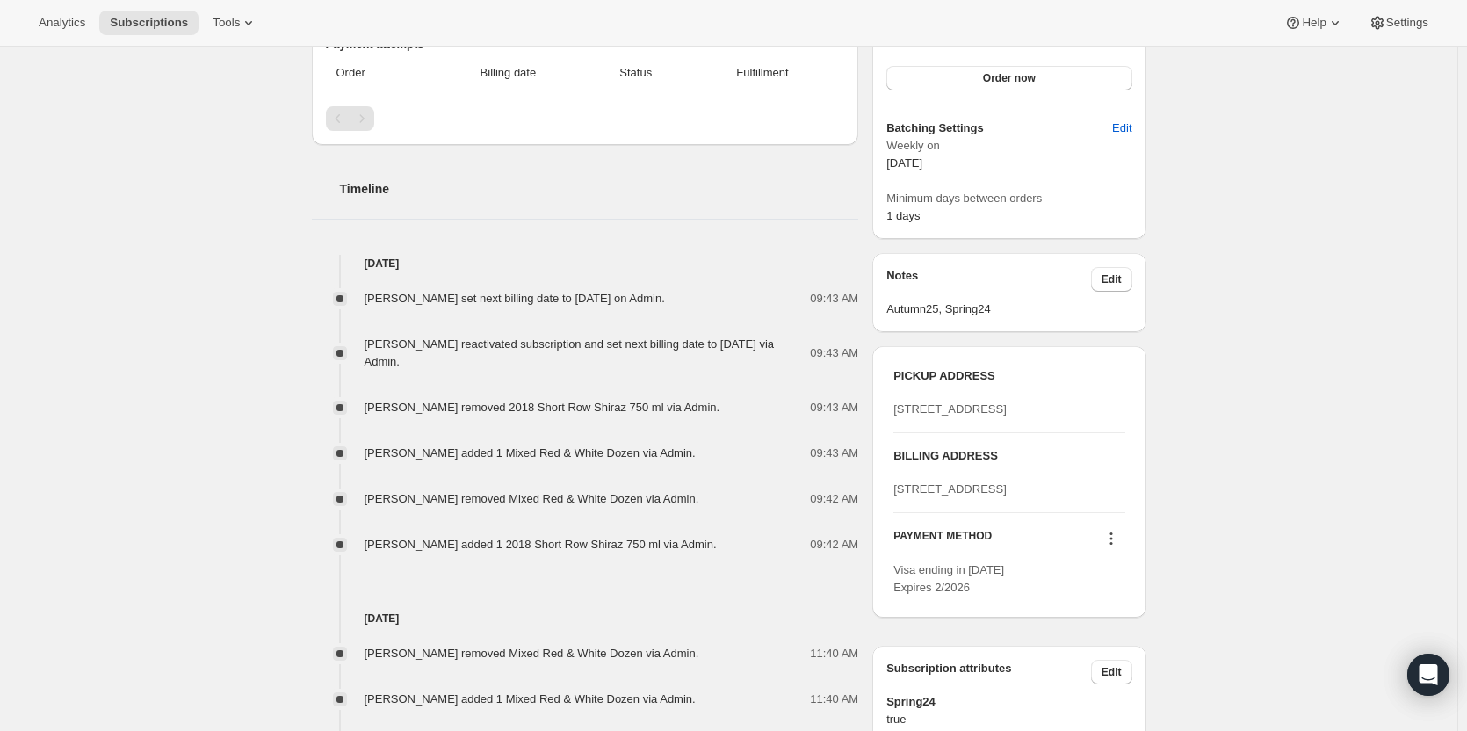
click at [919, 512] on div "BILLING ADDRESS 63 Chirnside St Kingsville VIC 3012 AU" at bounding box center [1008, 472] width 231 height 79
drag, startPoint x: 926, startPoint y: 583, endPoint x: 881, endPoint y: 545, distance: 58.6
click at [881, 545] on div "PICKUP ADDRESS 19 Olivers Road McLaren Vale SA, 5171 Australia BILLING ADDRESS …" at bounding box center [1008, 481] width 273 height 271
copy span "63 Chirnside St Kingsville VIC 3012 AU"
click at [1082, 498] on div "63 Chirnside St Kingsville VIC 3012 AU" at bounding box center [1008, 489] width 231 height 18
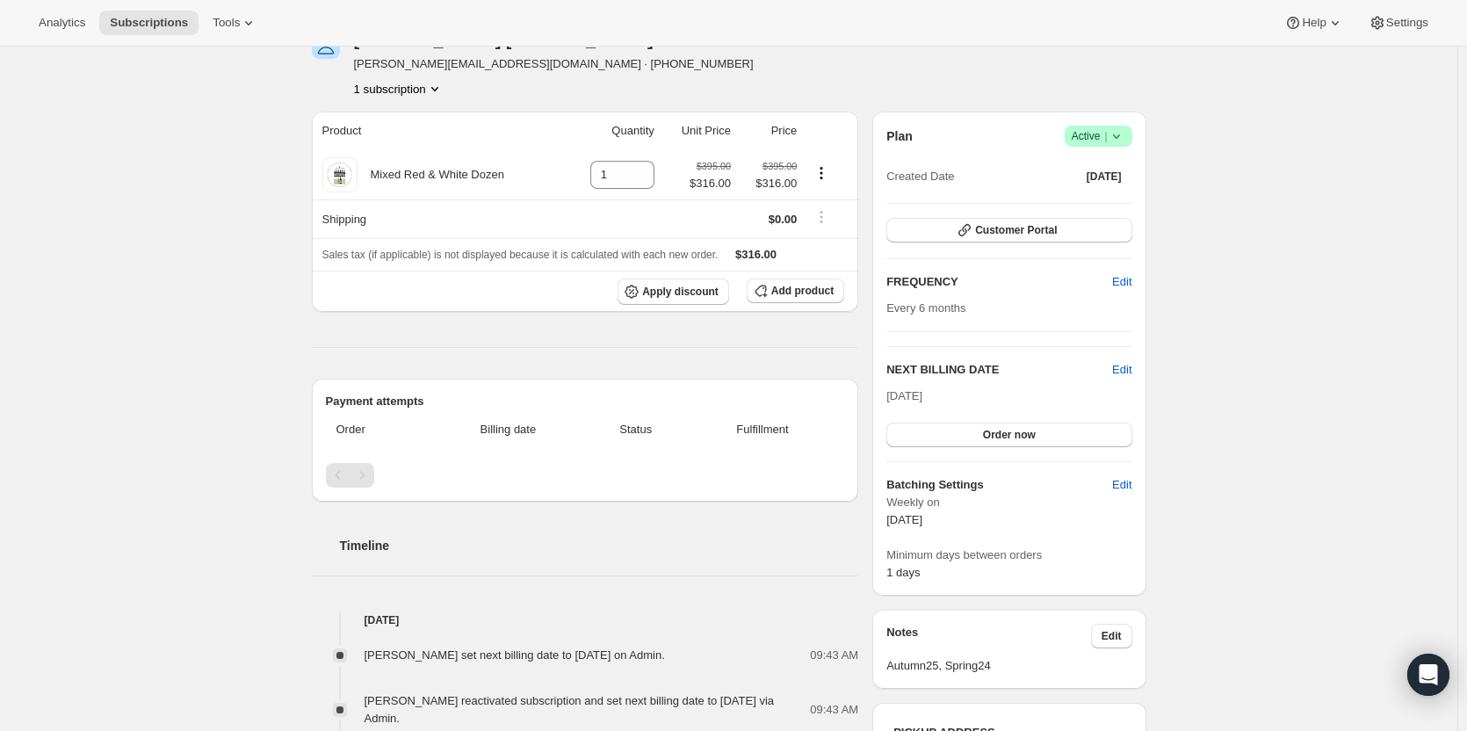
scroll to position [176, 0]
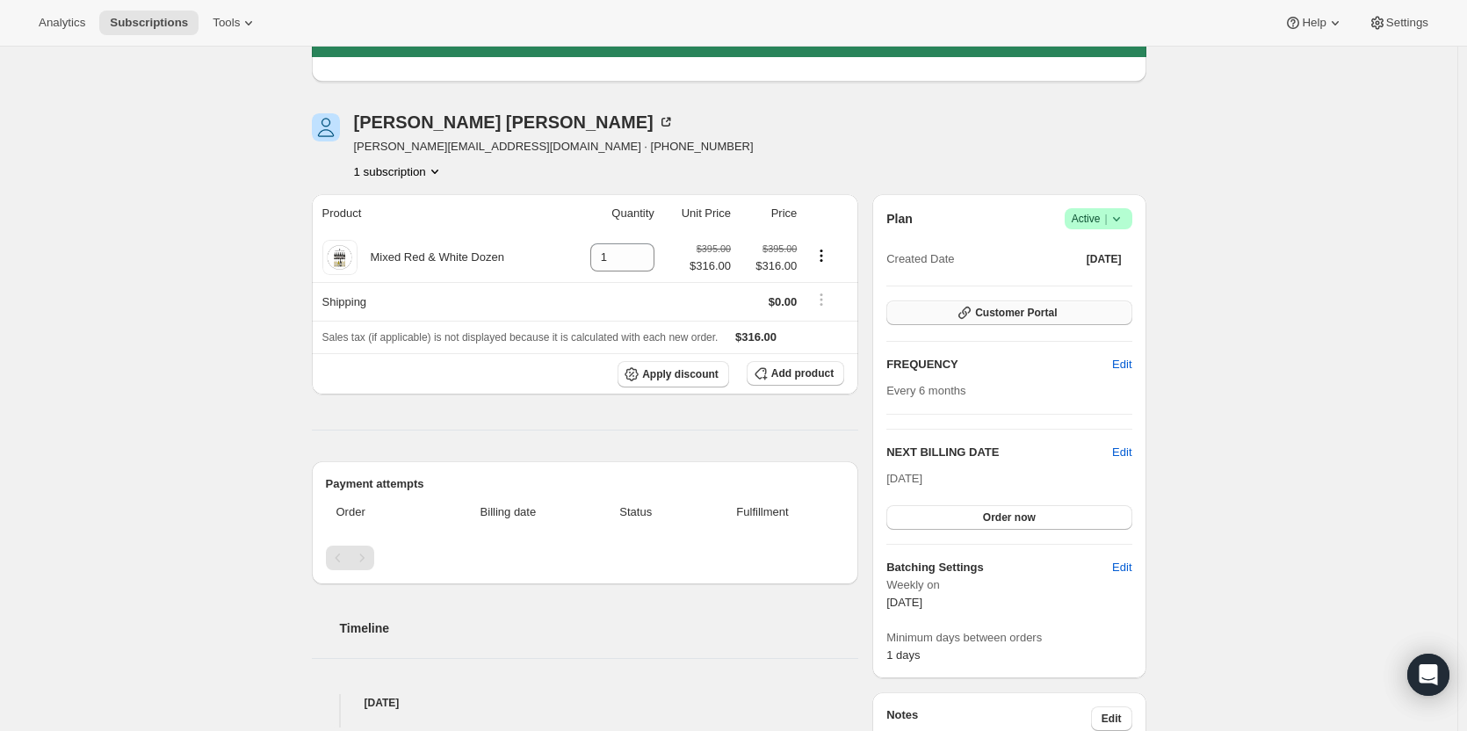
click at [1032, 319] on span "Customer Portal" at bounding box center [1016, 313] width 82 height 14
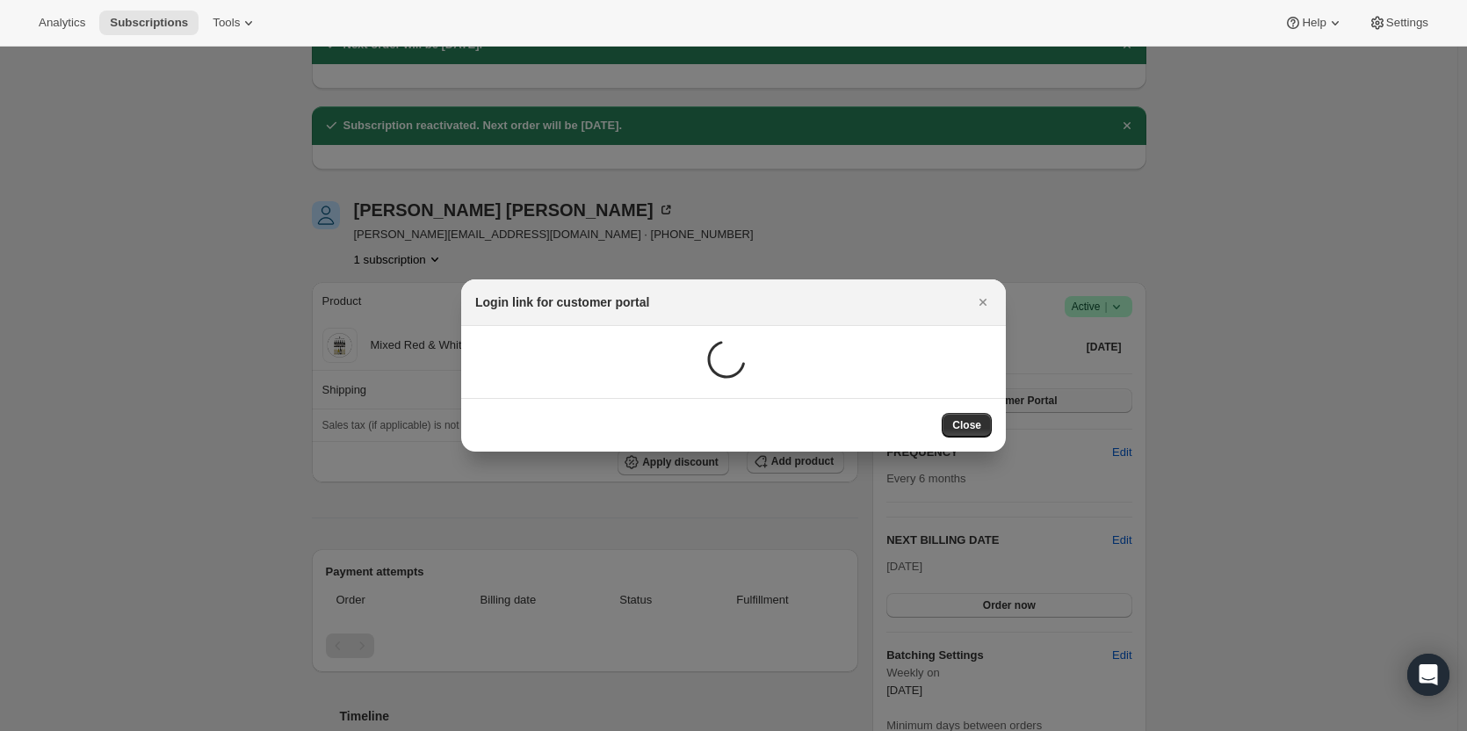
scroll to position [0, 0]
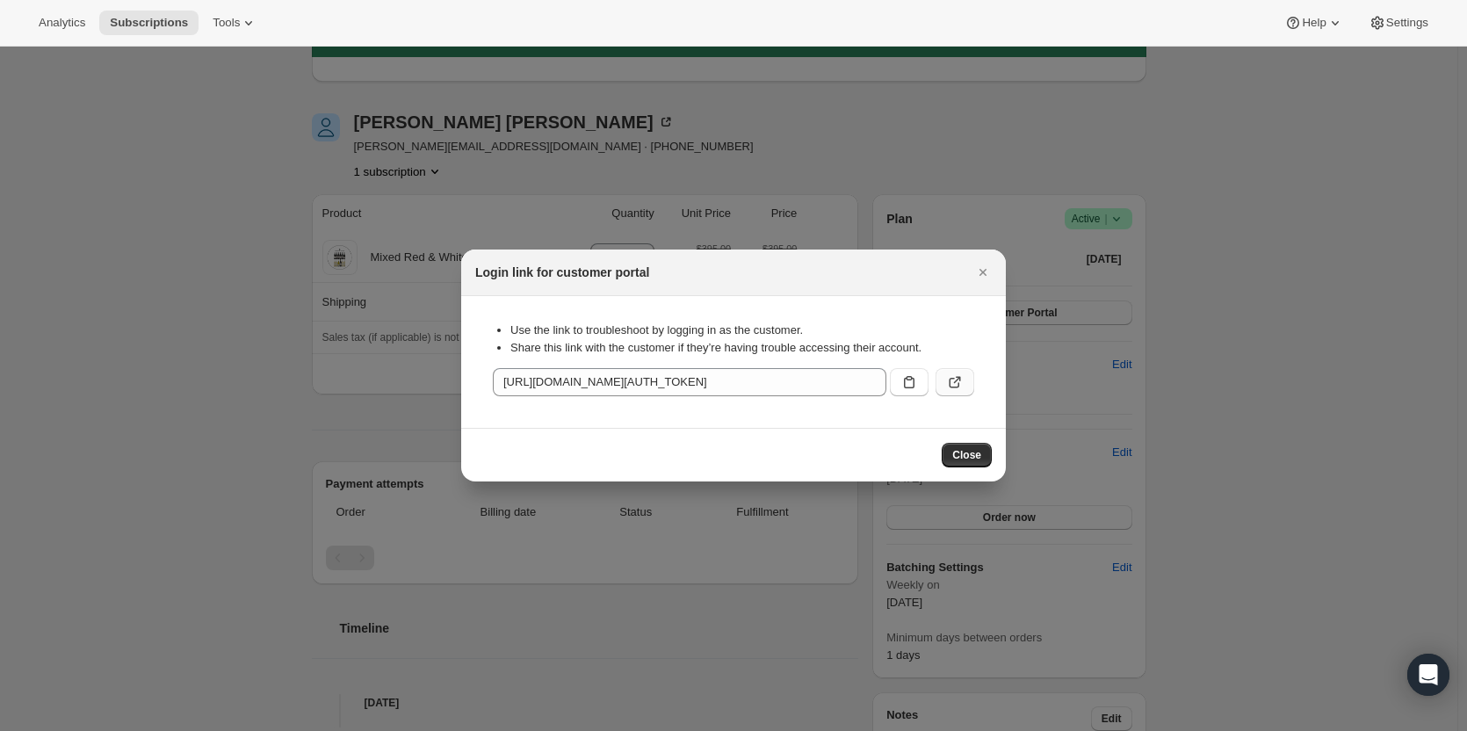
click at [960, 382] on icon ":r10m:" at bounding box center [955, 382] width 18 height 18
click at [973, 271] on button "Close" at bounding box center [983, 272] width 25 height 25
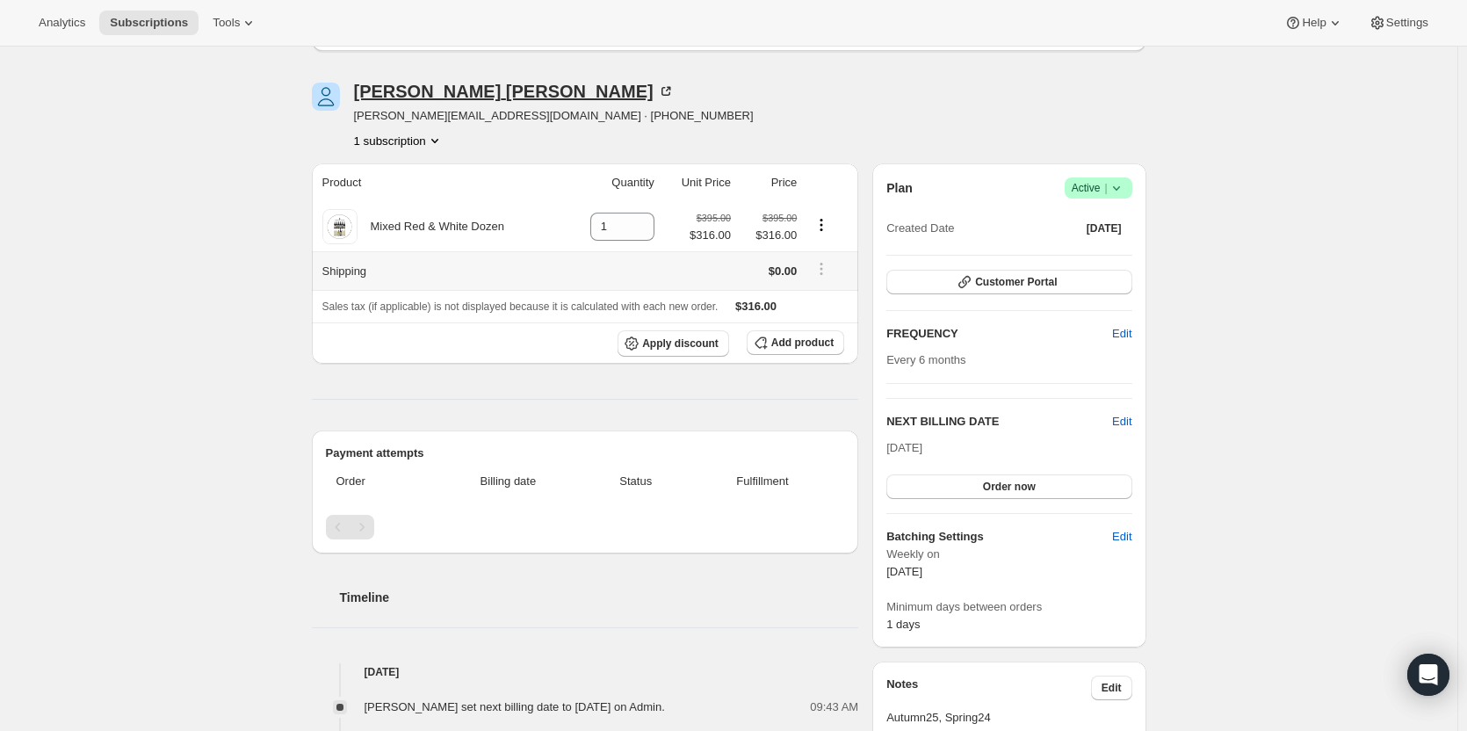
scroll to position [176, 0]
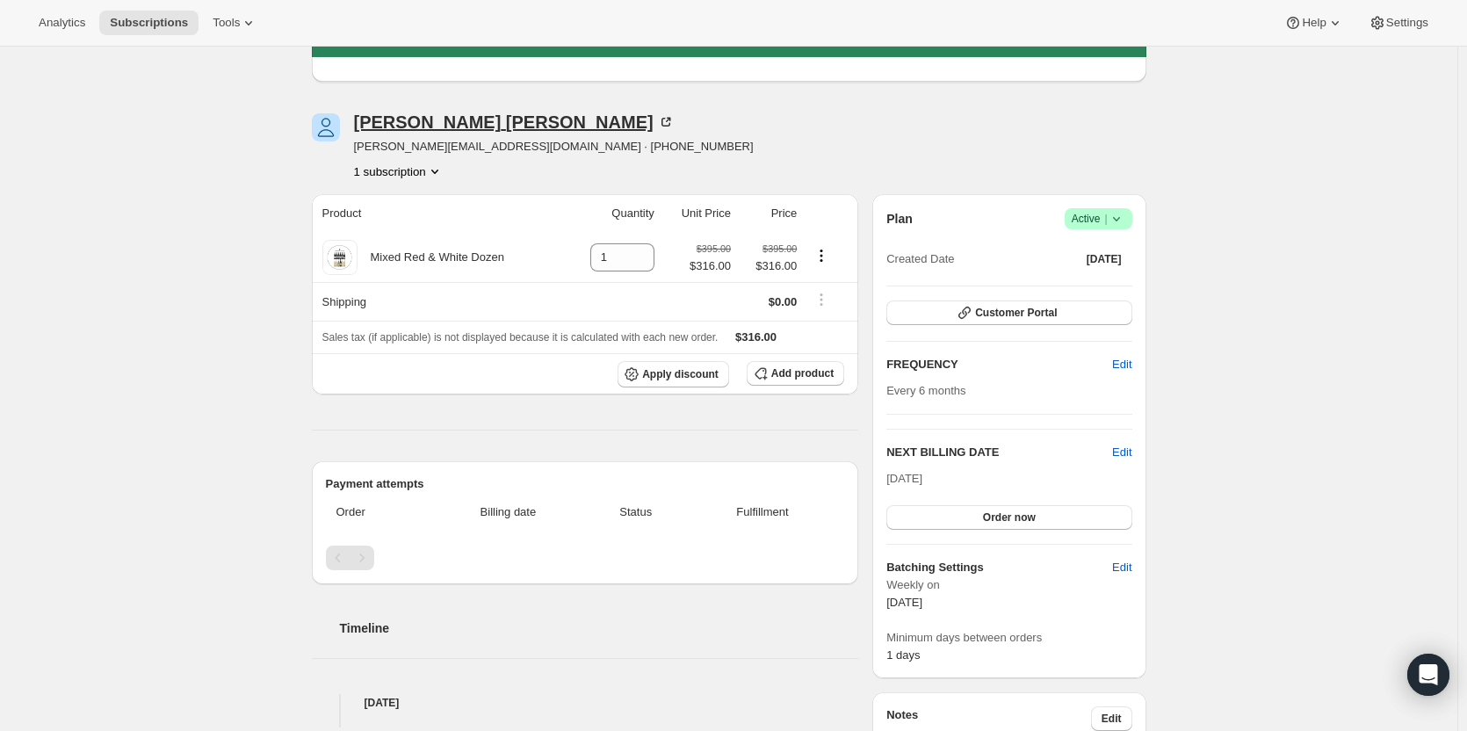
click at [437, 121] on div "Dale Ipsen" at bounding box center [514, 122] width 321 height 18
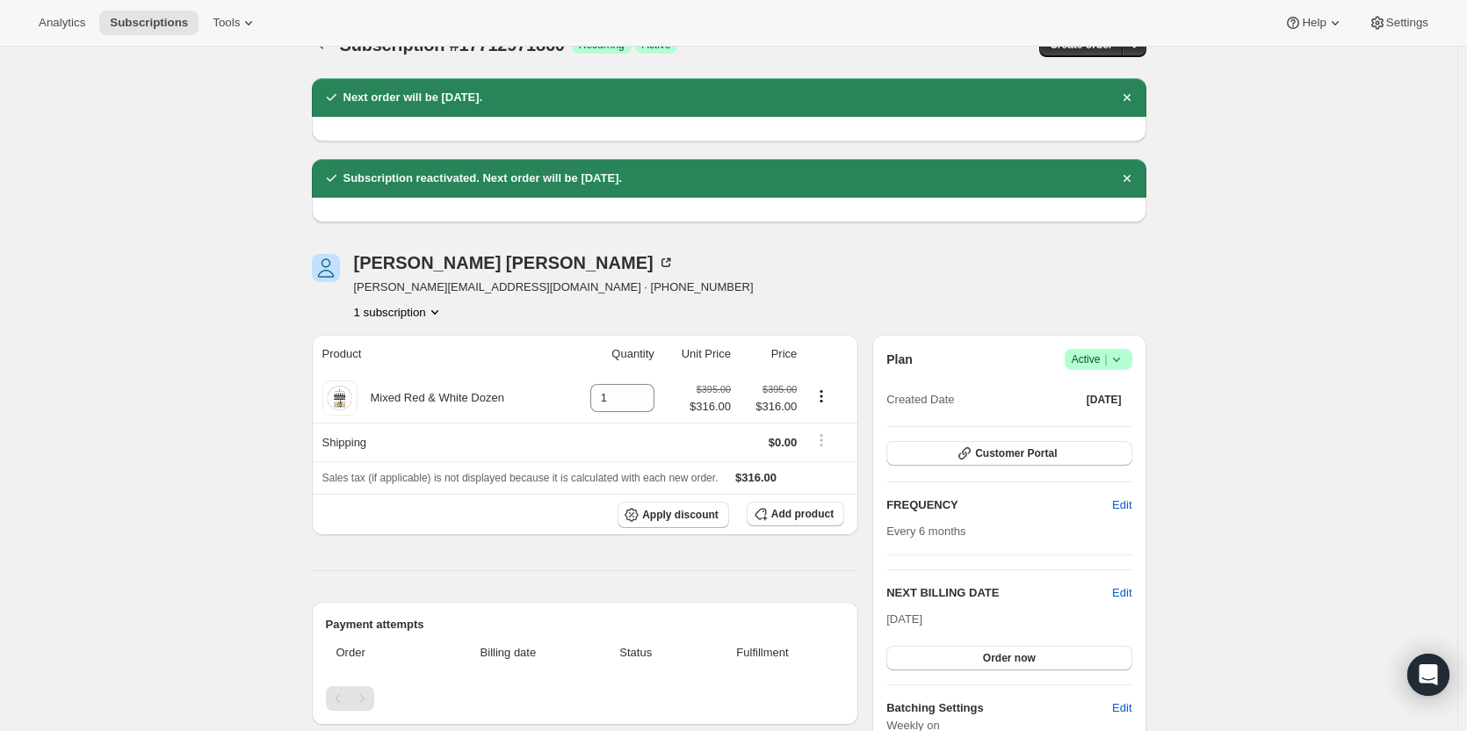
scroll to position [0, 0]
